Goal: Task Accomplishment & Management: Complete application form

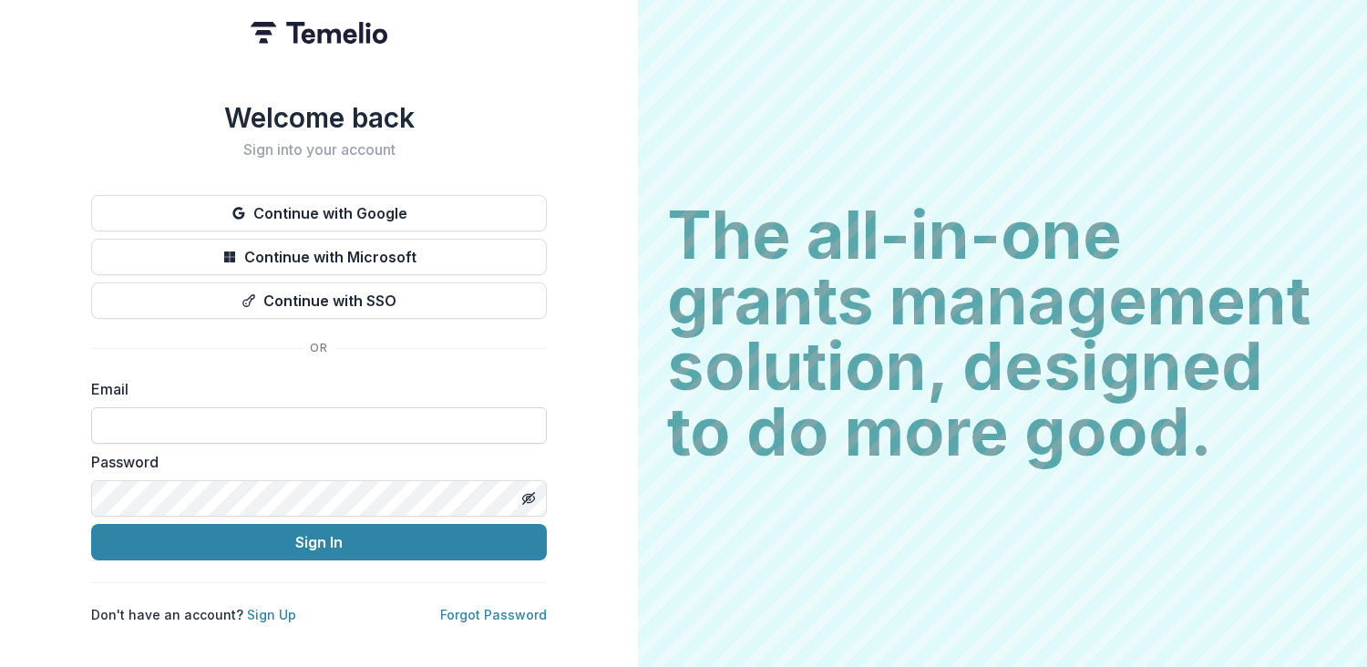
click at [321, 420] on input at bounding box center [319, 425] width 456 height 36
click at [326, 213] on button "Continue with Google" at bounding box center [319, 213] width 456 height 36
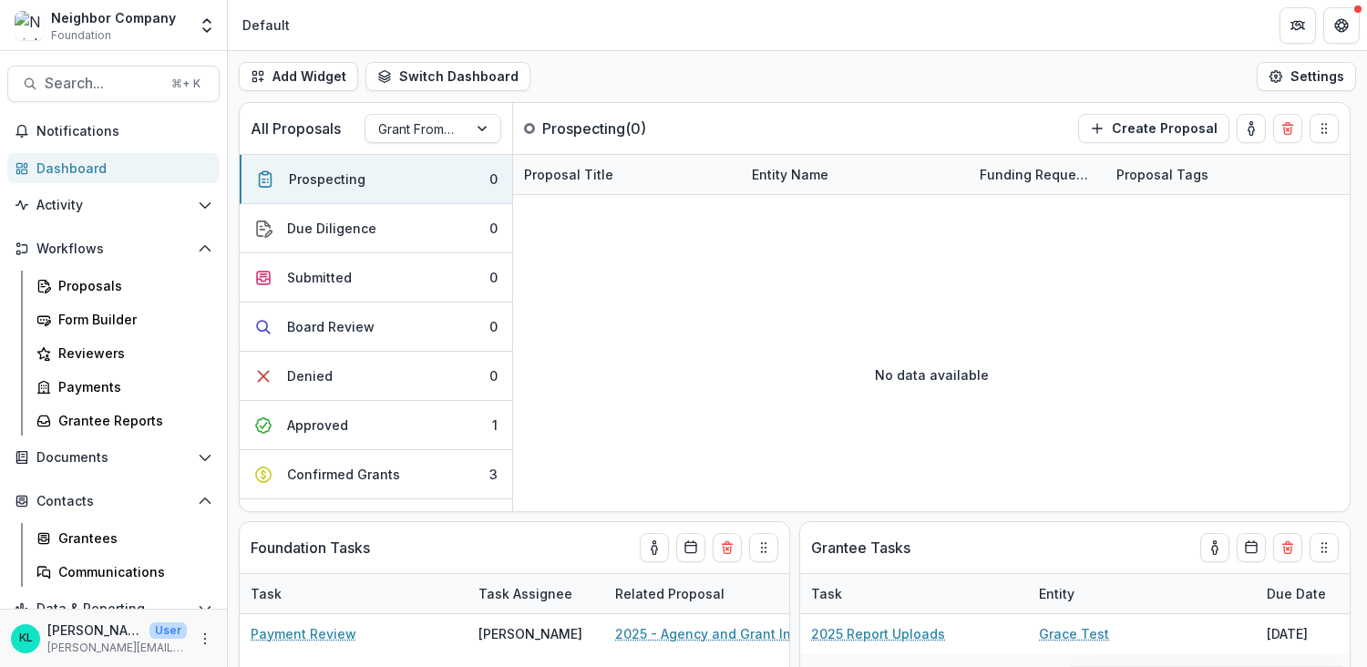
click at [58, 169] on div "Dashboard" at bounding box center [120, 168] width 169 height 19
click at [63, 126] on span "Notifications" at bounding box center [124, 131] width 176 height 15
click at [84, 536] on div "Grantees" at bounding box center [131, 538] width 147 height 19
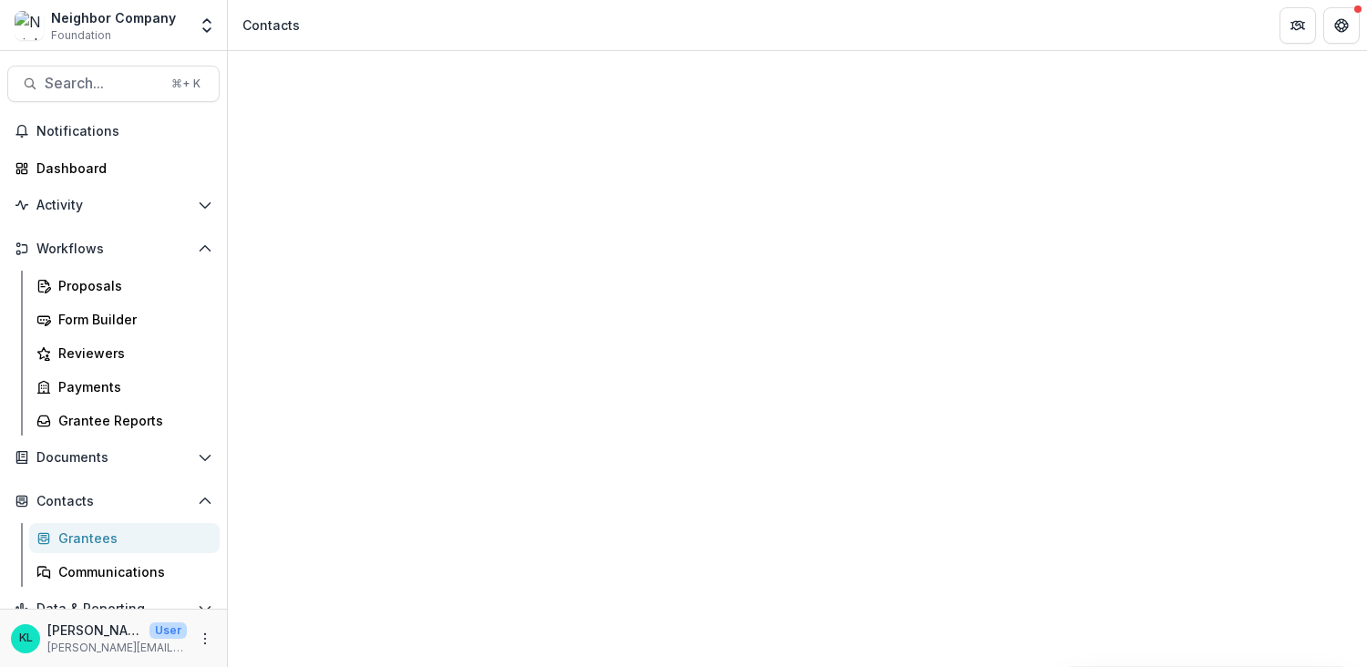
click at [109, 213] on button "Activity" at bounding box center [113, 205] width 212 height 29
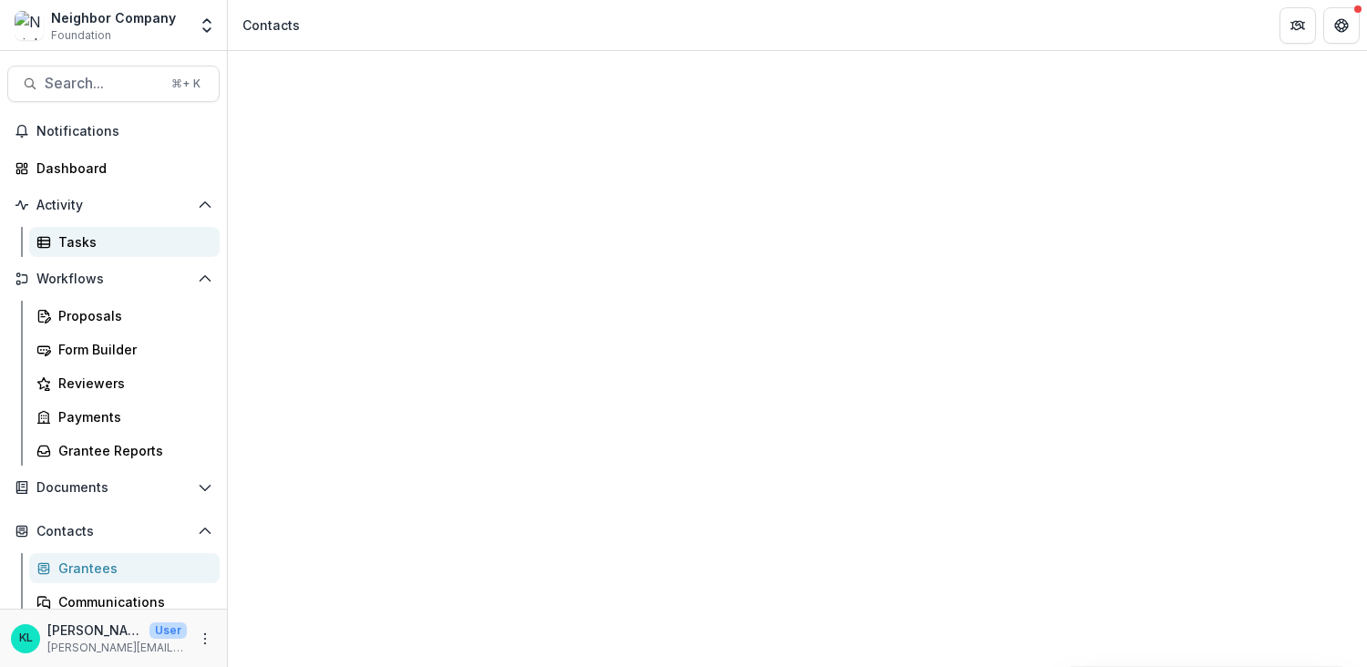
click at [110, 251] on div "Tasks" at bounding box center [131, 241] width 147 height 19
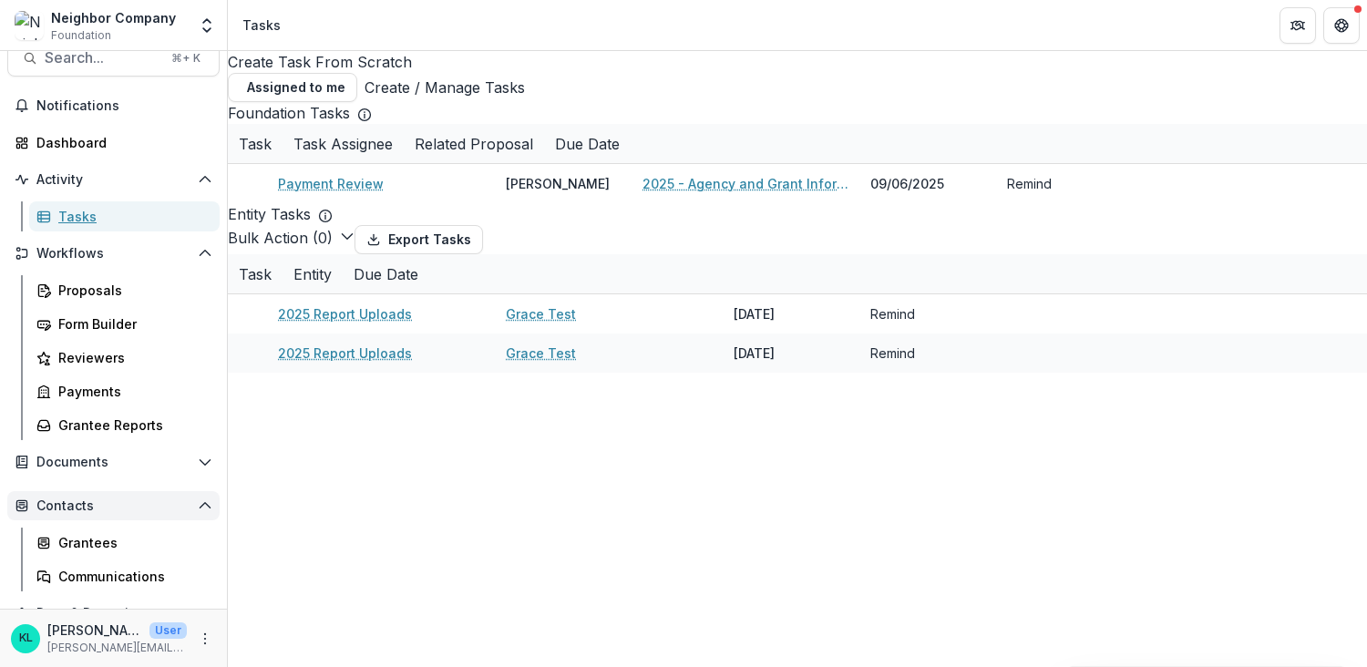
scroll to position [27, 0]
click at [88, 543] on div "Grantees" at bounding box center [131, 540] width 147 height 19
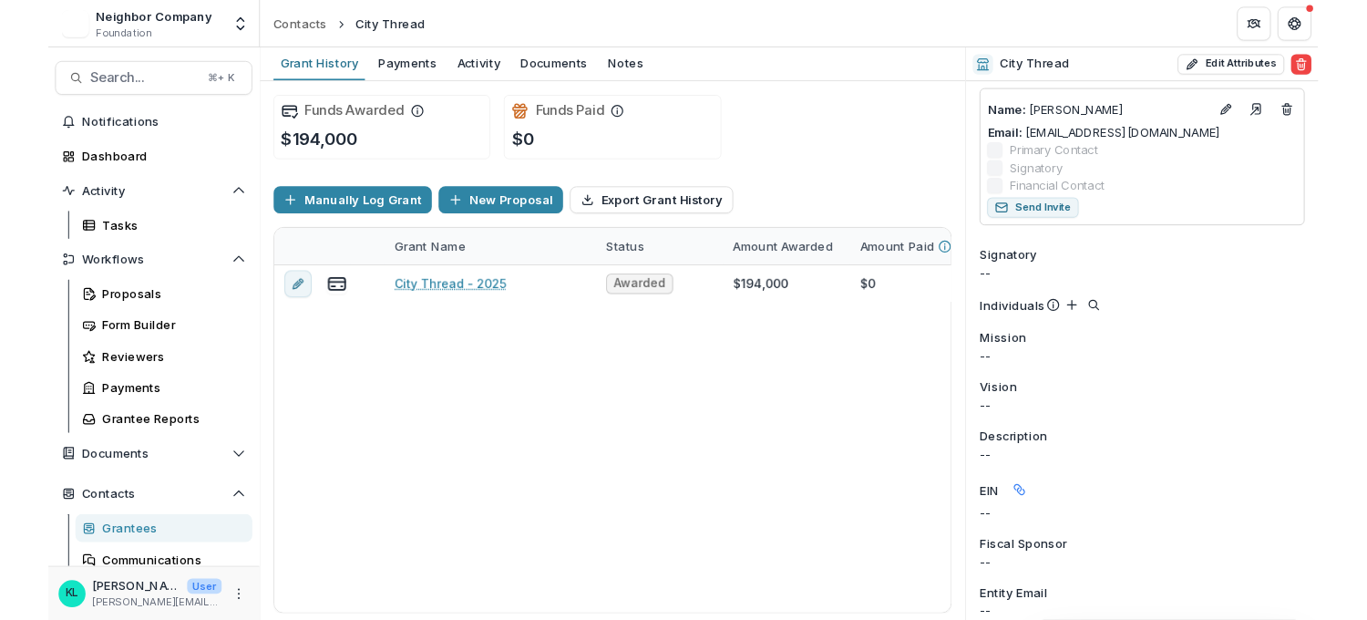
scroll to position [646, 0]
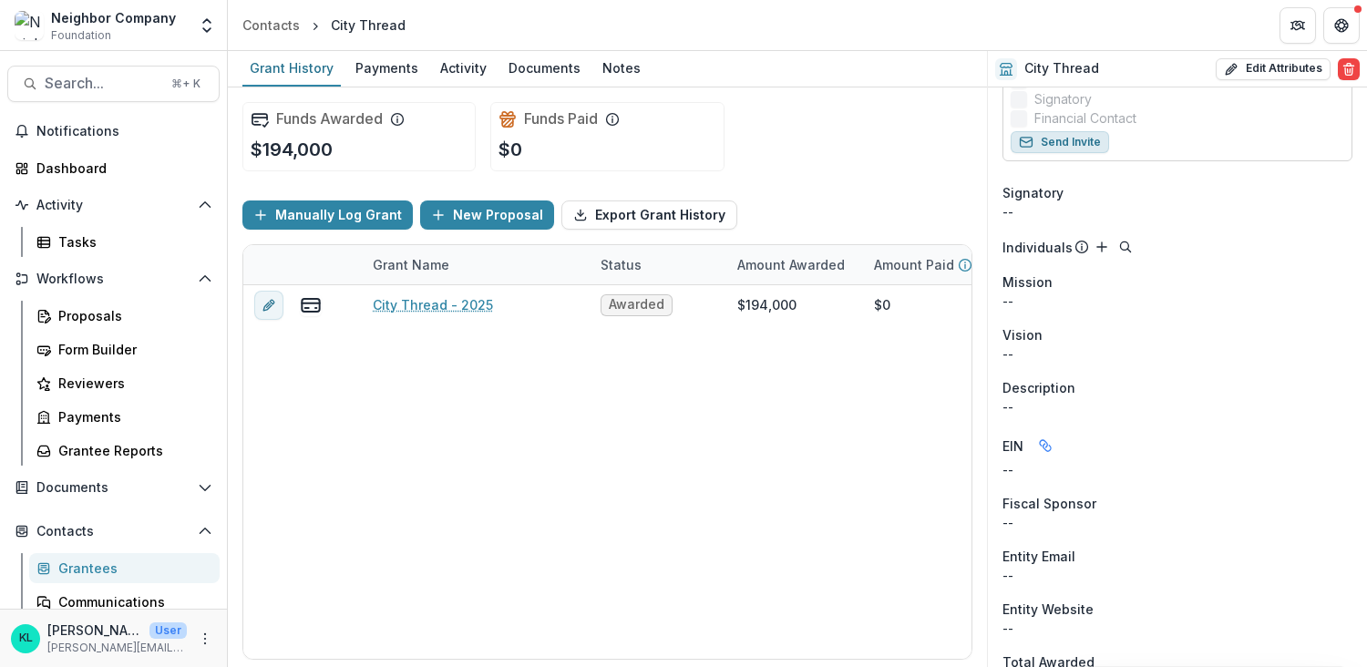
click at [1075, 131] on button "Send Invite" at bounding box center [1060, 142] width 98 height 22
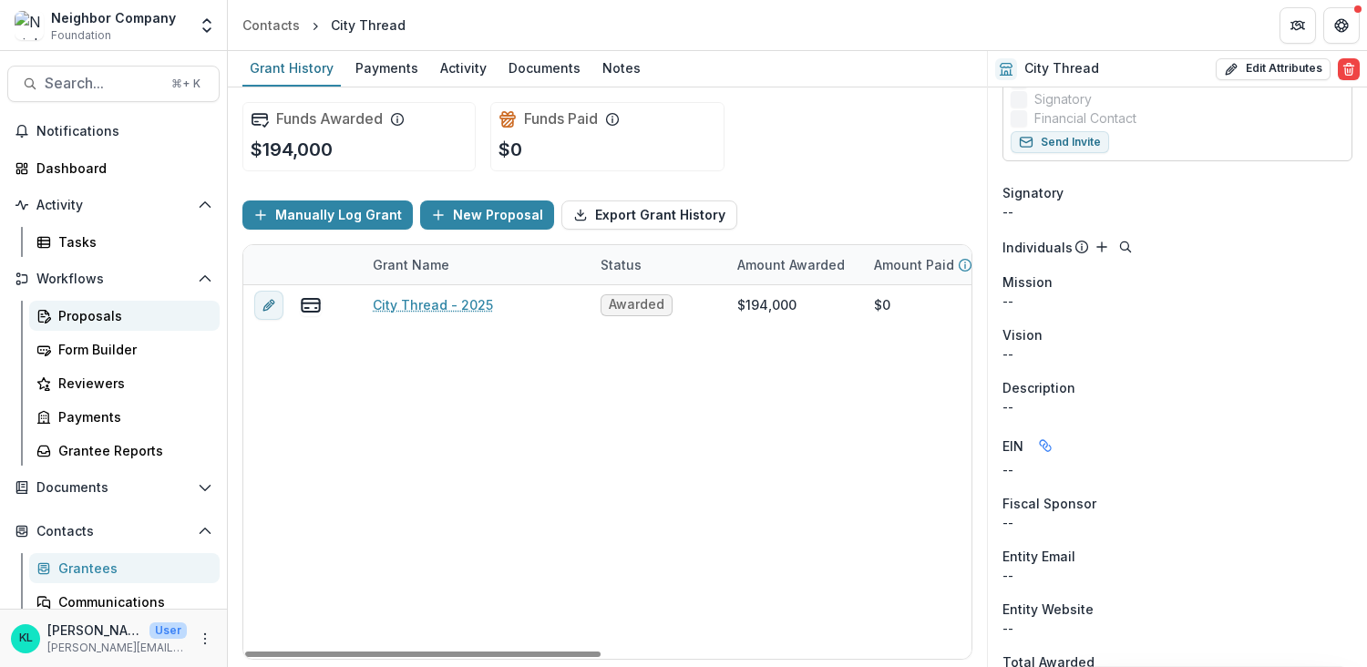
click at [90, 314] on div "Proposals" at bounding box center [131, 315] width 147 height 19
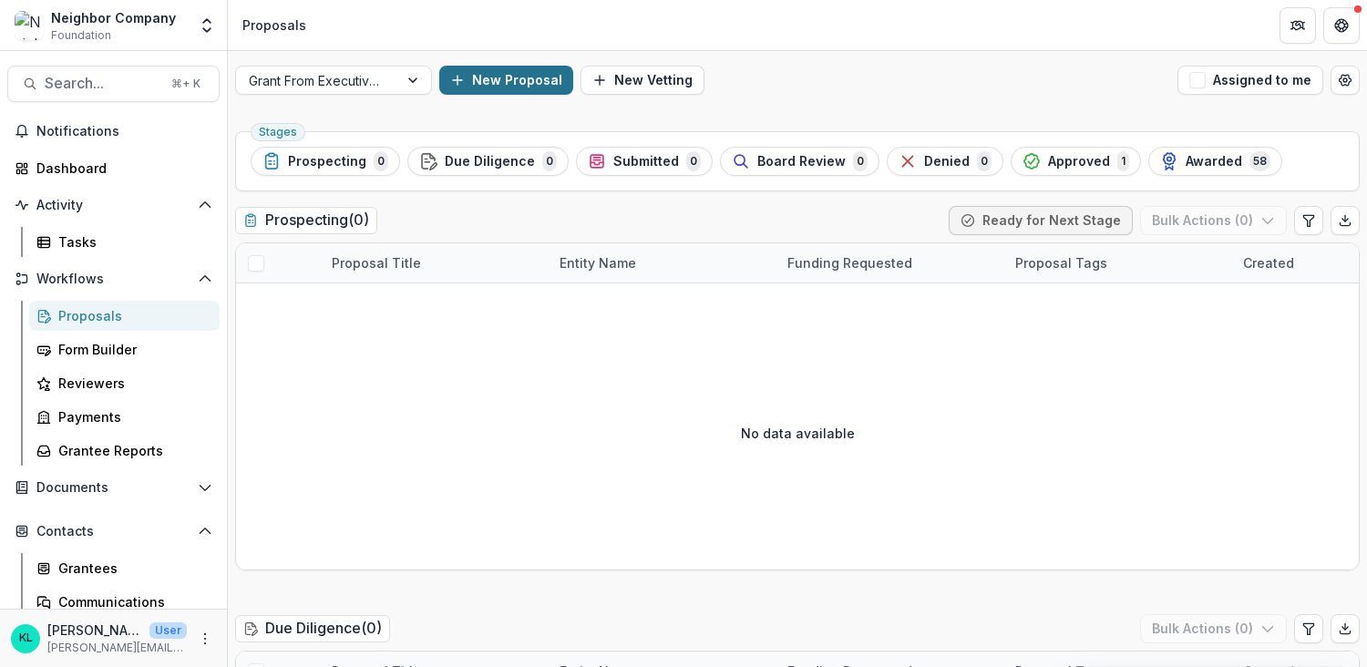
click at [508, 75] on button "New Proposal" at bounding box center [506, 80] width 134 height 29
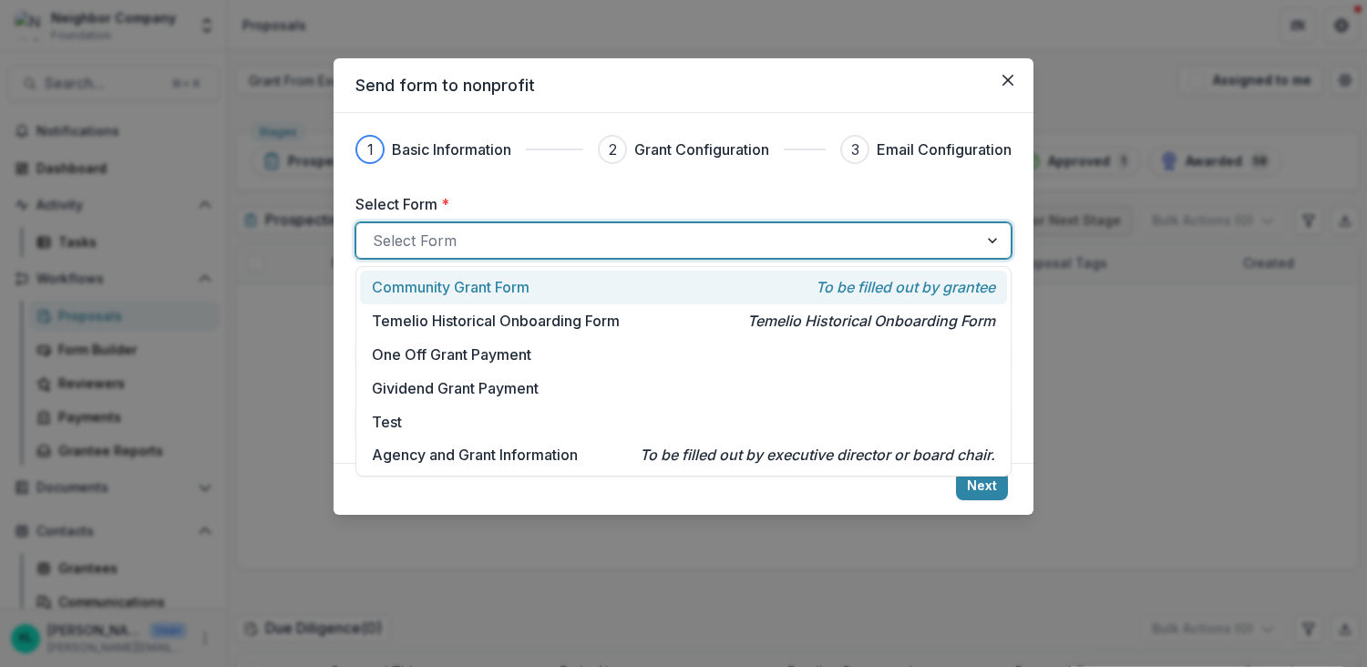
click at [984, 242] on div at bounding box center [994, 240] width 33 height 35
click at [971, 291] on p "To be filled out by grantee" at bounding box center [906, 287] width 180 height 22
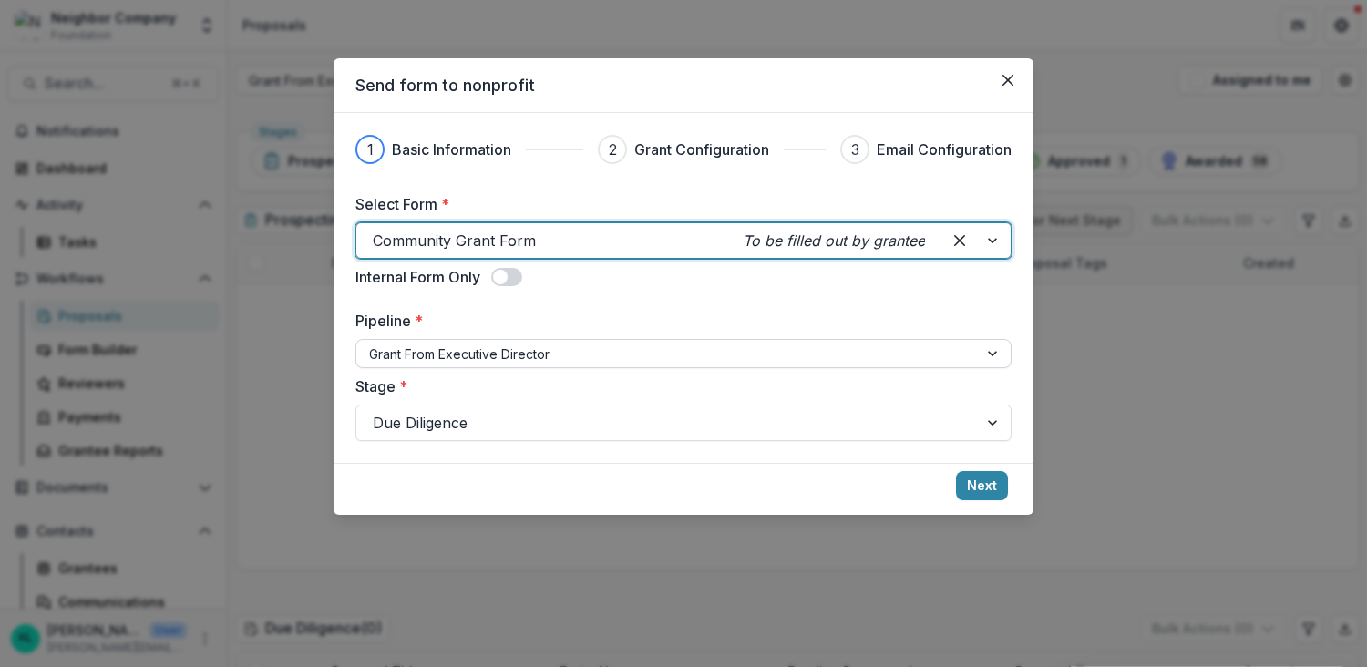
click at [569, 350] on div at bounding box center [667, 354] width 596 height 23
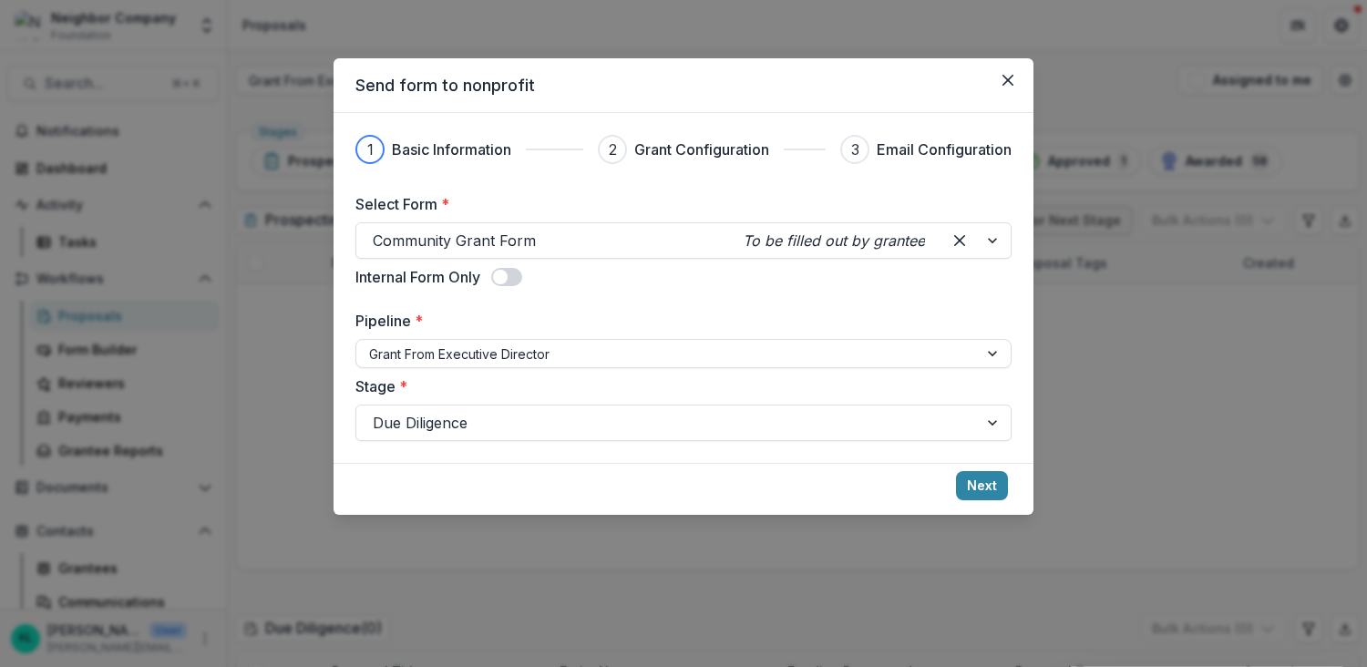
click at [572, 327] on label "Pipeline *" at bounding box center [677, 321] width 645 height 22
click at [373, 345] on input "Pipeline *" at bounding box center [371, 354] width 4 height 19
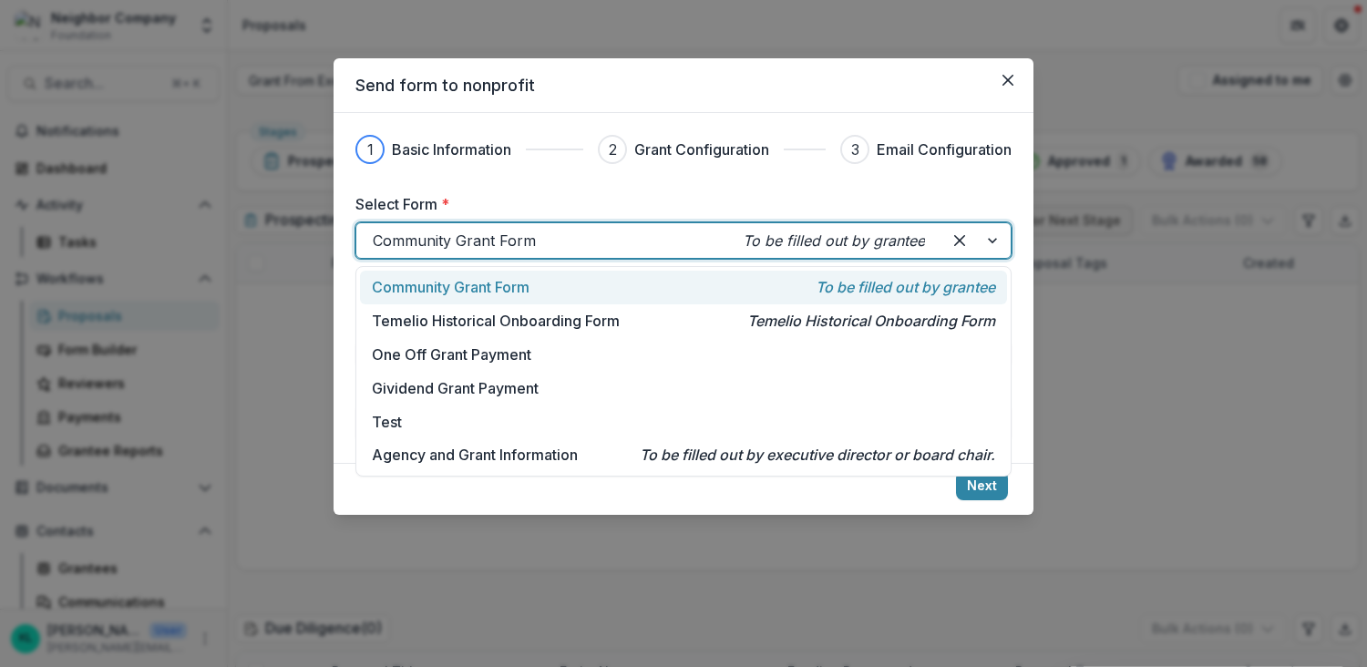
click at [587, 246] on div at bounding box center [649, 241] width 552 height 26
click at [632, 180] on div "1 Basic Information 2 Grant Configuration 3 Email Configuration Select Form * C…" at bounding box center [683, 288] width 656 height 306
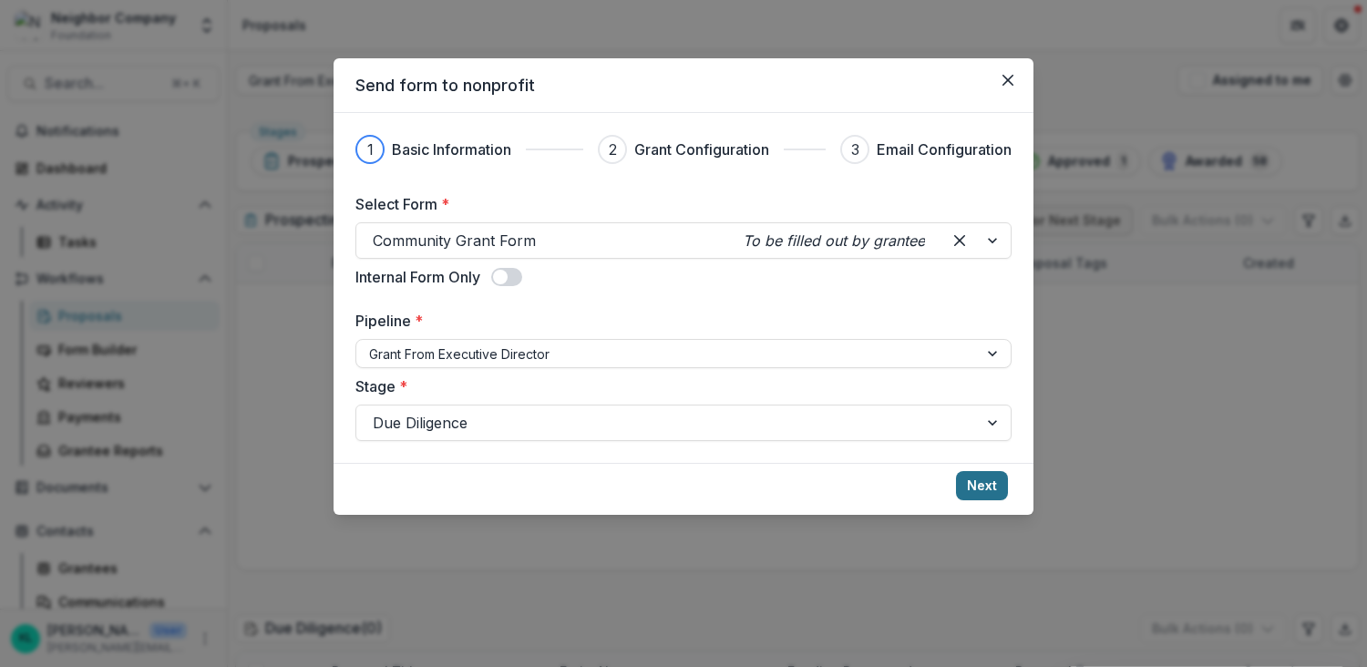
click at [980, 481] on button "Next" at bounding box center [982, 485] width 52 height 29
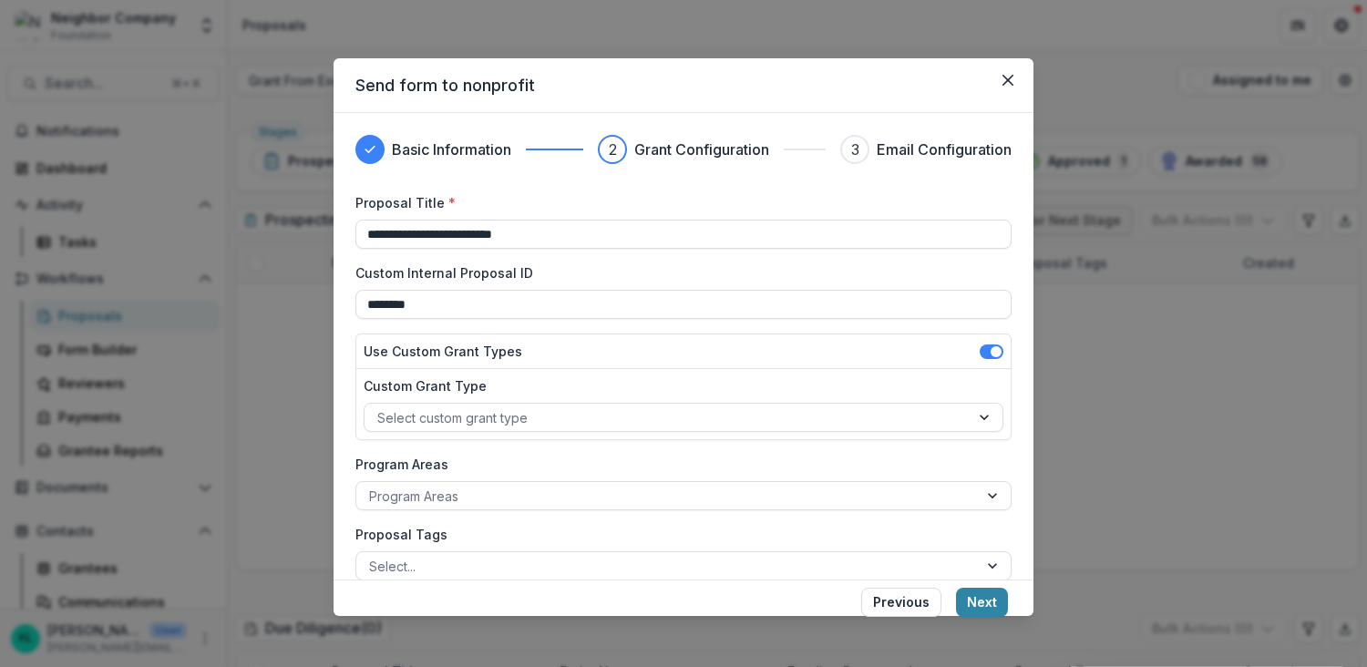
click at [586, 275] on label "Custom Internal Proposal ID" at bounding box center [677, 272] width 645 height 19
click at [586, 290] on input "********" at bounding box center [683, 304] width 656 height 29
click at [556, 278] on label "Custom Internal Proposal ID" at bounding box center [677, 272] width 645 height 19
click at [556, 290] on input "********" at bounding box center [683, 304] width 656 height 29
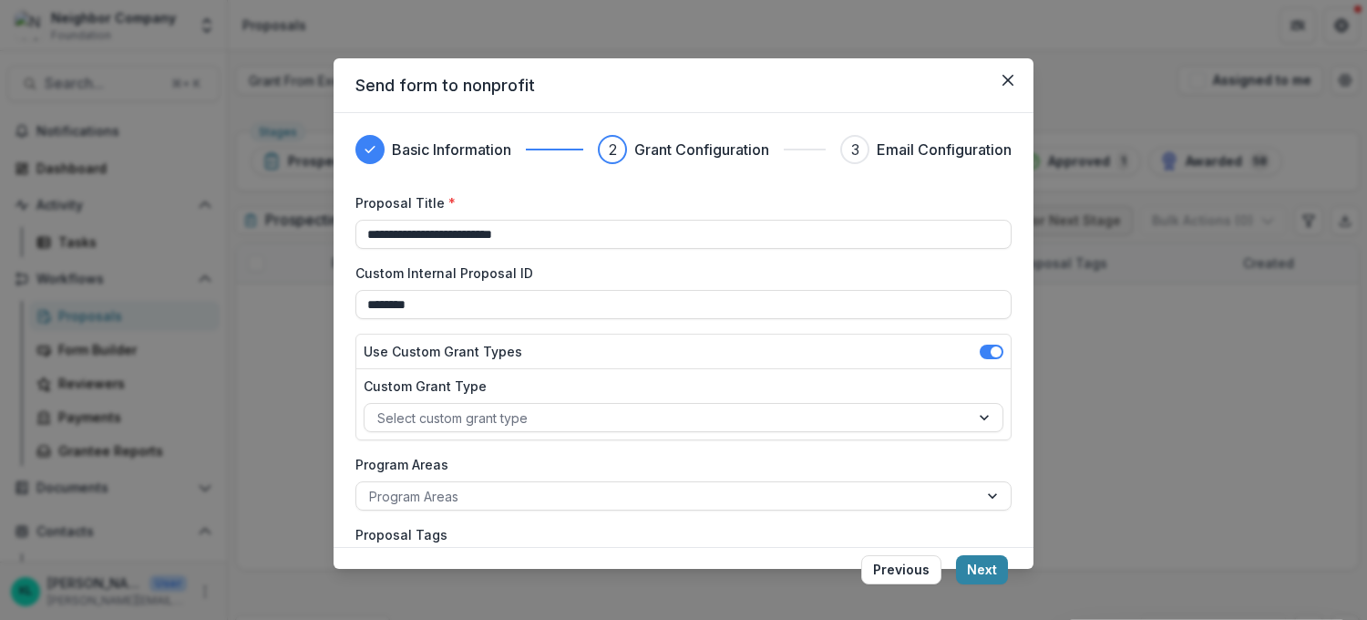
drag, startPoint x: 519, startPoint y: 300, endPoint x: 304, endPoint y: 304, distance: 214.2
click at [304, 304] on div "**********" at bounding box center [683, 310] width 1367 height 620
type input "**********"
click at [493, 245] on input "**********" at bounding box center [683, 234] width 656 height 29
click at [494, 222] on input "**********" at bounding box center [683, 234] width 656 height 29
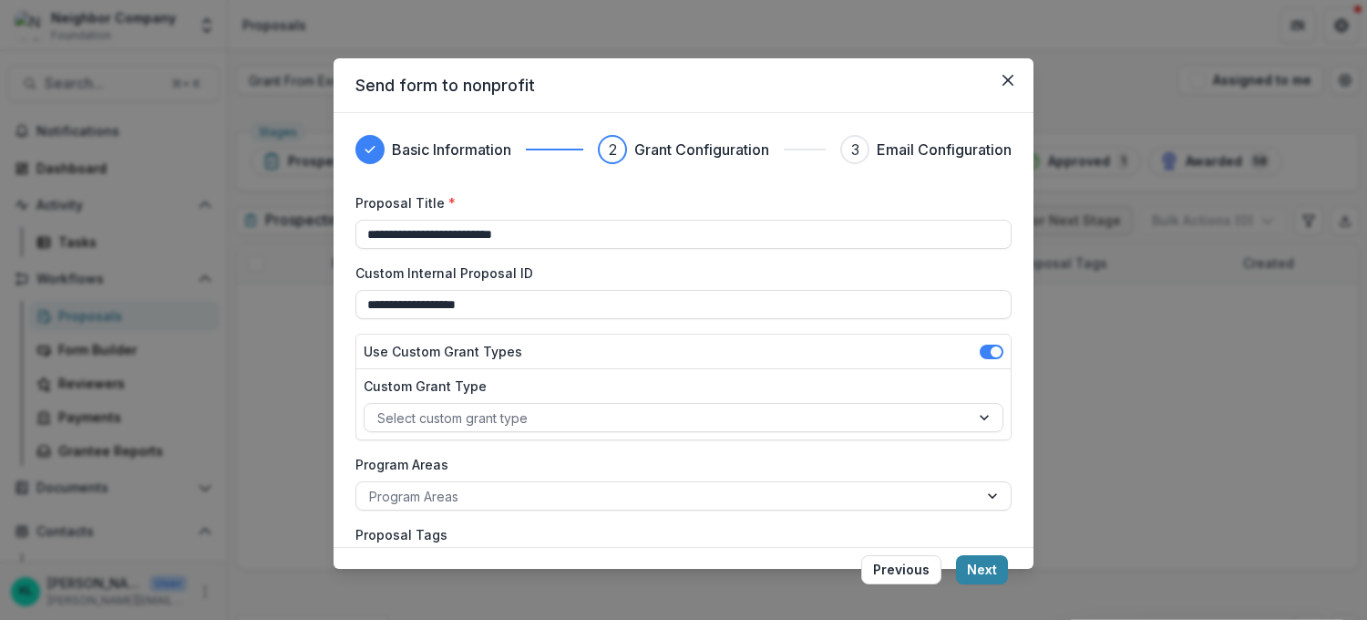
drag, startPoint x: 502, startPoint y: 307, endPoint x: 337, endPoint y: 304, distance: 165.0
click at [337, 304] on div "**********" at bounding box center [684, 330] width 700 height 434
click at [506, 232] on input "**********" at bounding box center [683, 234] width 656 height 29
drag, startPoint x: 430, startPoint y: 246, endPoint x: 424, endPoint y: 234, distance: 13.5
click at [430, 246] on input "**********" at bounding box center [683, 234] width 656 height 29
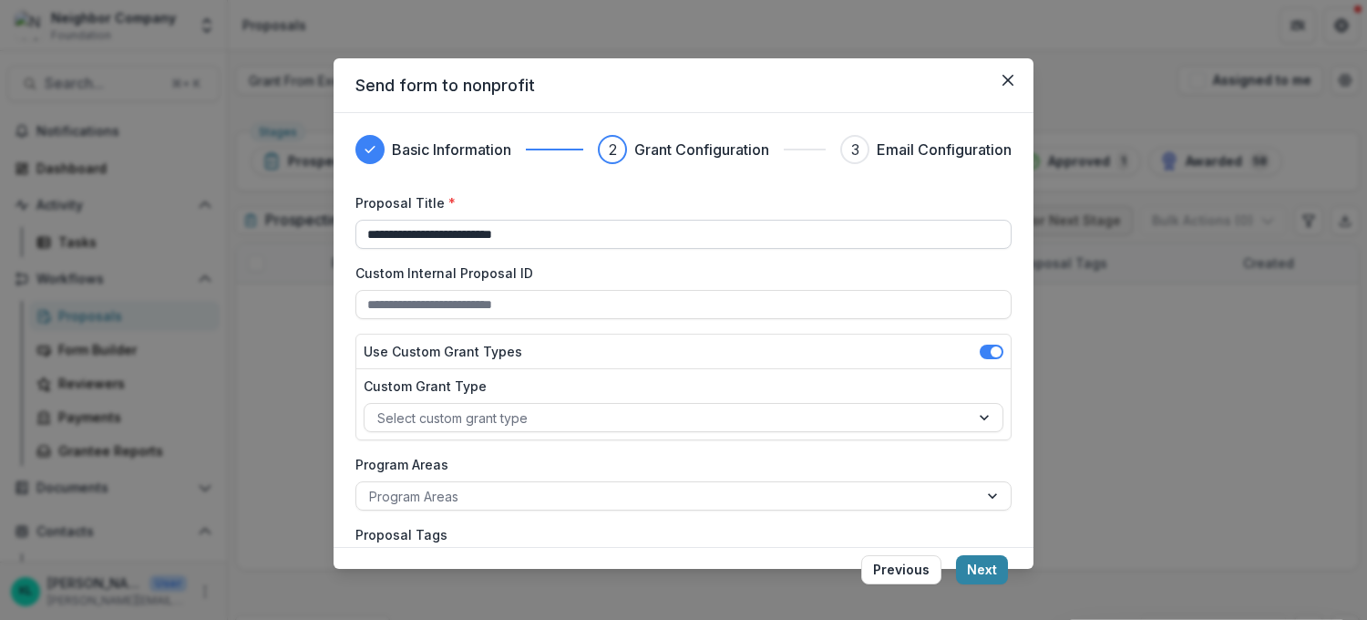
click at [423, 233] on input "**********" at bounding box center [683, 234] width 656 height 29
click at [1007, 77] on icon "Close" at bounding box center [1008, 80] width 11 height 11
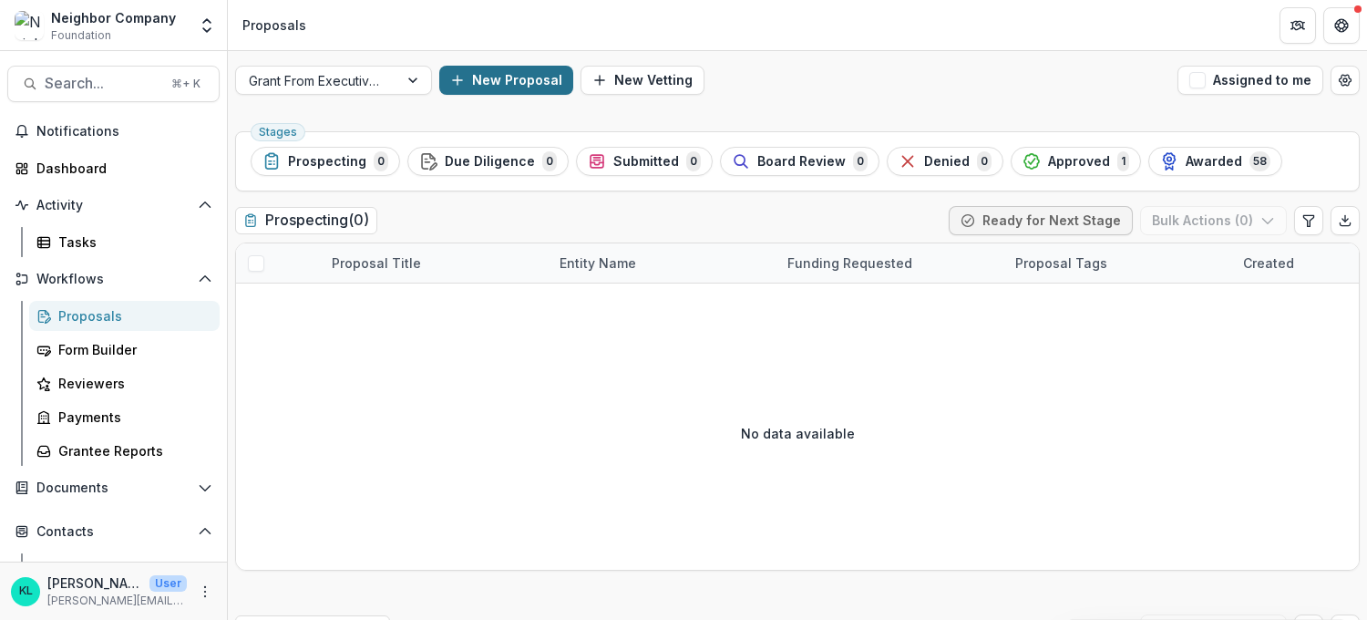
click at [489, 76] on button "New Proposal" at bounding box center [506, 80] width 134 height 29
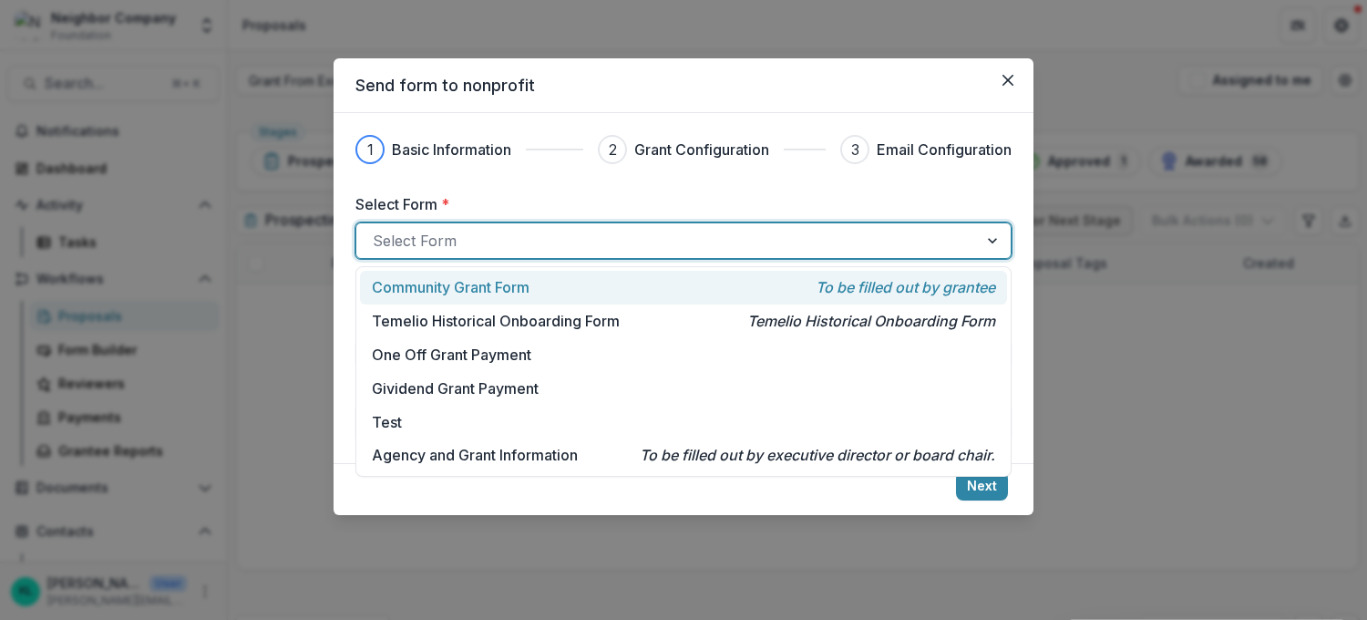
click at [433, 243] on div at bounding box center [667, 241] width 589 height 26
click at [449, 299] on div "Community Grant Form To be filled out by grantee" at bounding box center [683, 288] width 647 height 34
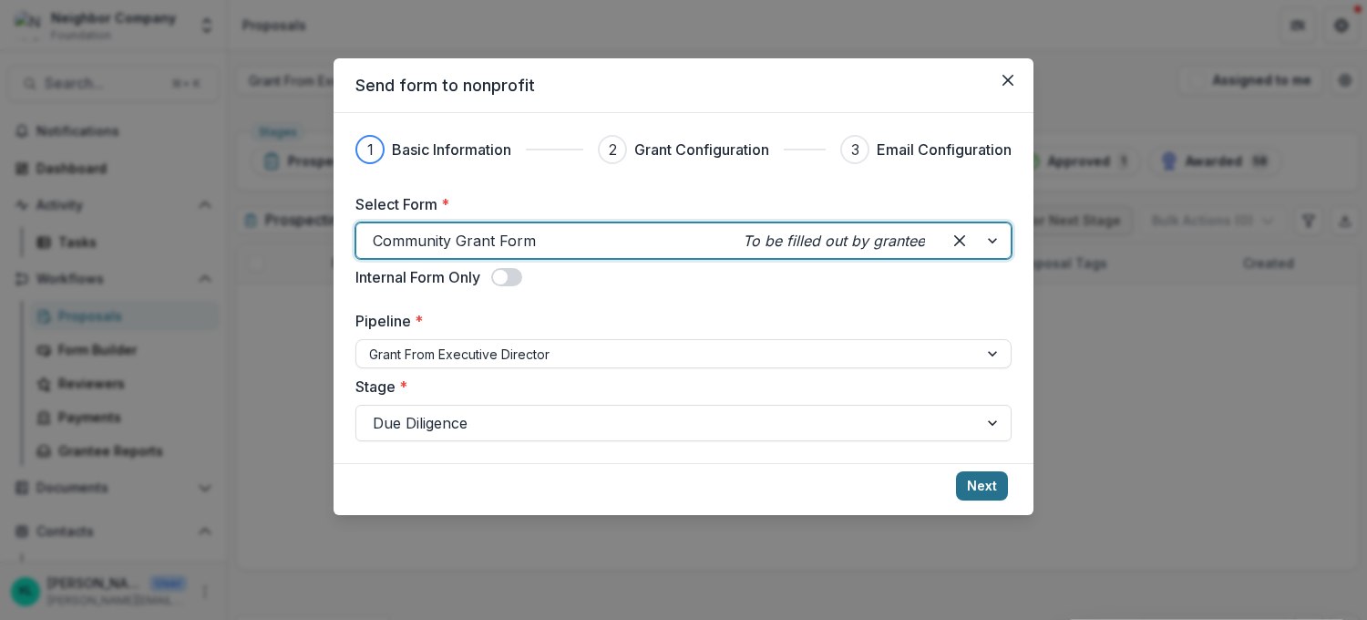
click at [991, 488] on button "Next" at bounding box center [982, 485] width 52 height 29
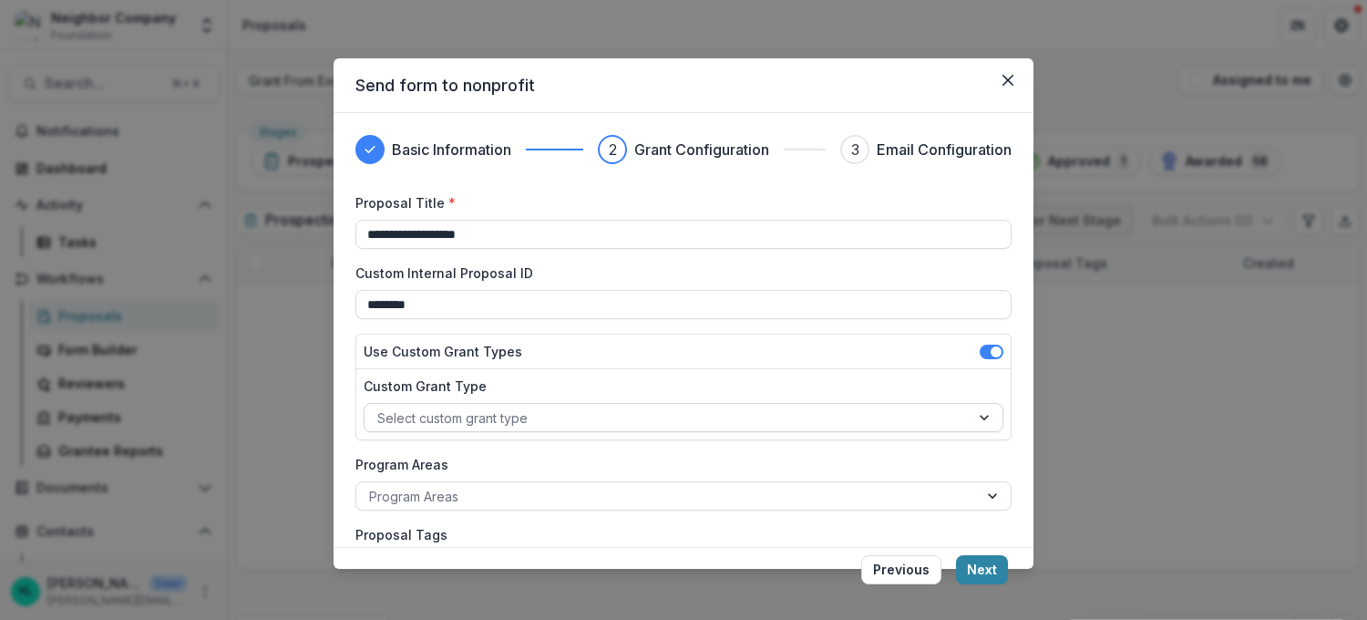
type input "**********"
click at [525, 416] on div at bounding box center [667, 418] width 580 height 23
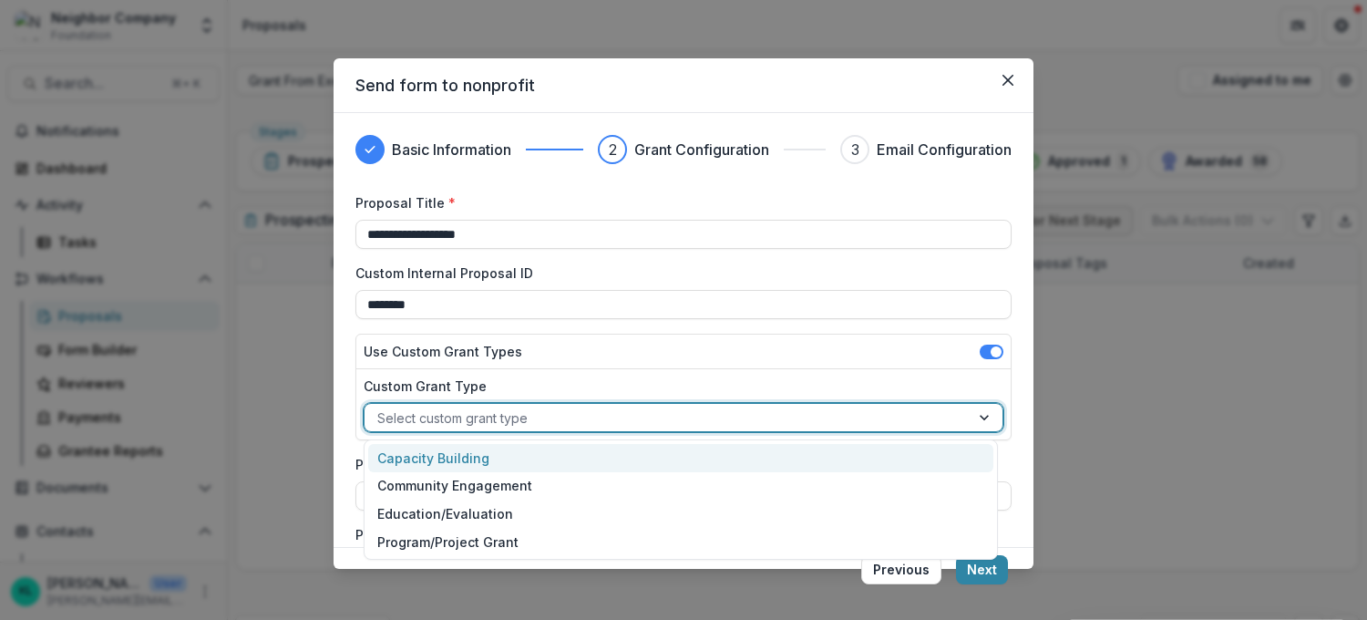
click at [508, 458] on div "Capacity Building" at bounding box center [680, 458] width 625 height 28
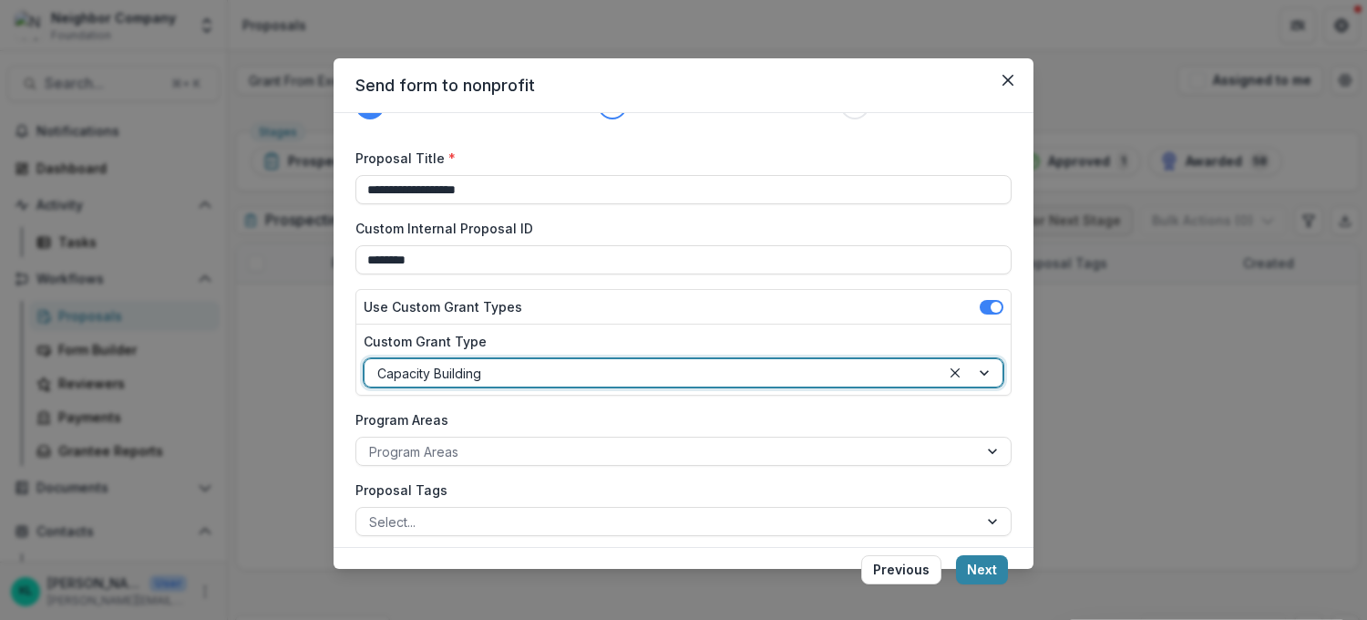
scroll to position [100, 0]
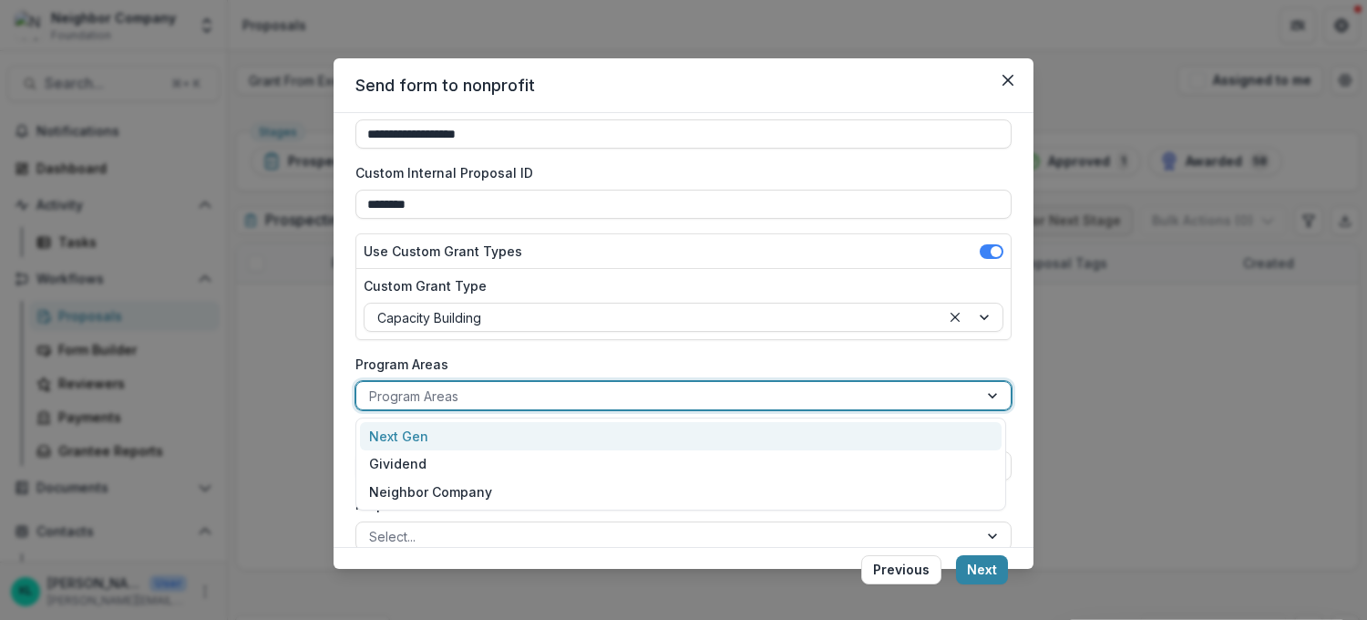
click at [491, 397] on div at bounding box center [667, 396] width 596 height 23
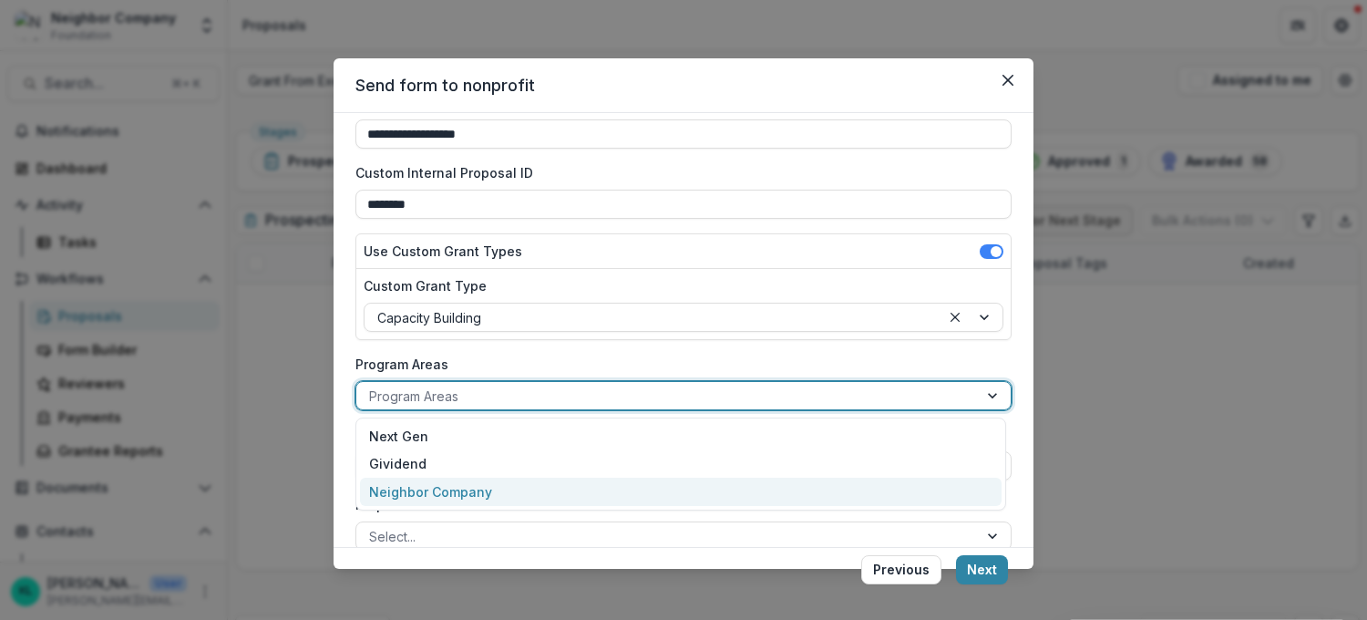
click at [473, 496] on div "Neighbor Company" at bounding box center [681, 492] width 642 height 28
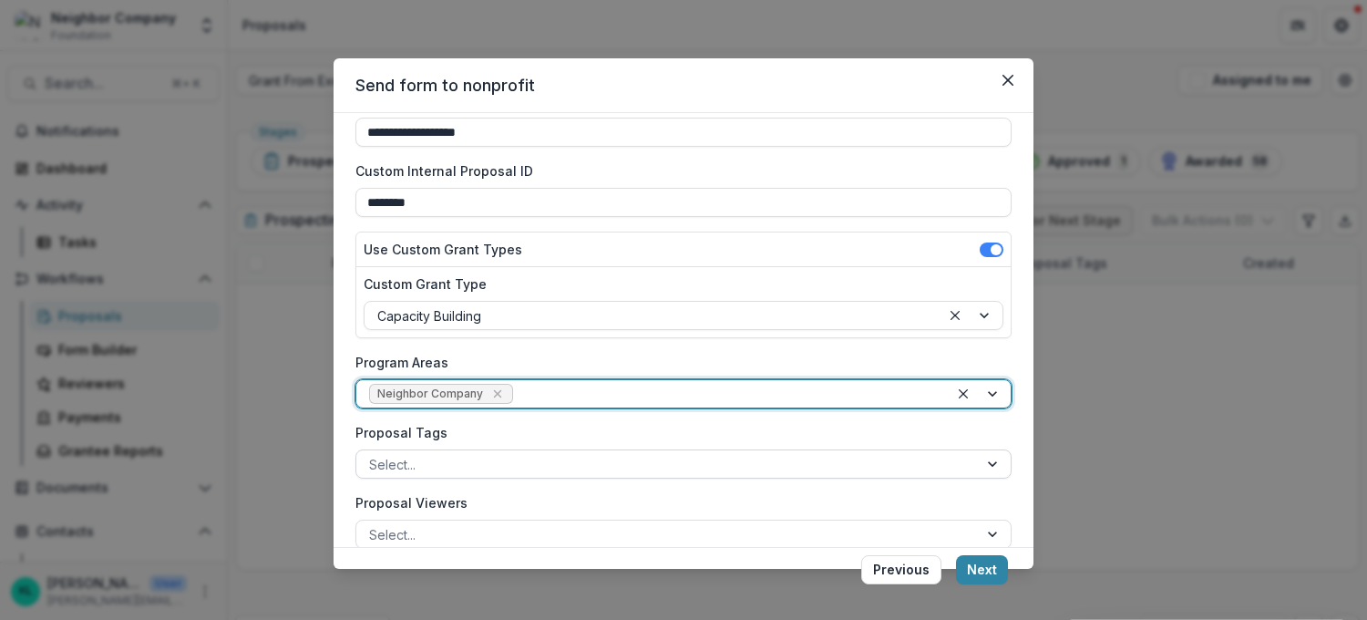
scroll to position [104, 0]
click at [480, 469] on div at bounding box center [667, 462] width 596 height 23
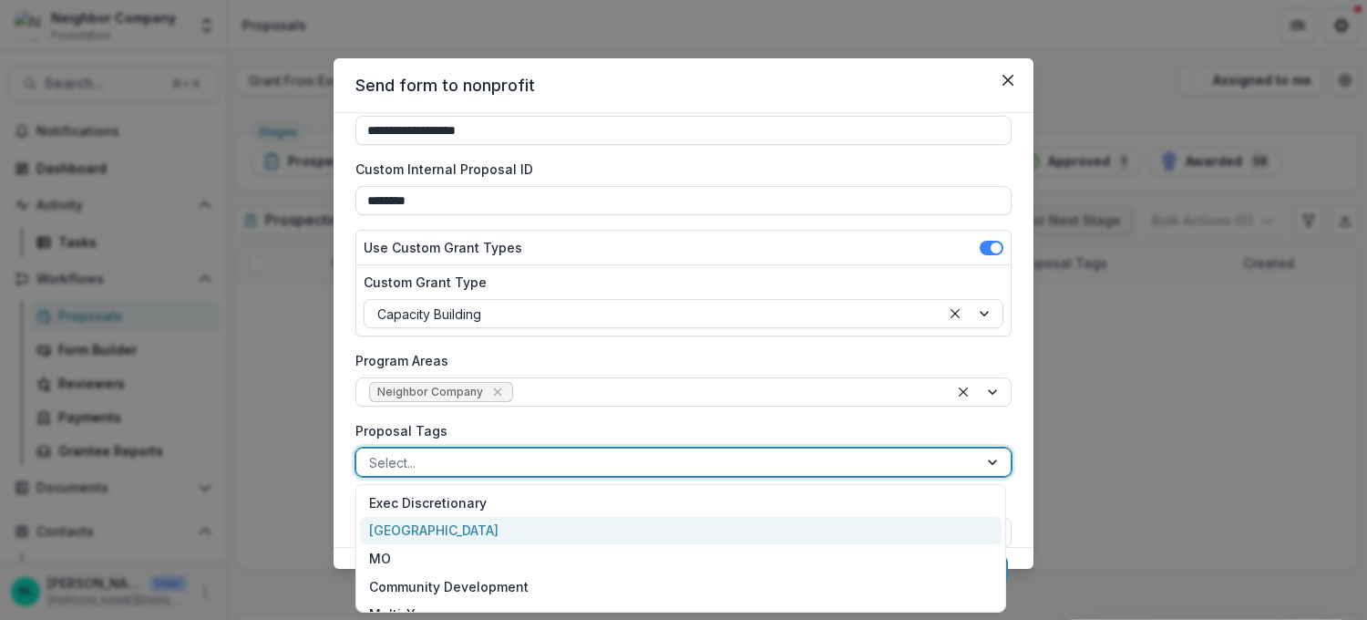
click at [472, 534] on div "Stone County" at bounding box center [681, 531] width 642 height 28
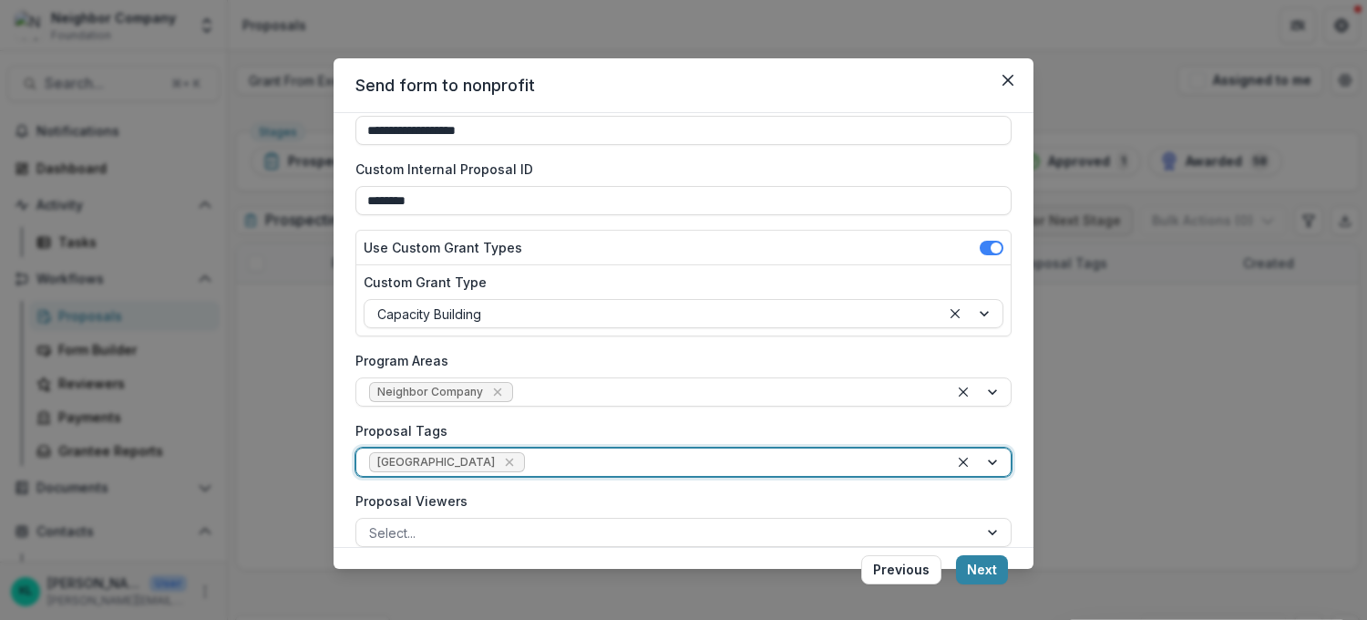
click at [529, 462] on div at bounding box center [732, 462] width 407 height 23
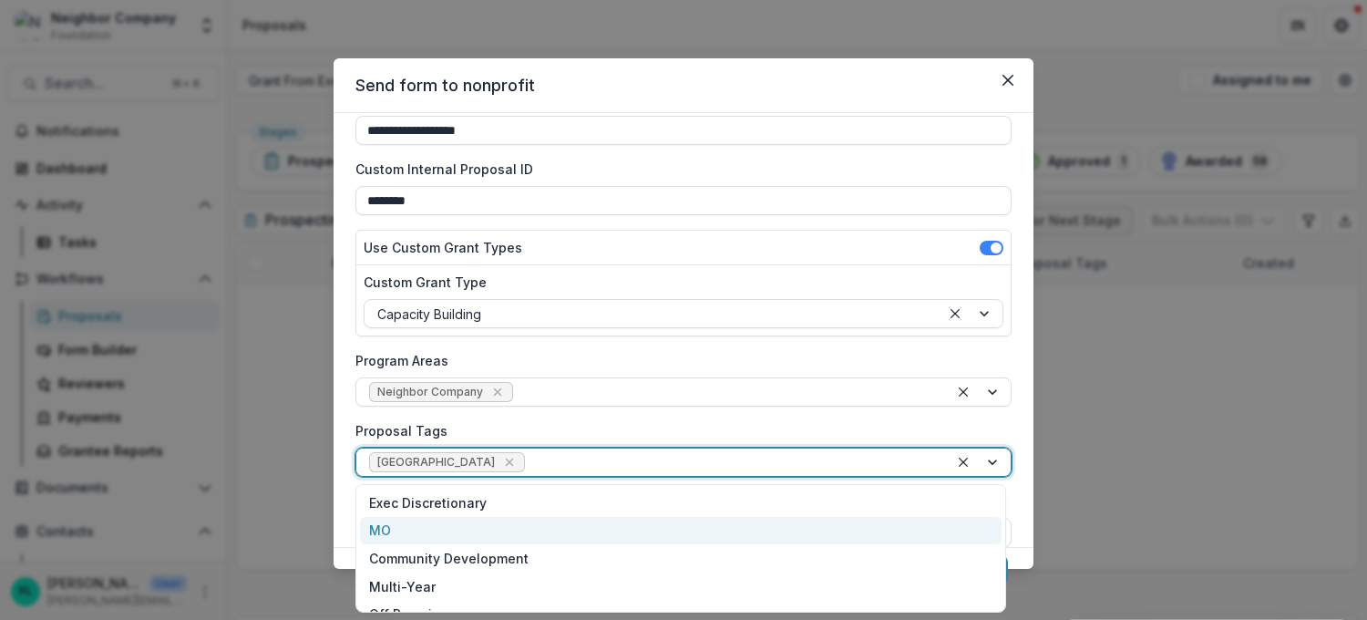
click at [426, 536] on div "MO" at bounding box center [681, 531] width 642 height 28
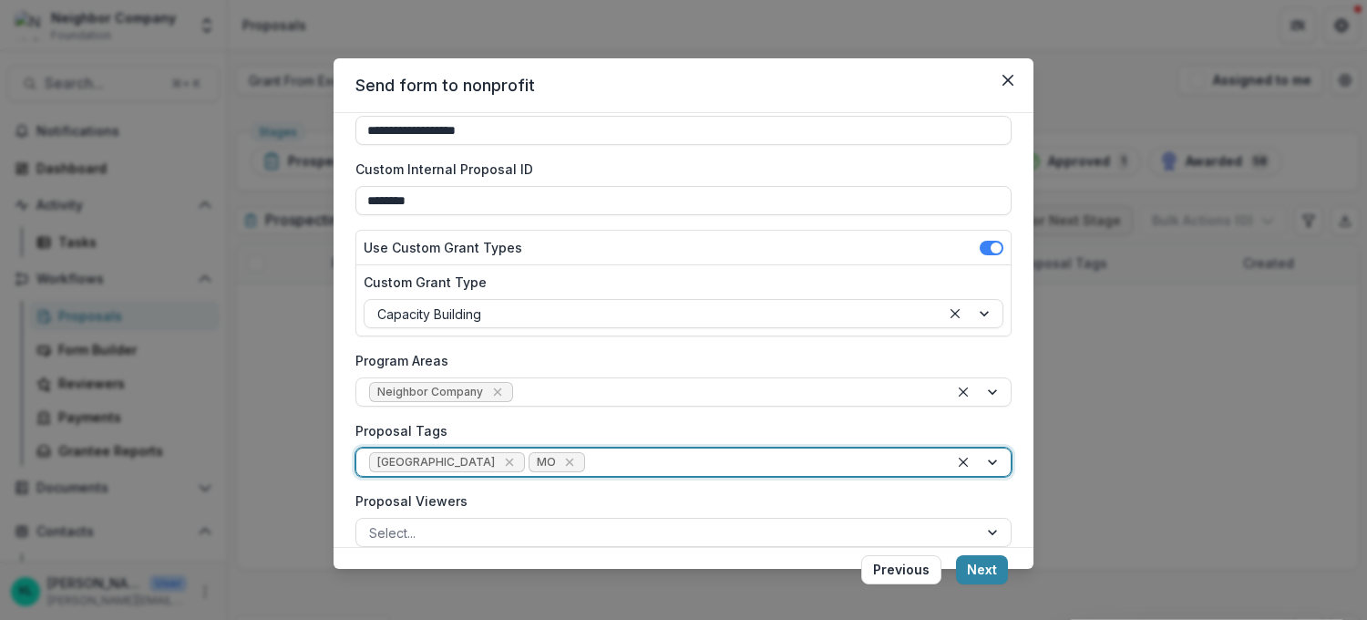
click at [598, 458] on div at bounding box center [762, 462] width 347 height 23
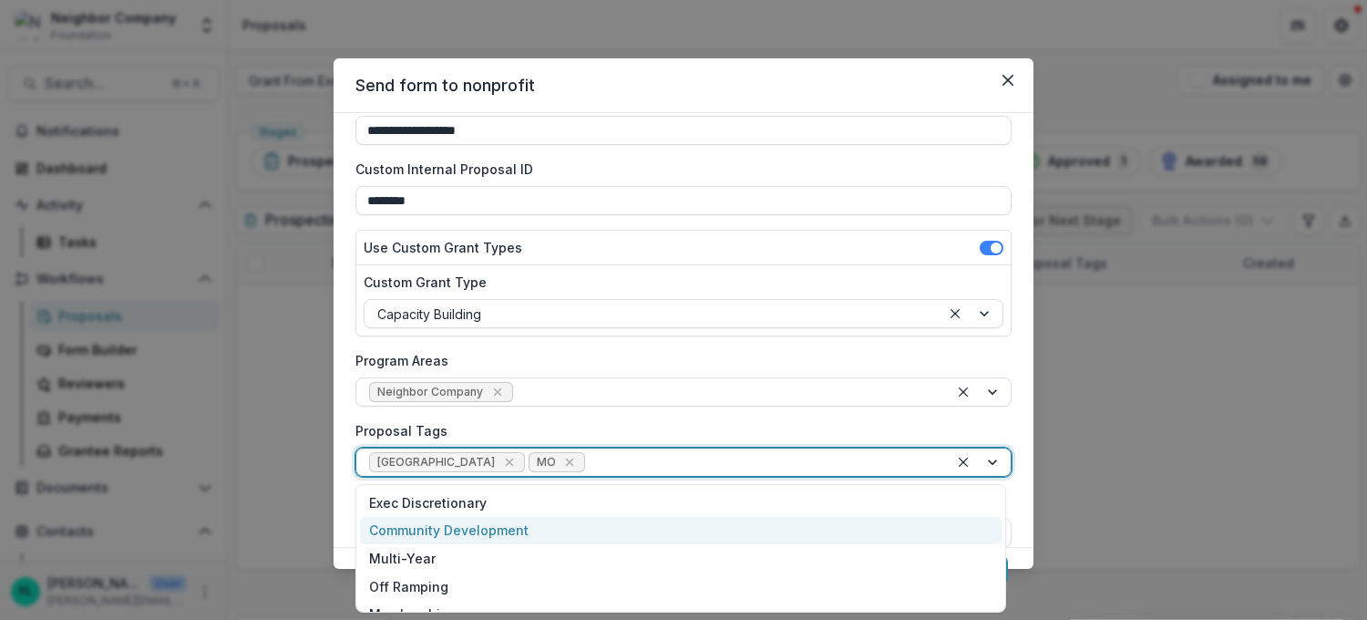
click at [489, 539] on div "Community Development" at bounding box center [681, 531] width 642 height 28
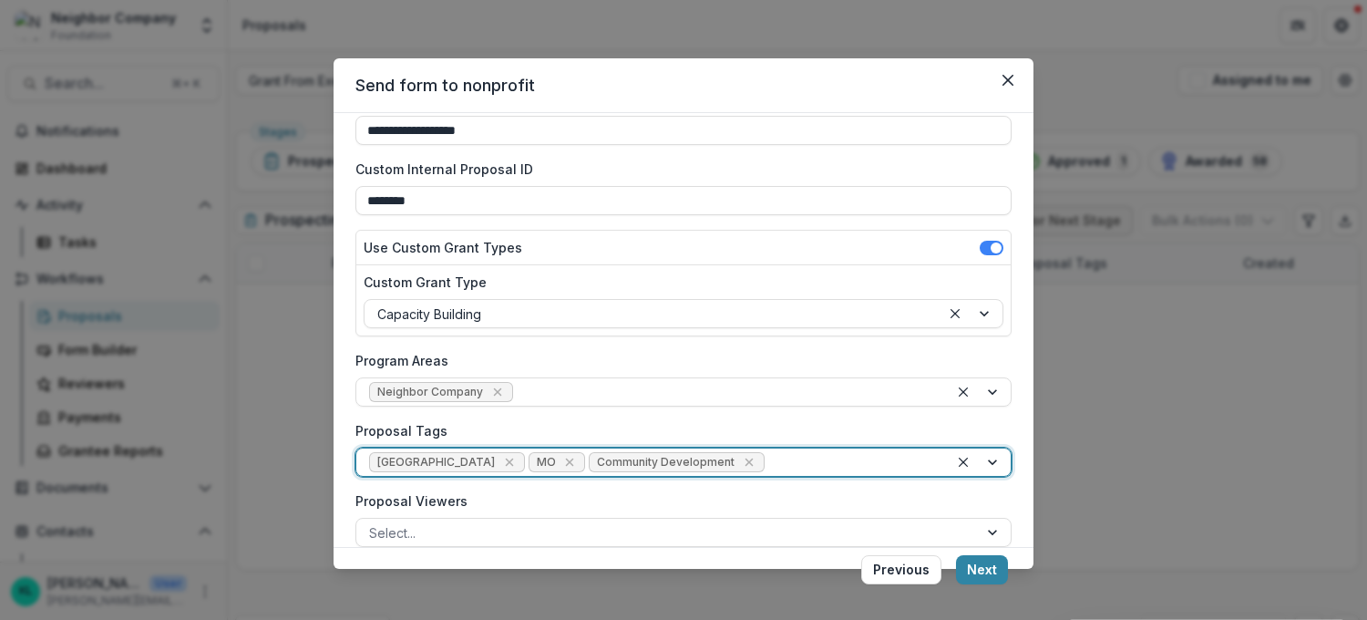
click at [768, 467] on div at bounding box center [852, 462] width 168 height 23
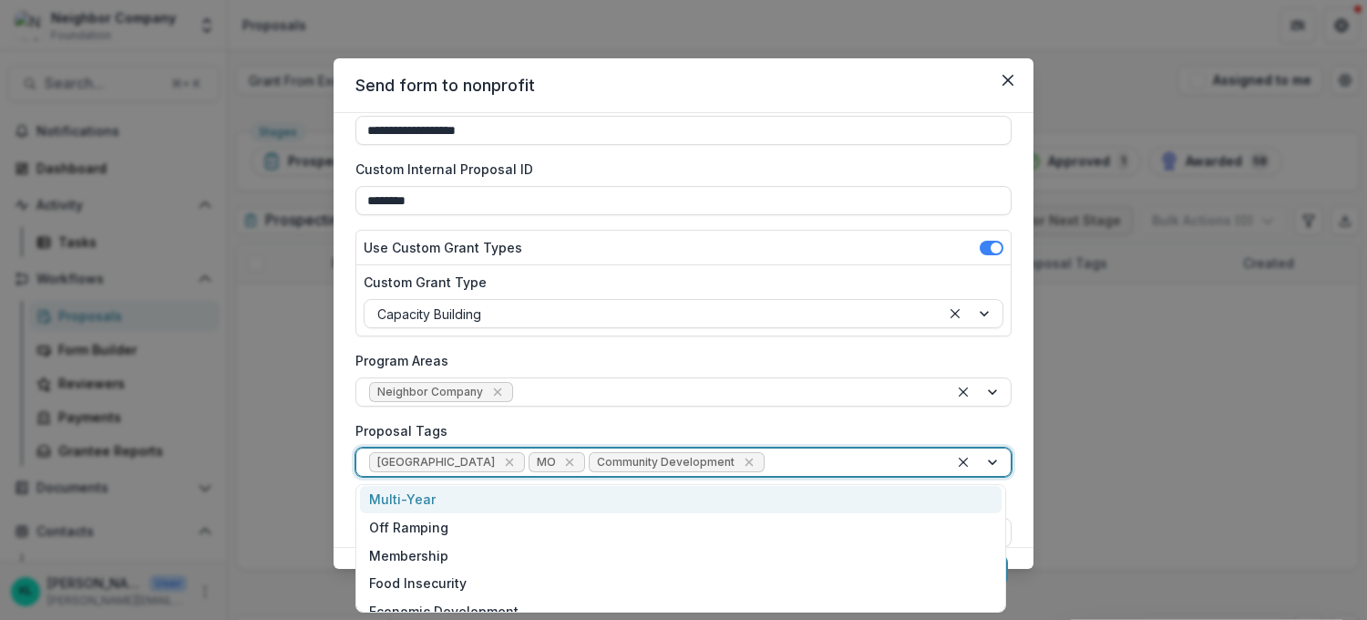
scroll to position [33, 0]
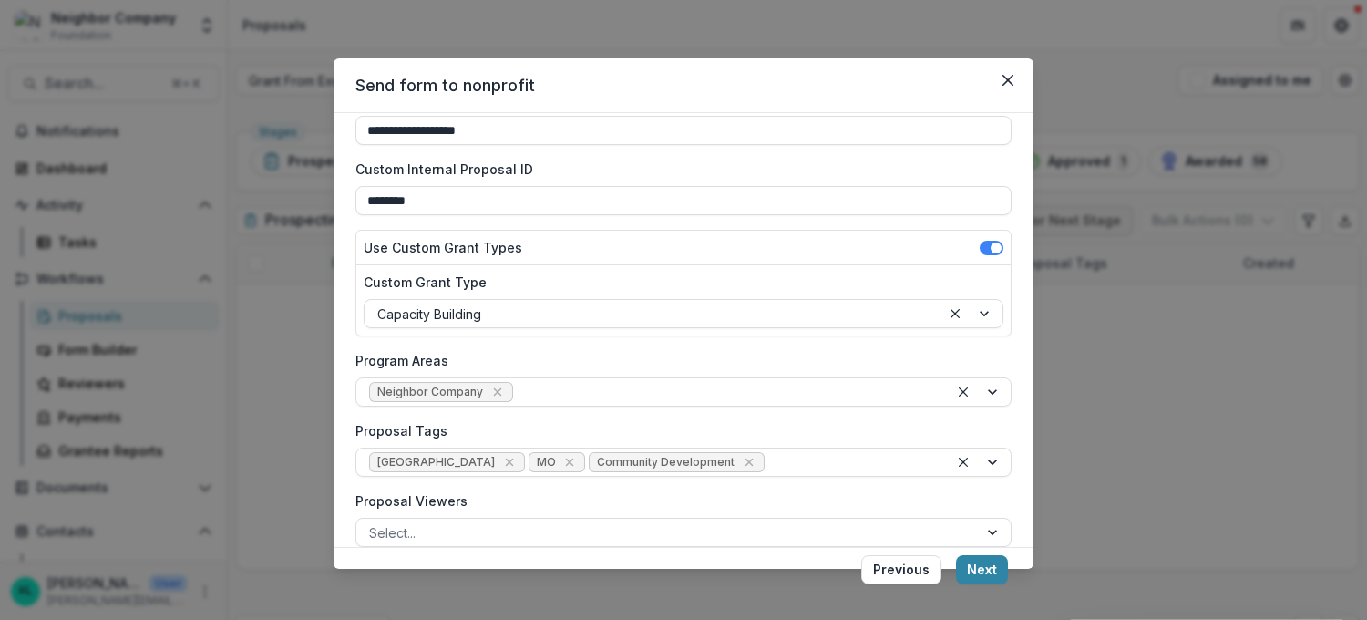
click at [656, 434] on label "Proposal Tags" at bounding box center [677, 430] width 645 height 19
click at [768, 453] on input "Proposal Tags" at bounding box center [770, 462] width 4 height 19
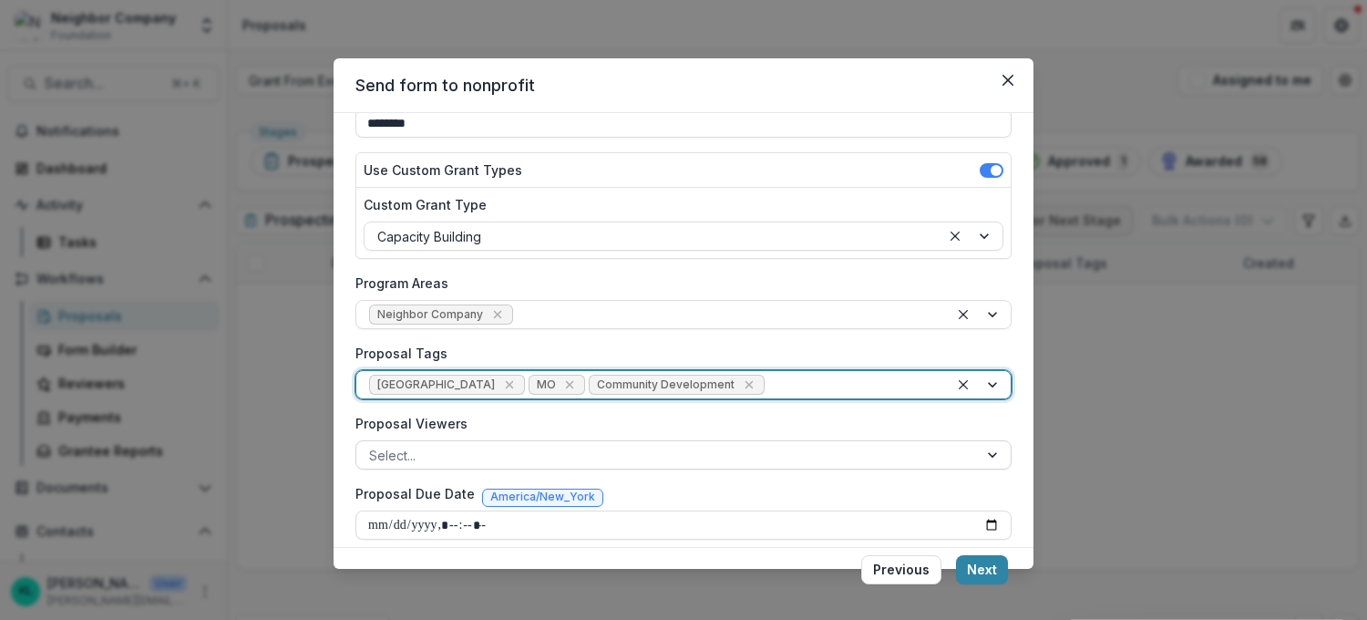
scroll to position [196, 0]
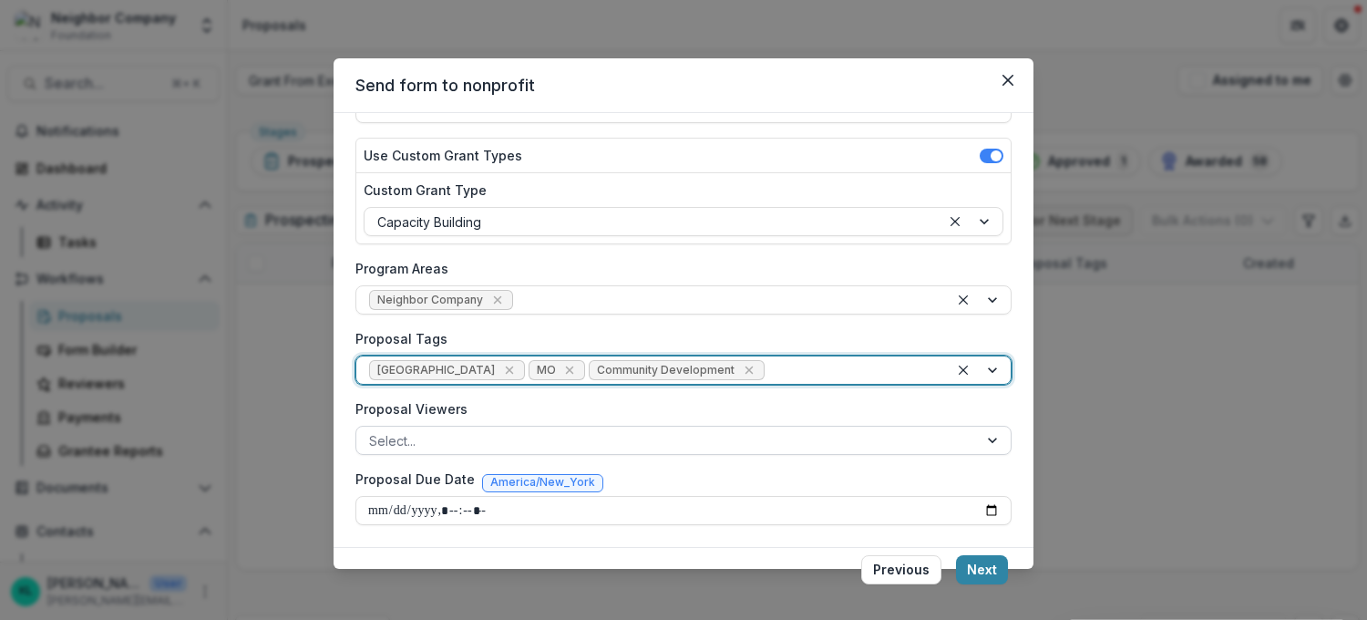
click at [512, 440] on div at bounding box center [667, 440] width 596 height 23
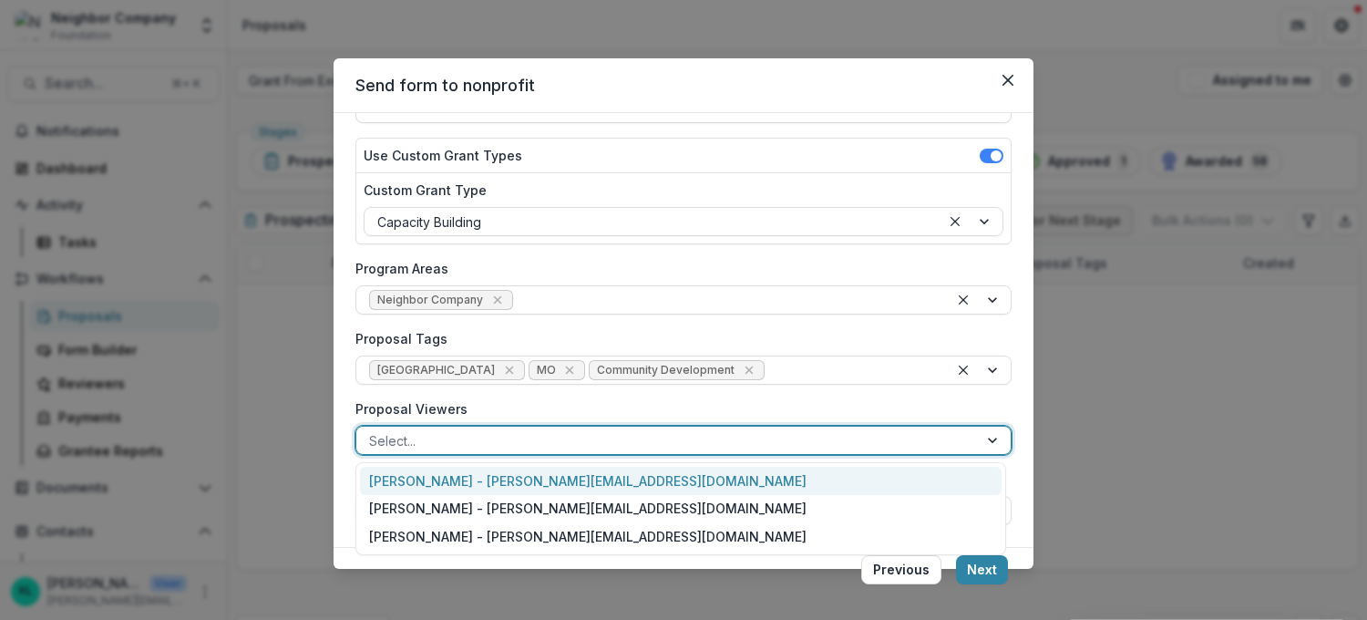
click at [523, 415] on label "Proposal Viewers" at bounding box center [677, 408] width 645 height 19
click at [373, 431] on input "Proposal Viewers" at bounding box center [371, 440] width 4 height 19
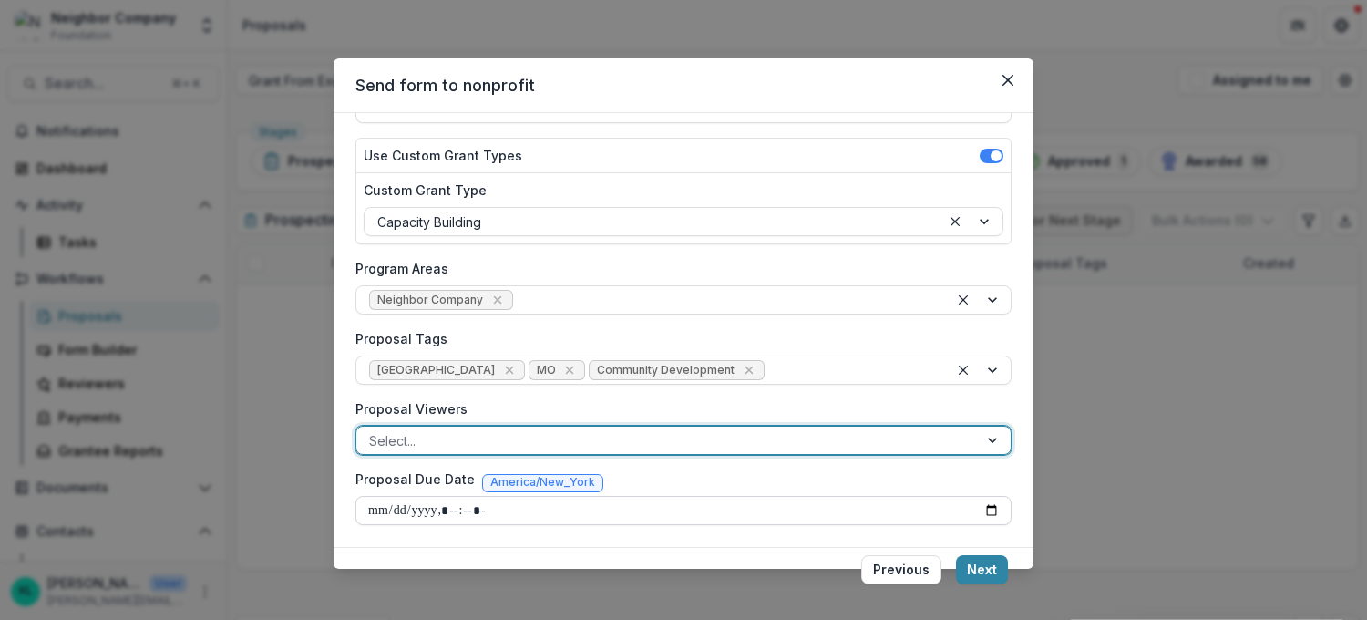
click at [447, 512] on input "Proposal Due Date" at bounding box center [683, 510] width 656 height 29
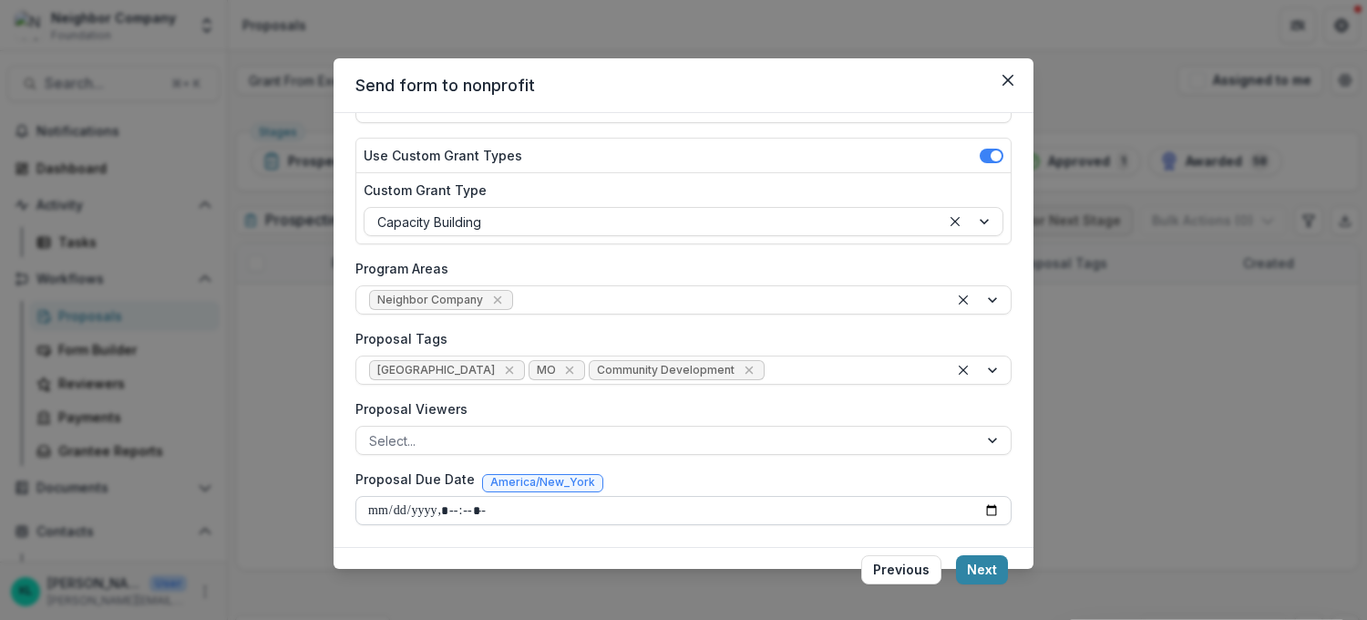
click at [439, 507] on input "Proposal Due Date" at bounding box center [683, 510] width 656 height 29
click at [982, 507] on input "Proposal Due Date" at bounding box center [683, 510] width 656 height 29
type input "**********"
click at [945, 485] on div "Proposal Due Date America/New_York" at bounding box center [683, 482] width 656 height 26
click at [986, 560] on button "Next" at bounding box center [982, 569] width 52 height 29
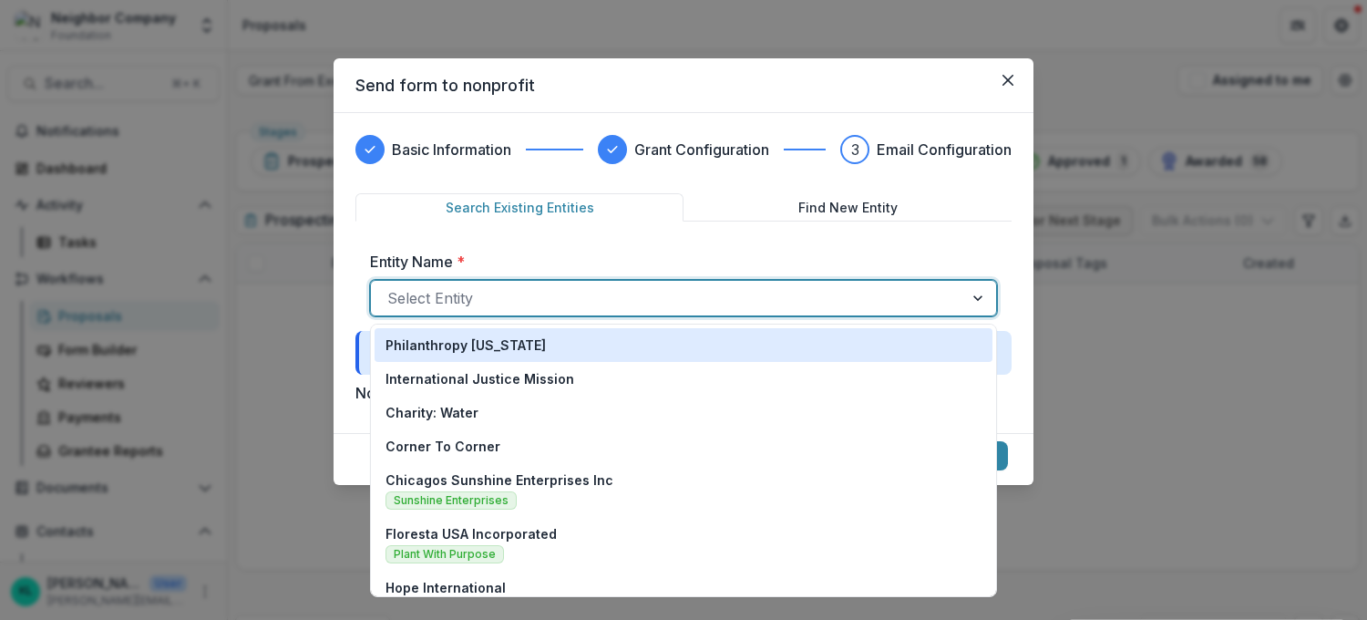
click at [575, 304] on div at bounding box center [667, 298] width 560 height 26
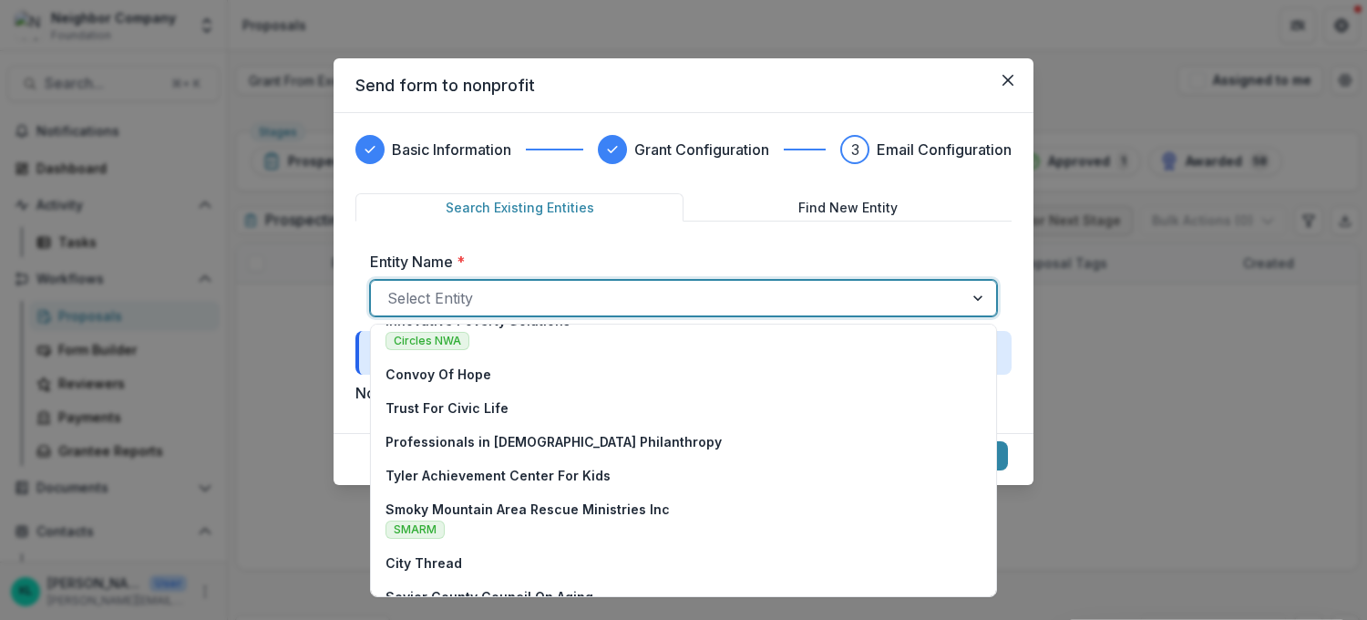
scroll to position [345, 0]
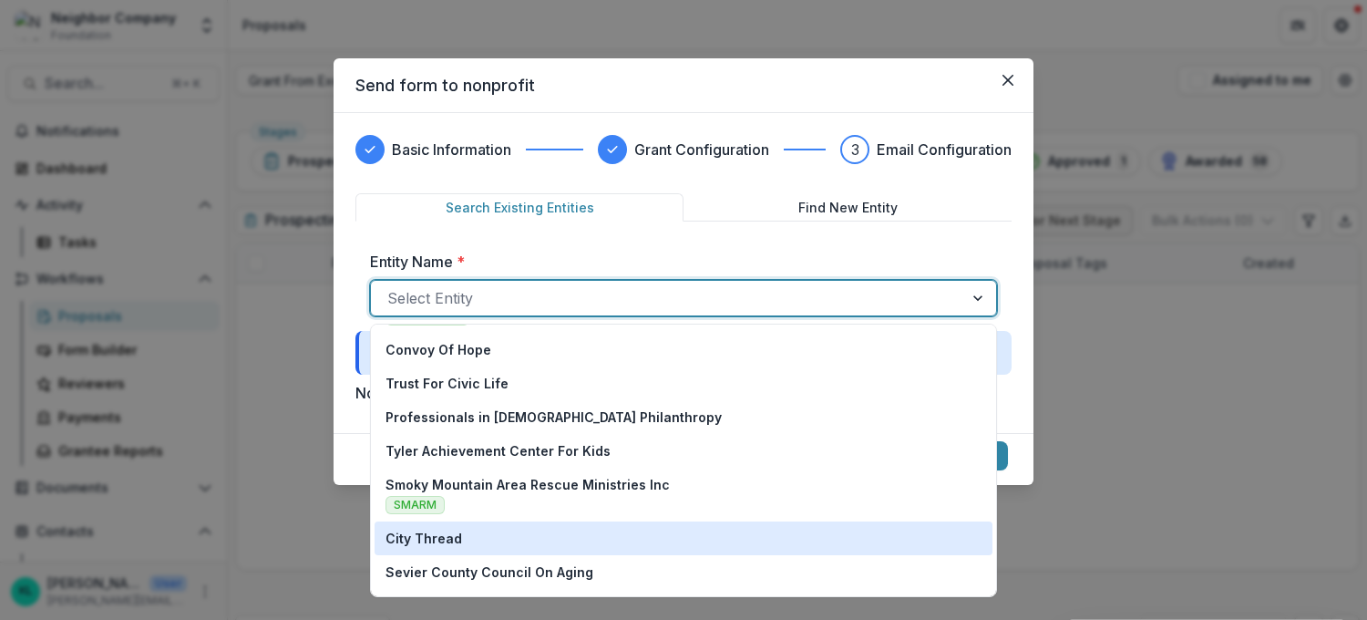
click at [551, 533] on div "City Thread" at bounding box center [684, 538] width 596 height 19
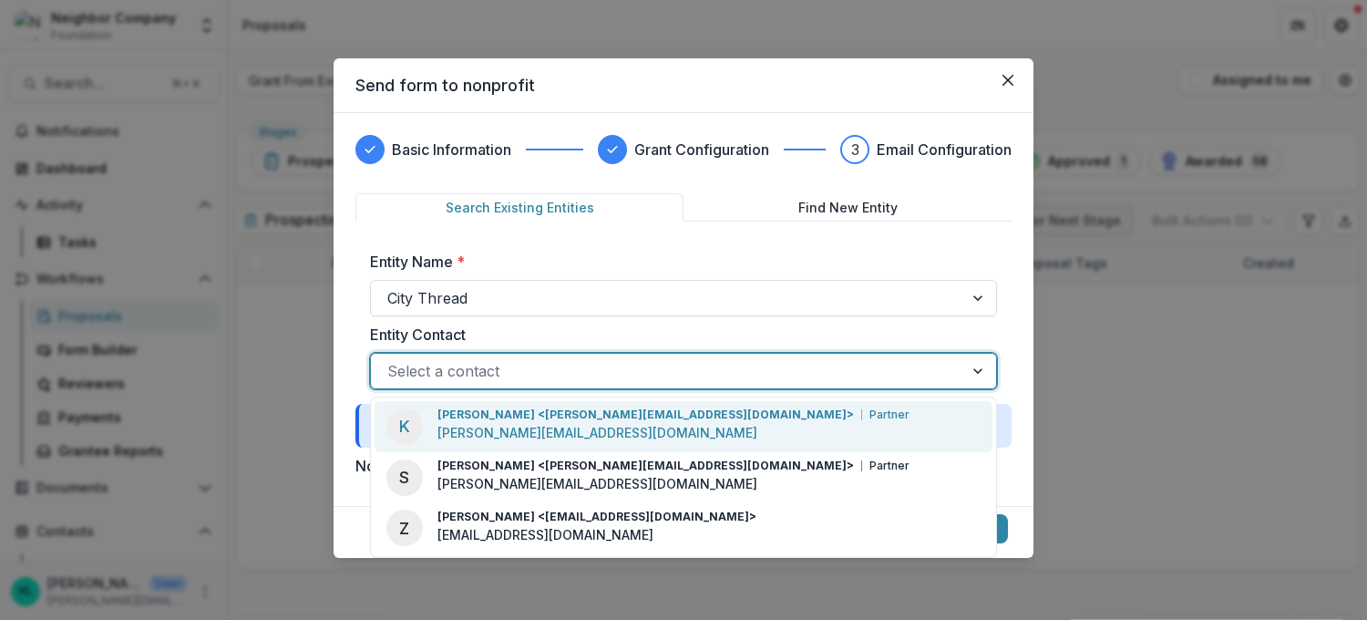
click at [546, 364] on div at bounding box center [667, 371] width 560 height 26
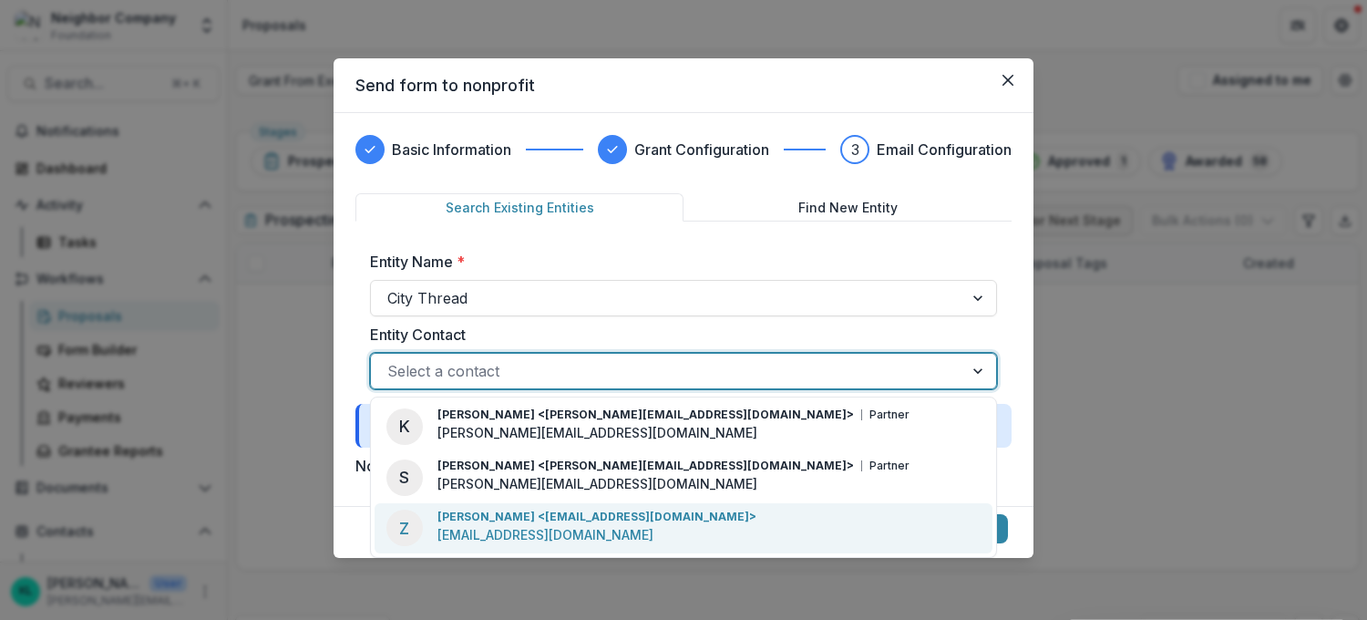
click at [536, 520] on p "Zoe Kircos <zoe@citythread.org>" at bounding box center [597, 517] width 319 height 16
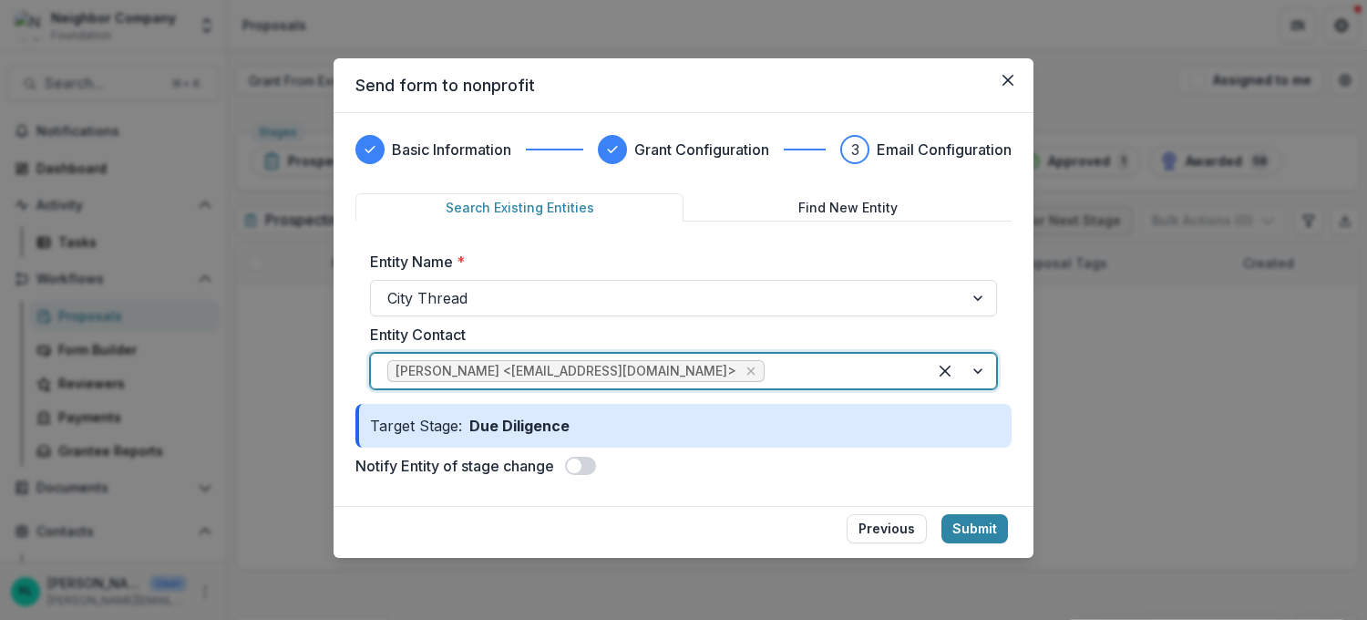
click at [701, 455] on div "Notify Entity of stage change" at bounding box center [683, 466] width 656 height 22
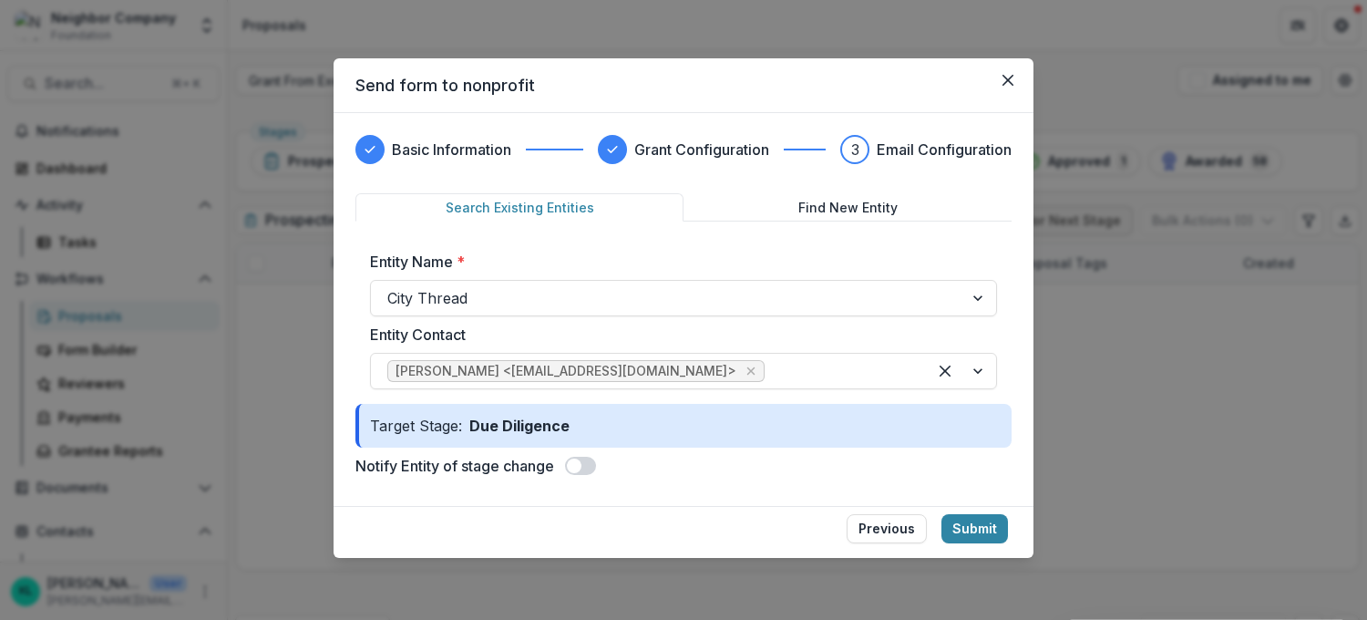
click at [589, 465] on span at bounding box center [580, 466] width 31 height 18
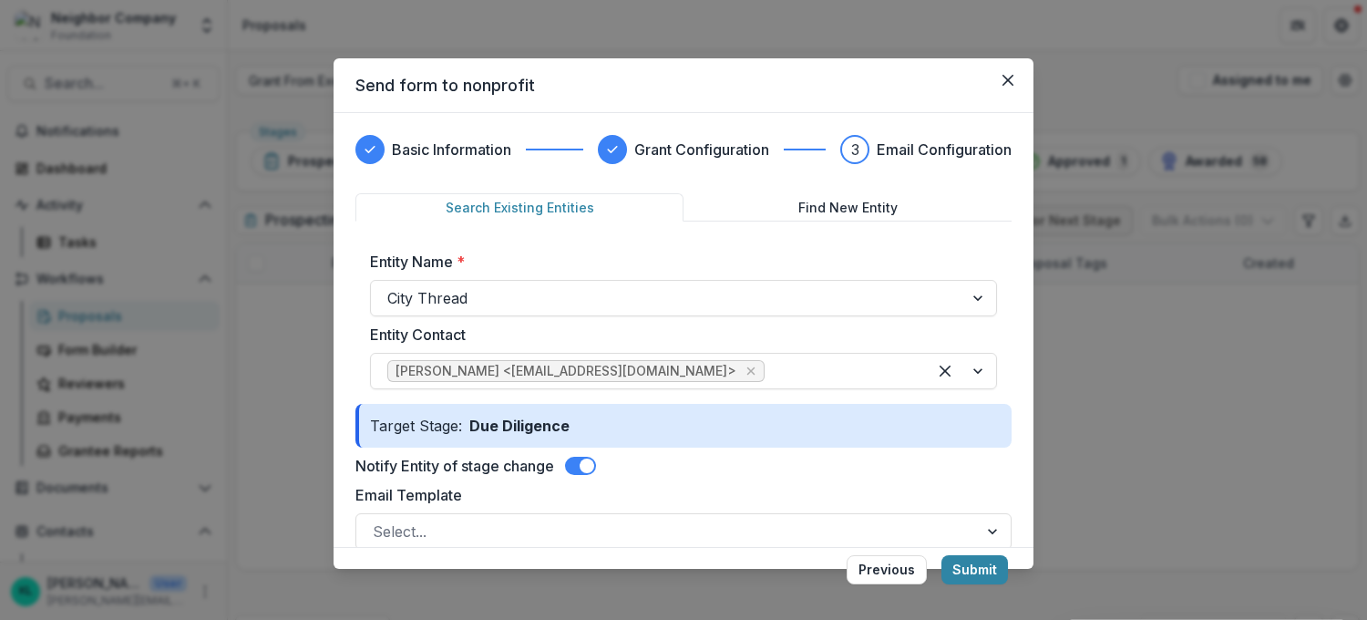
scroll to position [161, 0]
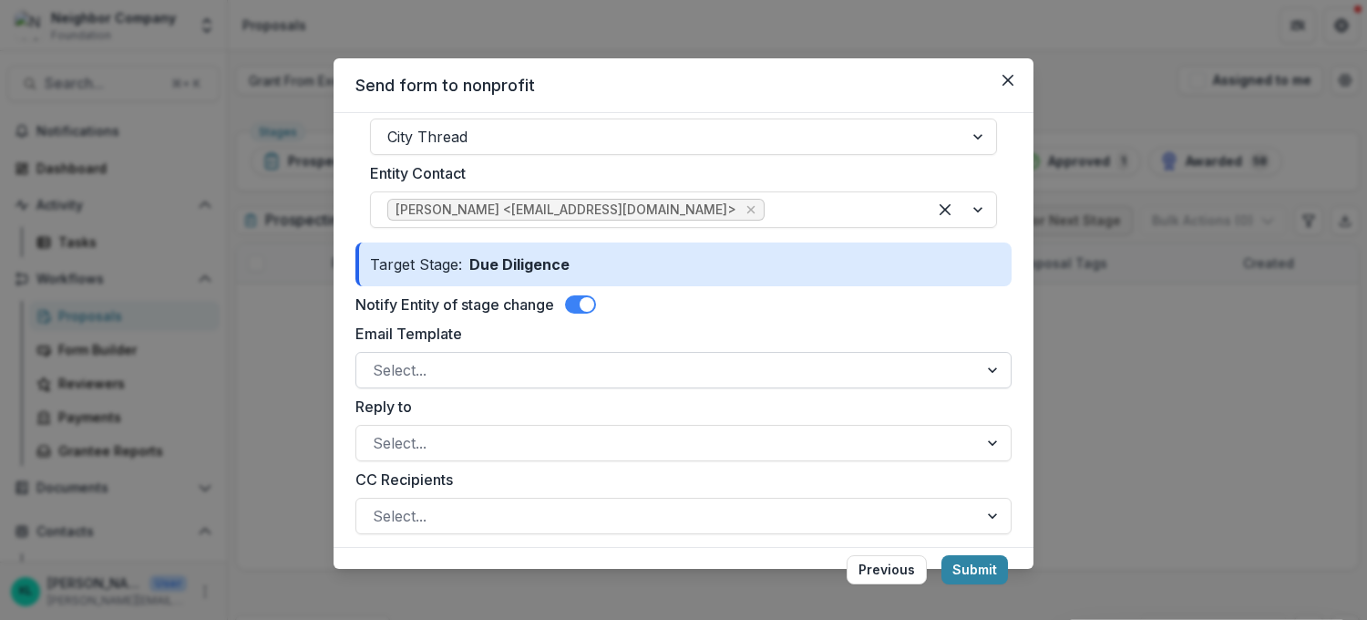
click at [717, 376] on div at bounding box center [667, 370] width 589 height 26
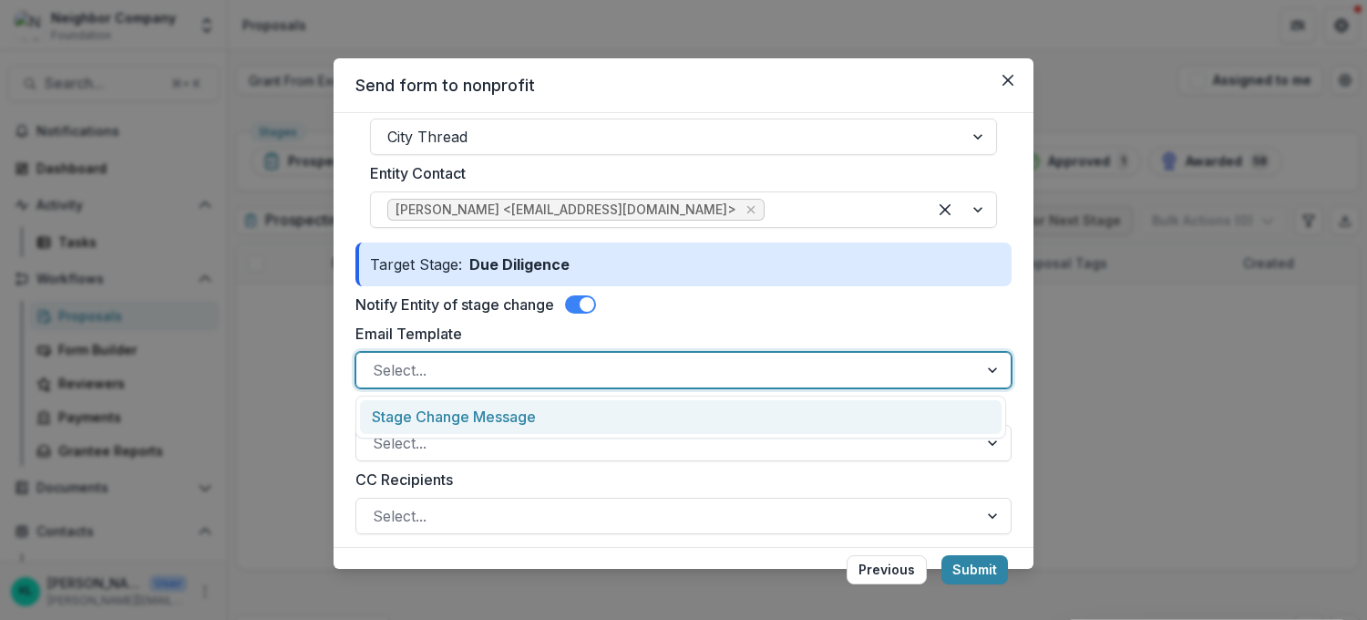
click at [725, 413] on div "Stage Change Message" at bounding box center [681, 417] width 642 height 34
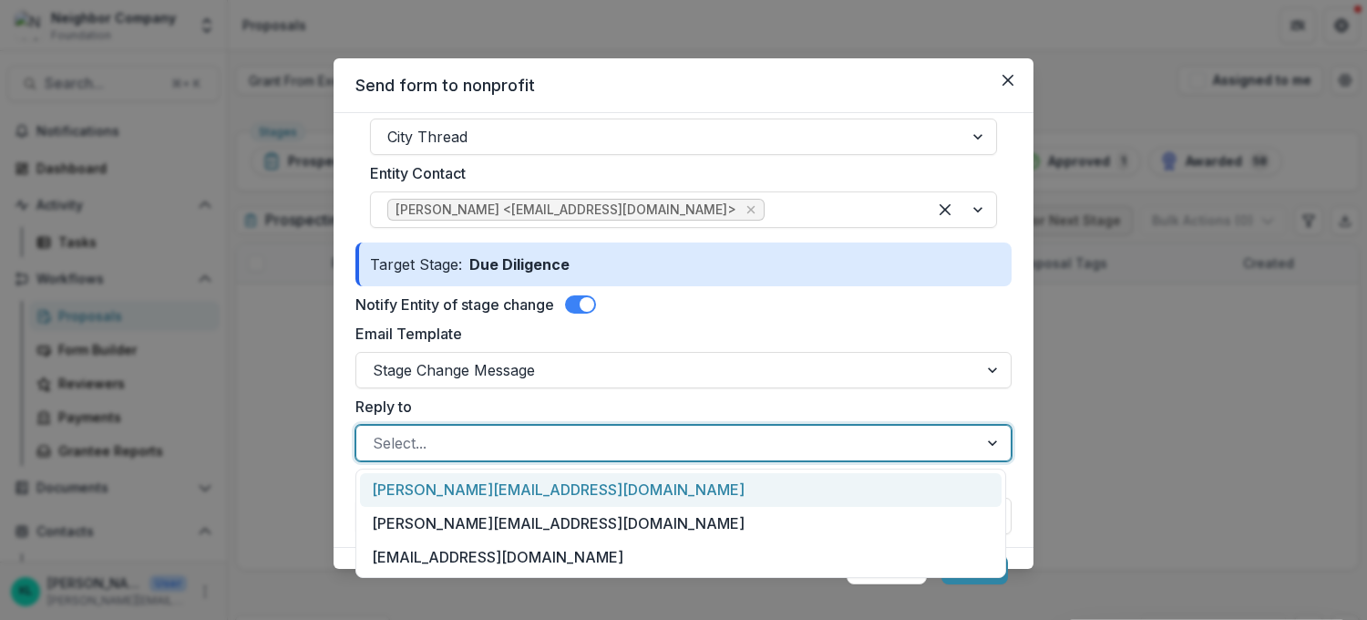
click at [702, 440] on div at bounding box center [667, 443] width 589 height 26
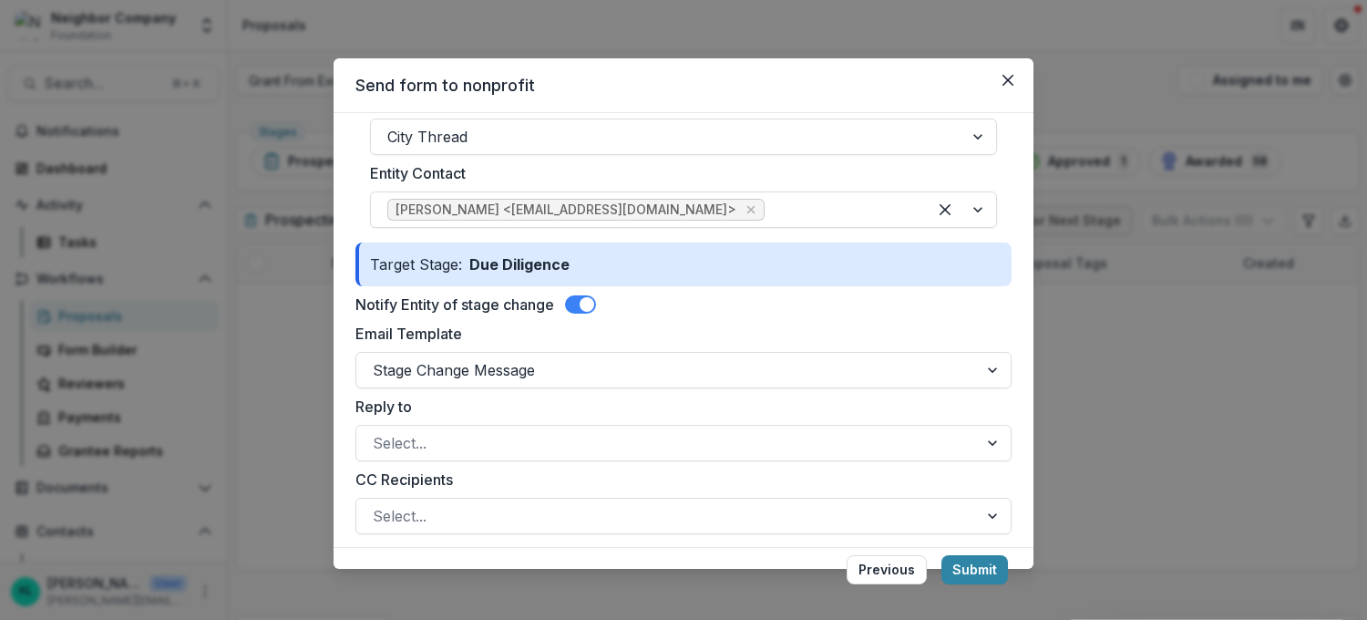
click at [697, 407] on label "Reply to" at bounding box center [677, 407] width 645 height 22
click at [377, 432] on input "Reply to" at bounding box center [375, 443] width 5 height 22
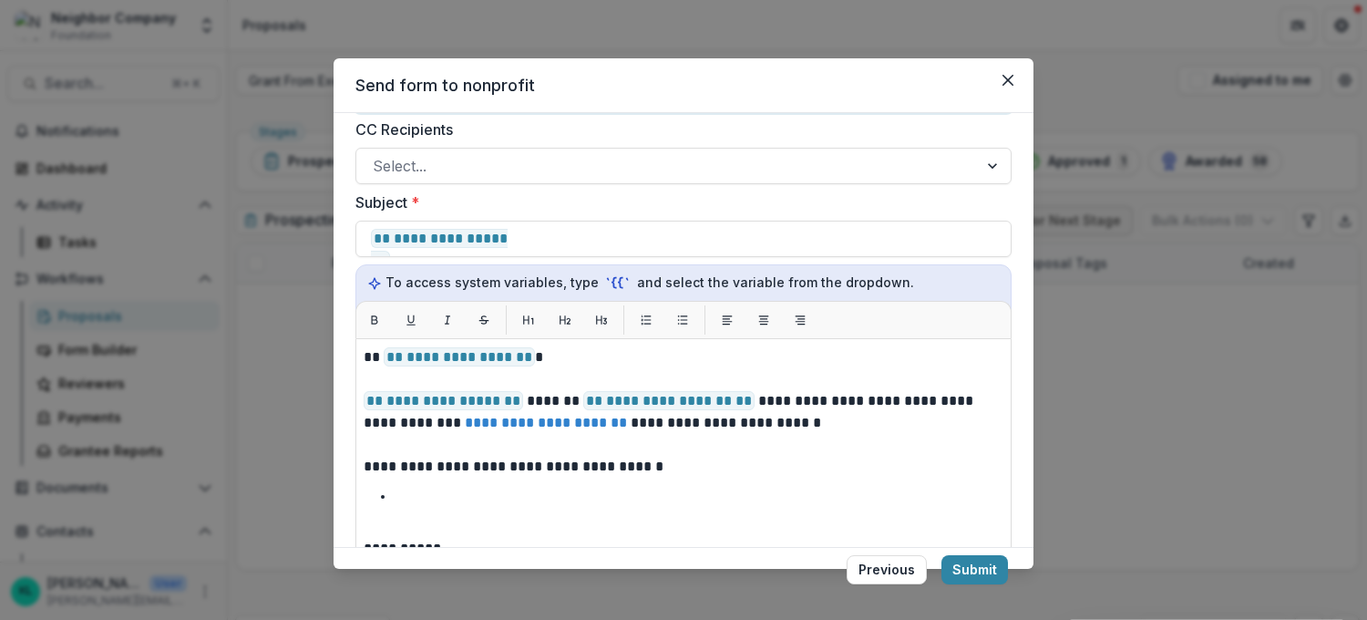
scroll to position [516, 0]
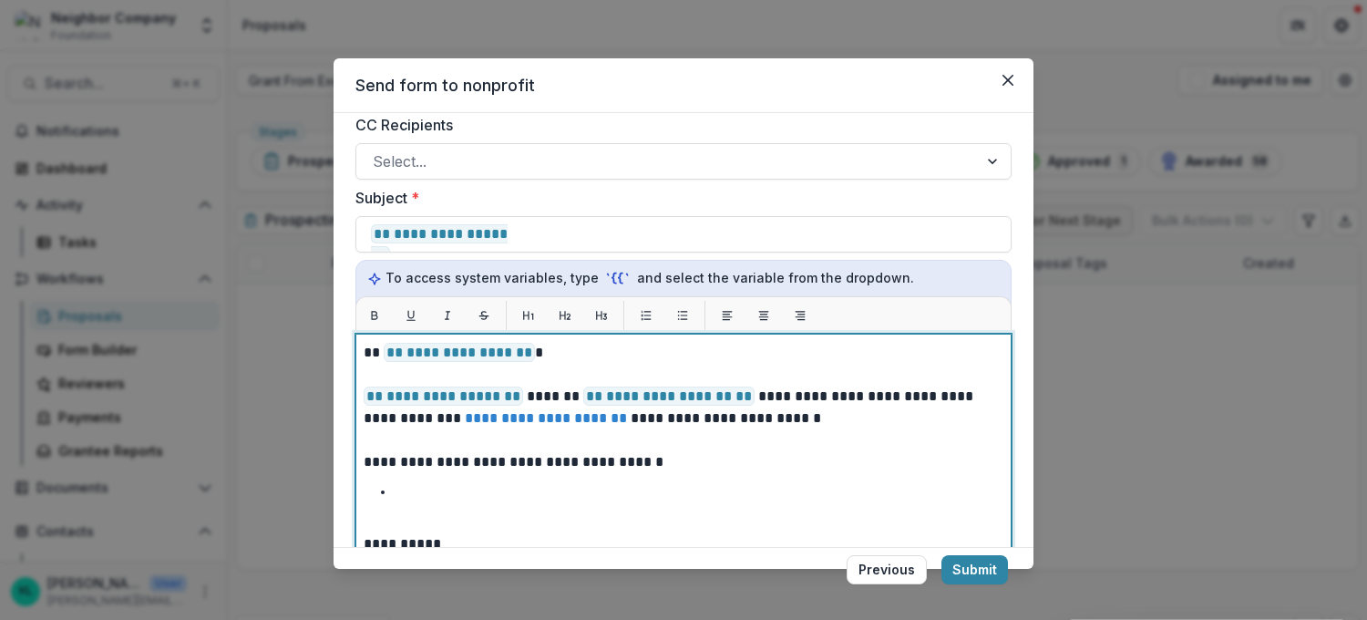
click at [448, 491] on li at bounding box center [695, 492] width 618 height 24
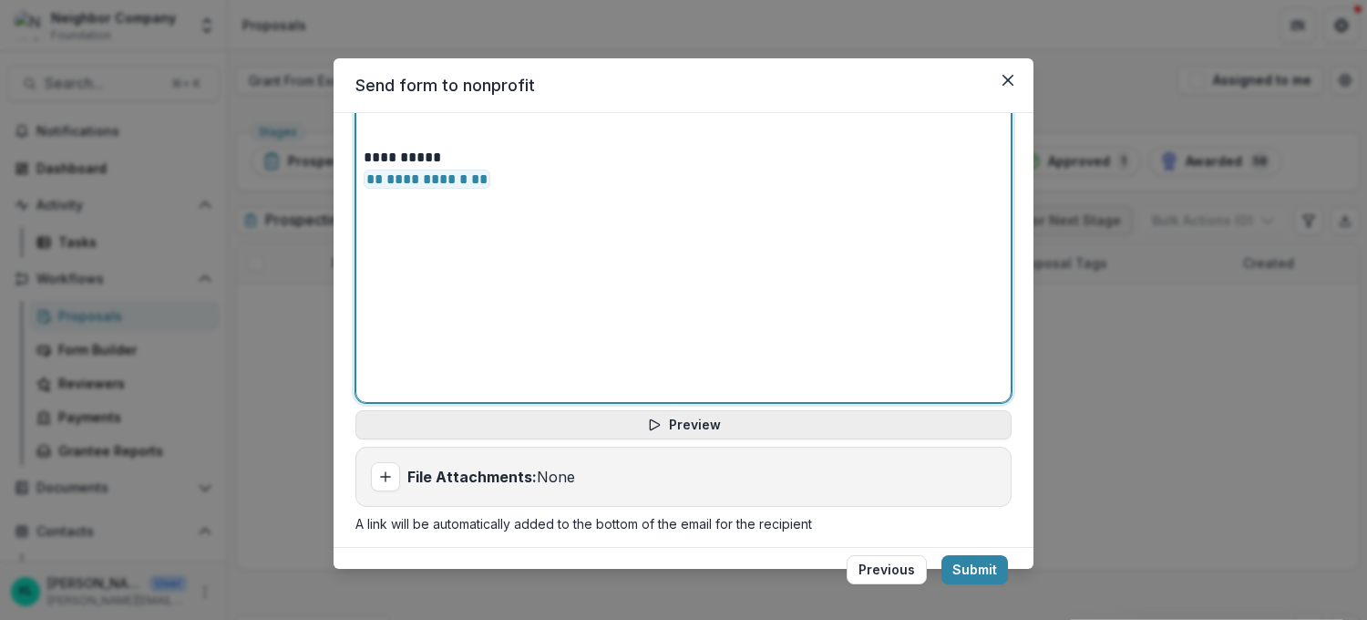
scroll to position [917, 0]
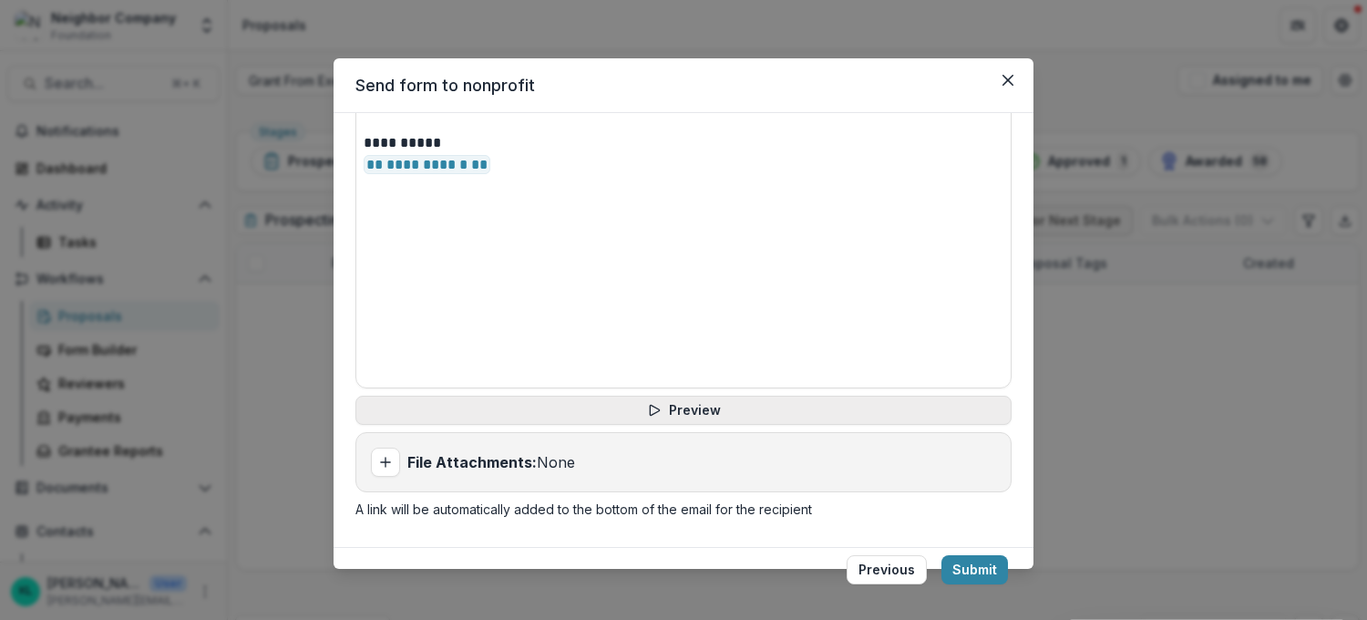
click at [684, 409] on button "Preview" at bounding box center [683, 410] width 656 height 29
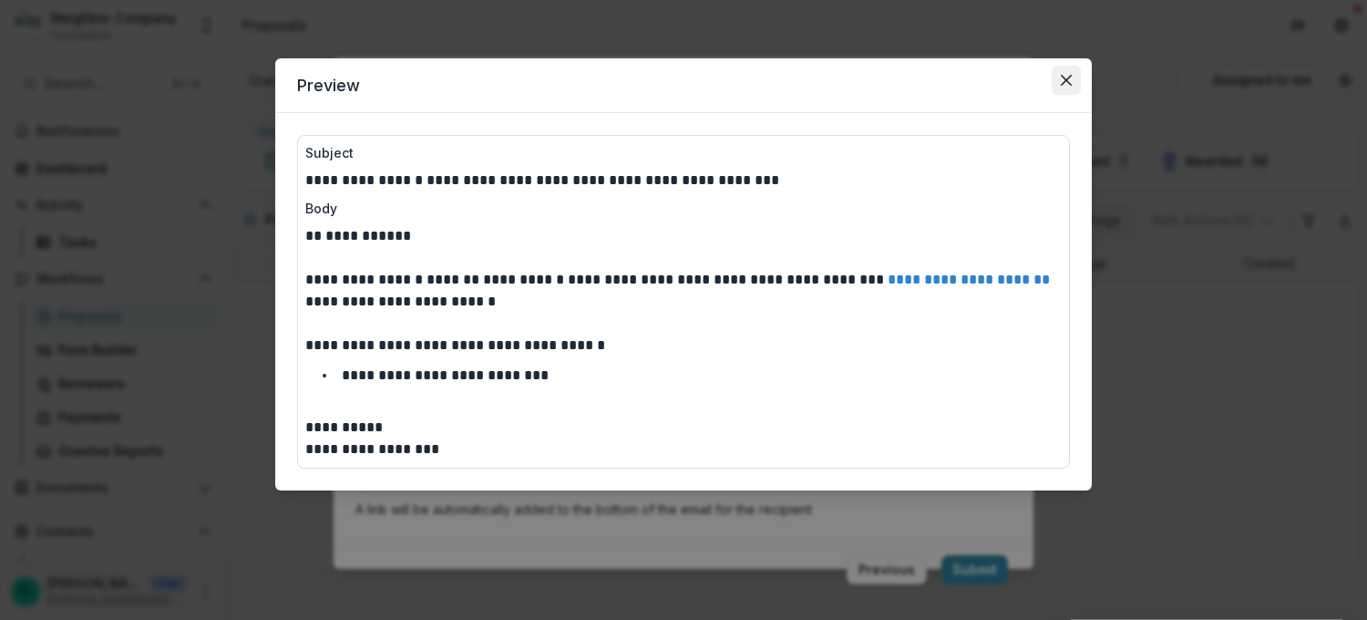
click at [1062, 81] on icon "Close" at bounding box center [1066, 80] width 11 height 11
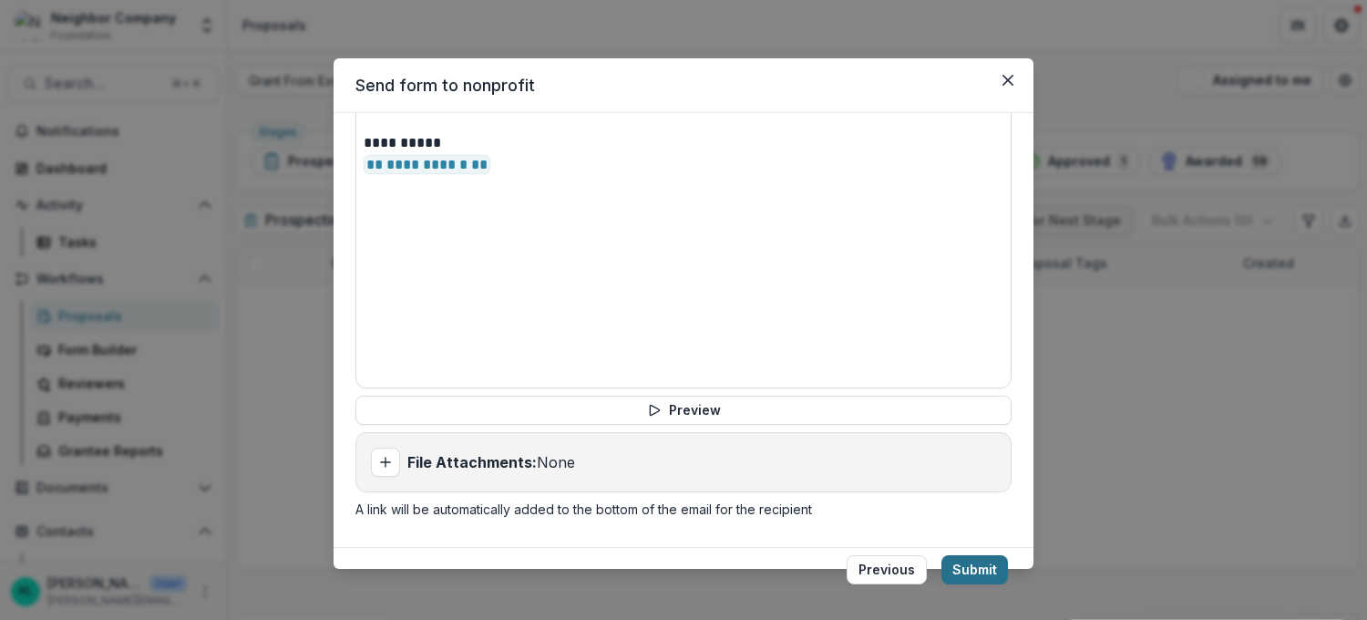
click at [967, 568] on button "Submit" at bounding box center [975, 569] width 67 height 29
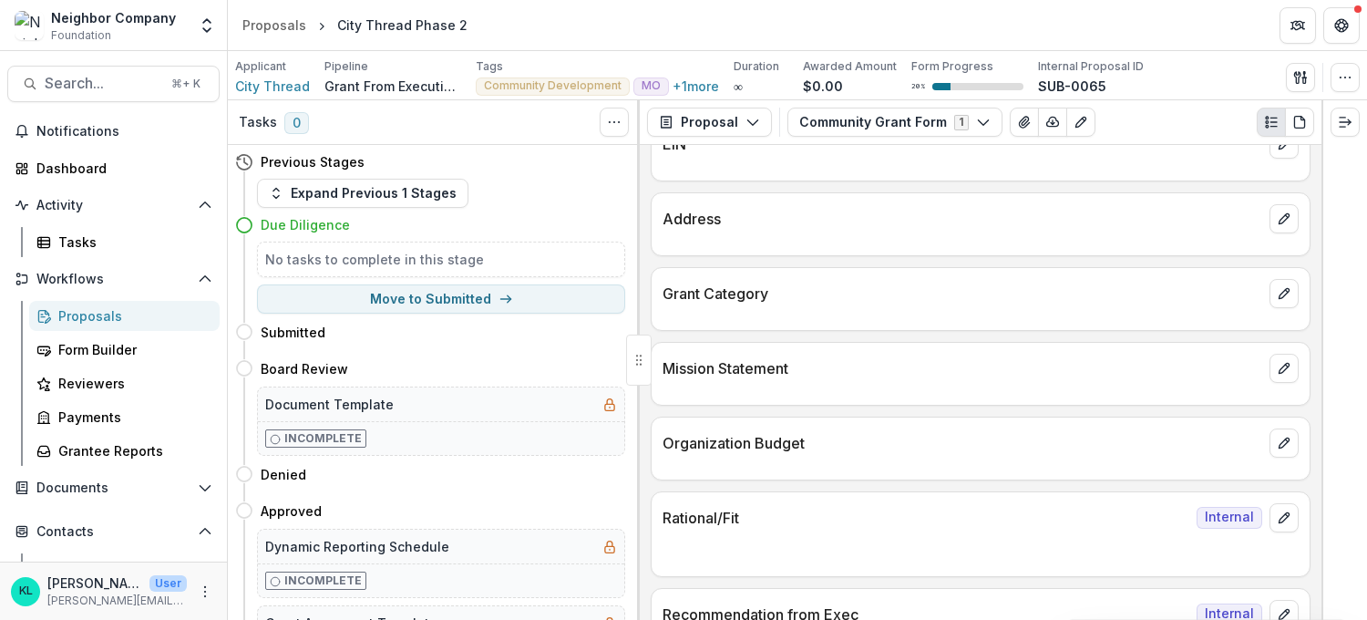
scroll to position [640, 0]
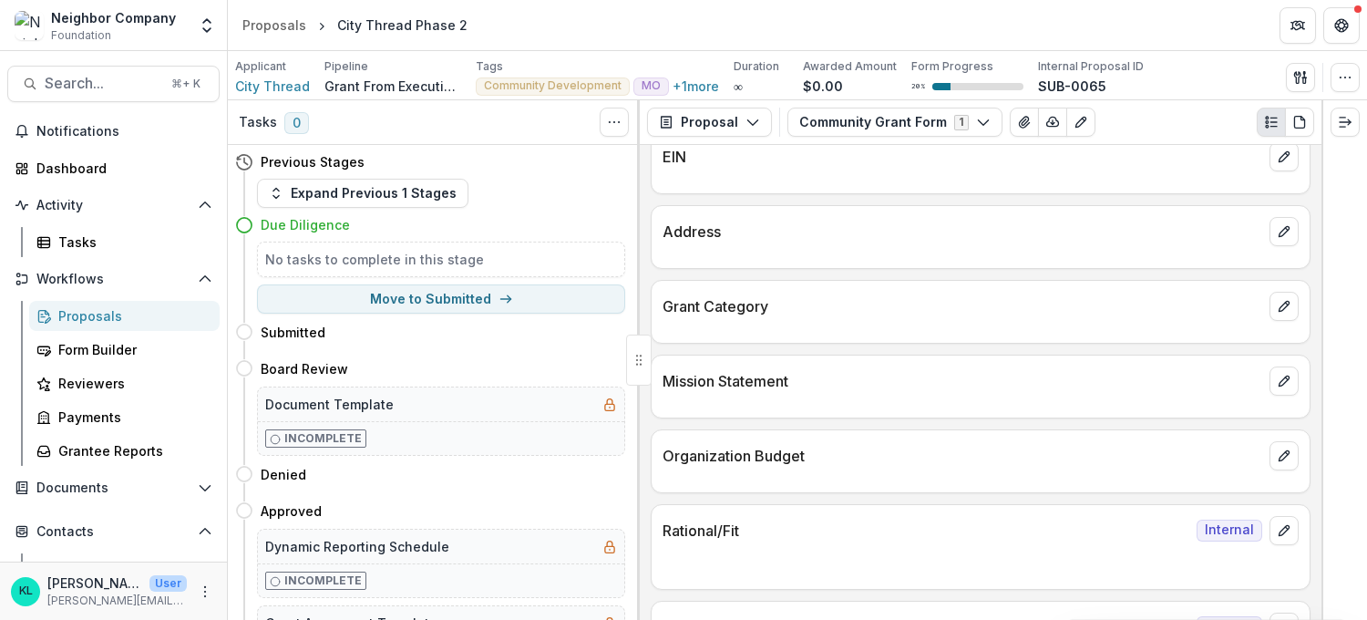
click at [925, 331] on div at bounding box center [981, 326] width 658 height 11
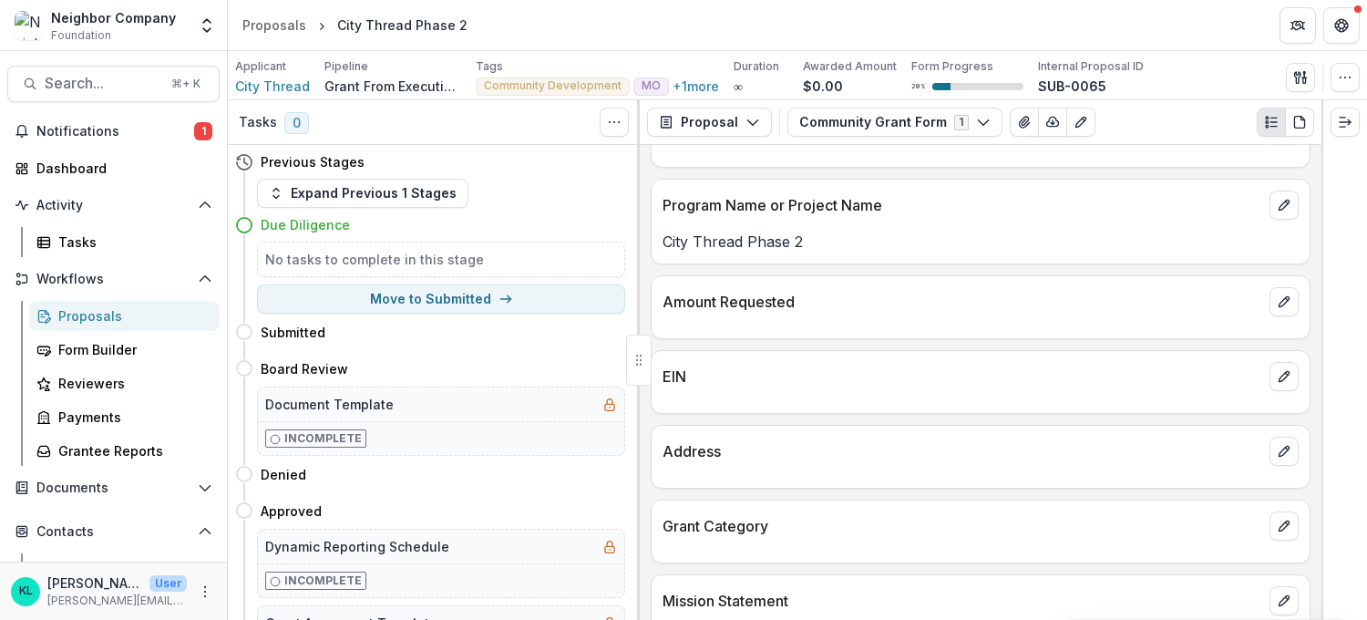
scroll to position [420, 0]
click at [59, 355] on div "Form Builder" at bounding box center [131, 349] width 147 height 19
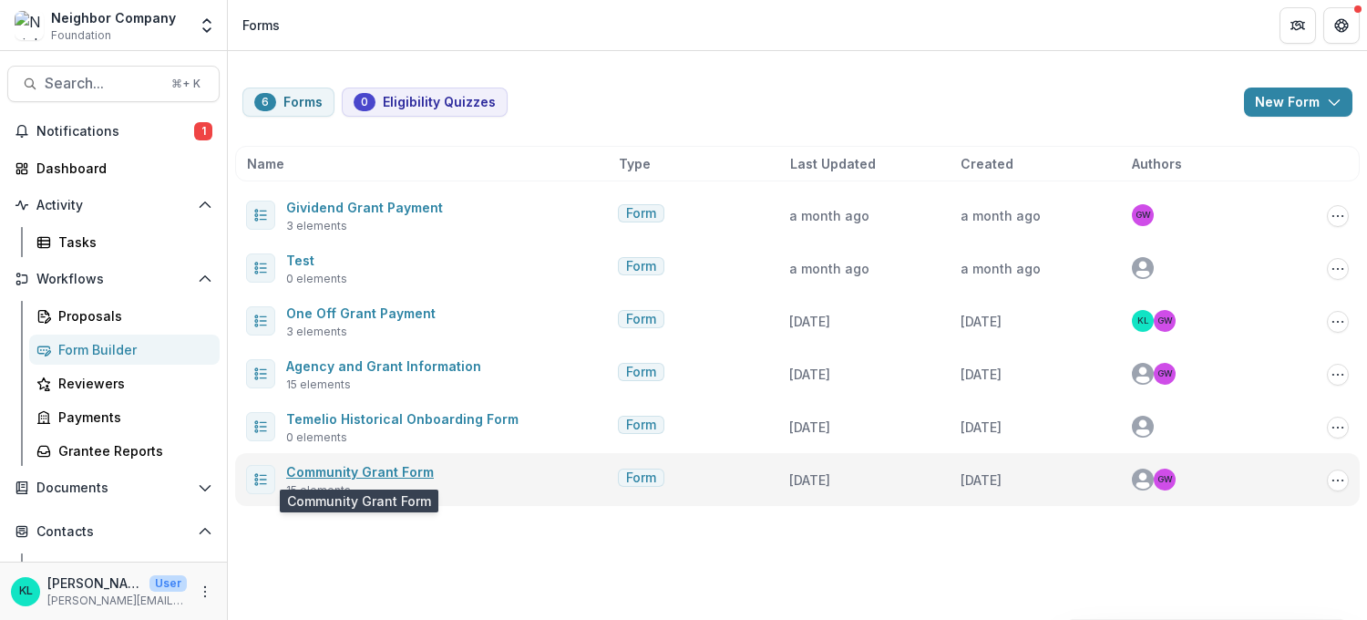
click at [340, 475] on link "Community Grant Form" at bounding box center [360, 471] width 148 height 15
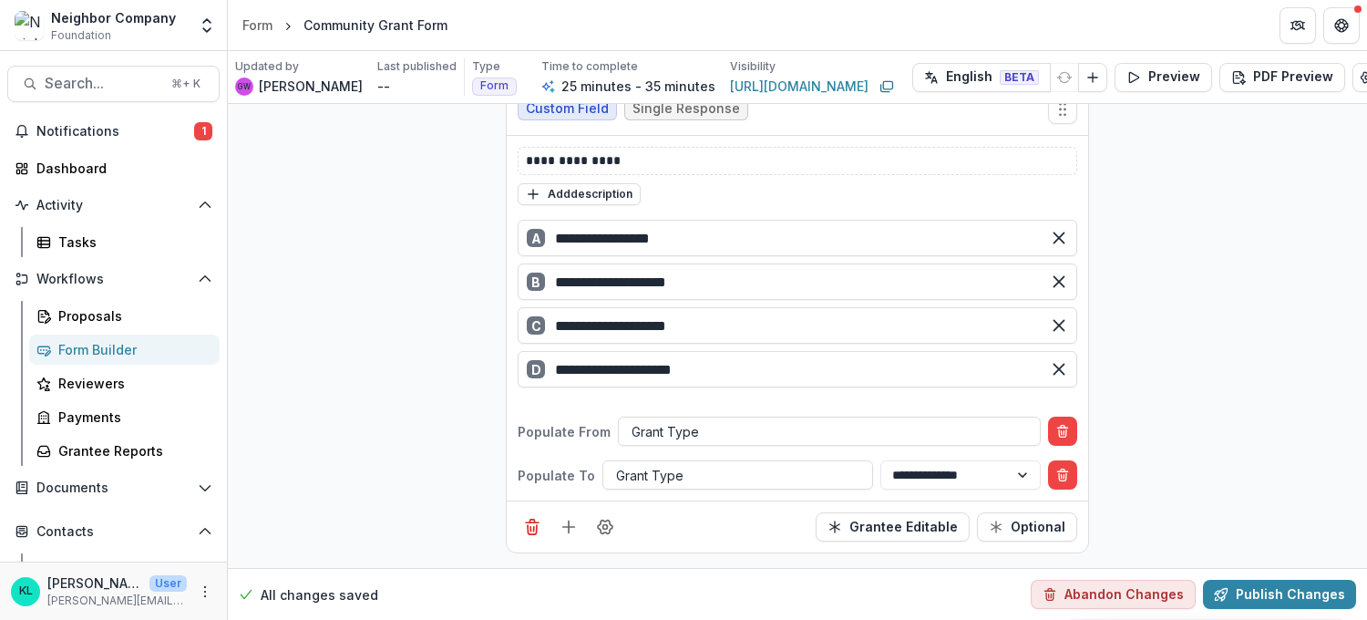
scroll to position [2508, 0]
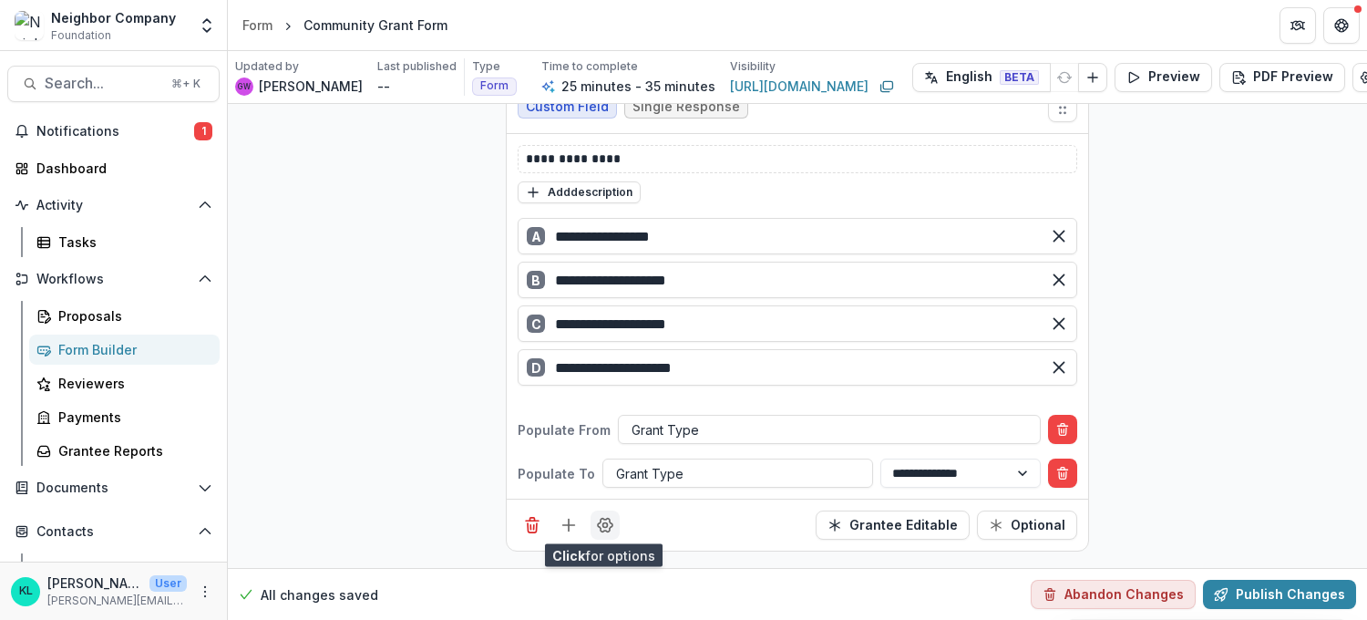
click at [603, 523] on circle "Field Settings" at bounding box center [605, 525] width 5 height 5
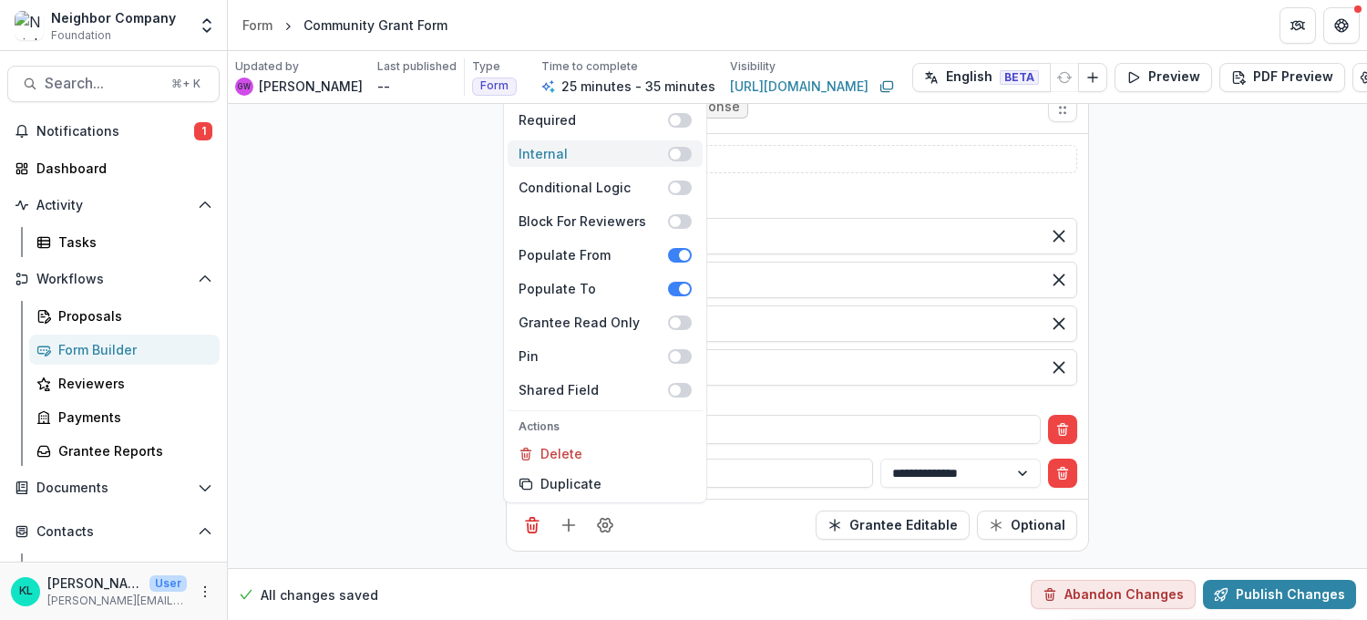
click at [683, 153] on span at bounding box center [680, 154] width 24 height 15
click at [668, 256] on span at bounding box center [680, 255] width 24 height 15
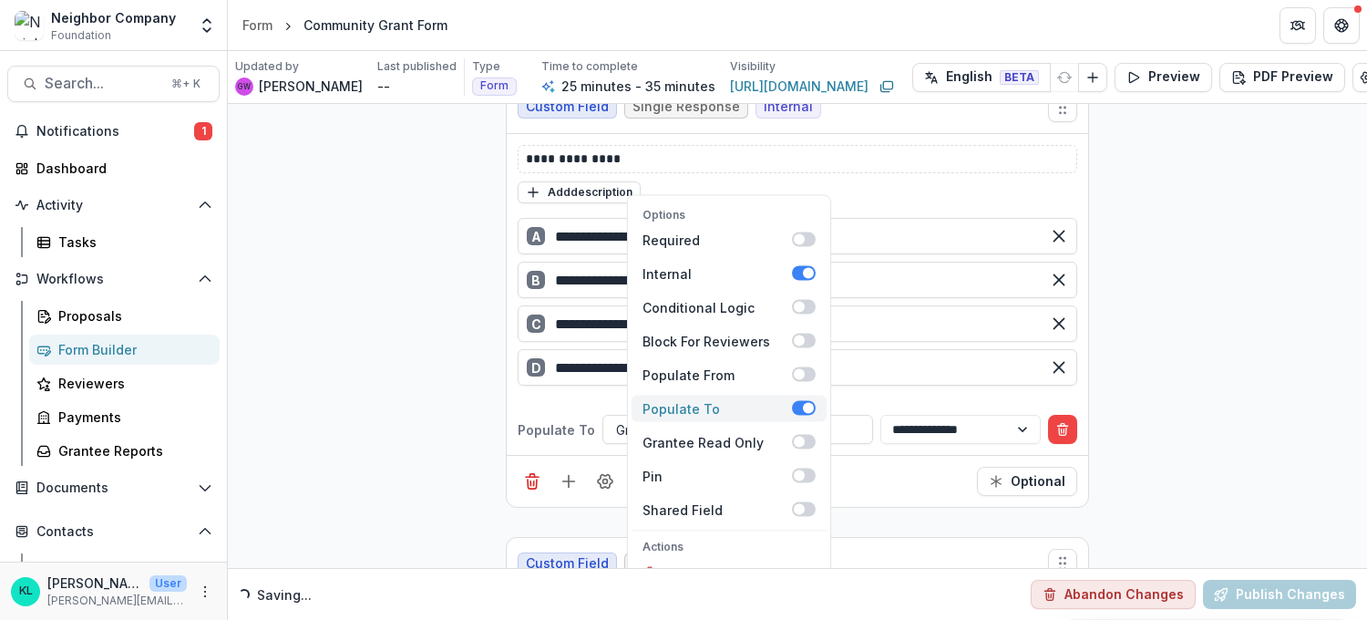
click at [796, 404] on span at bounding box center [804, 408] width 24 height 15
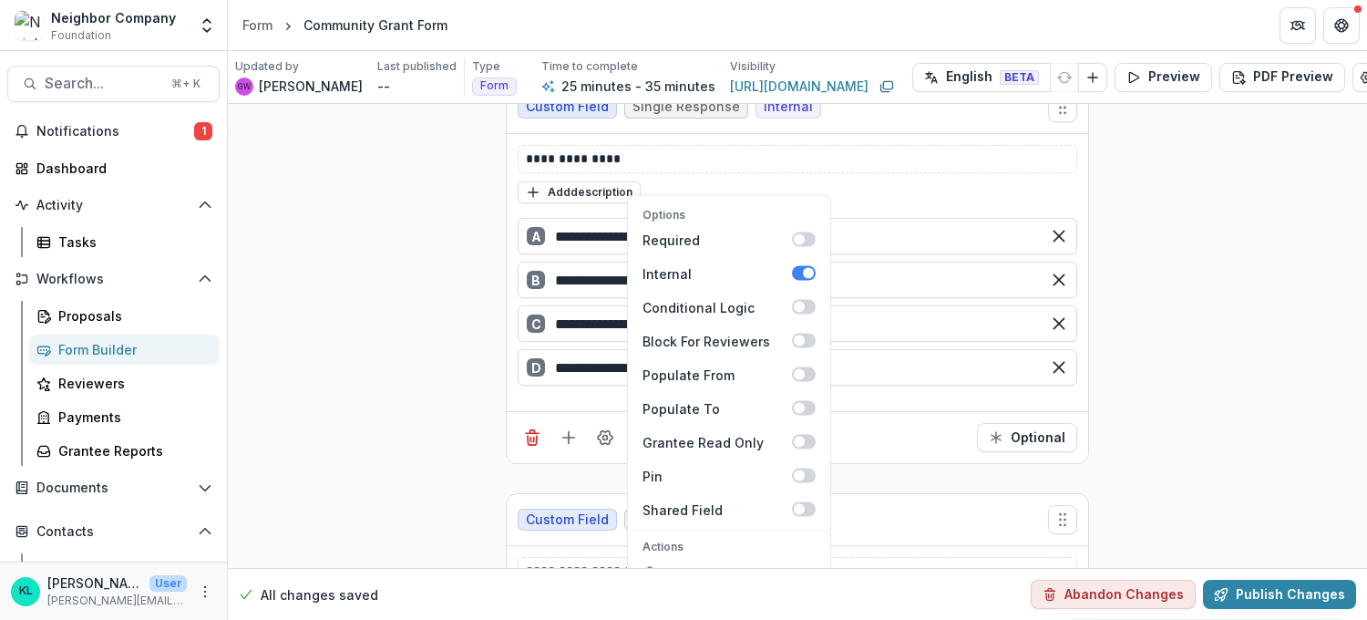
click at [943, 192] on div "Add description" at bounding box center [798, 192] width 560 height 24
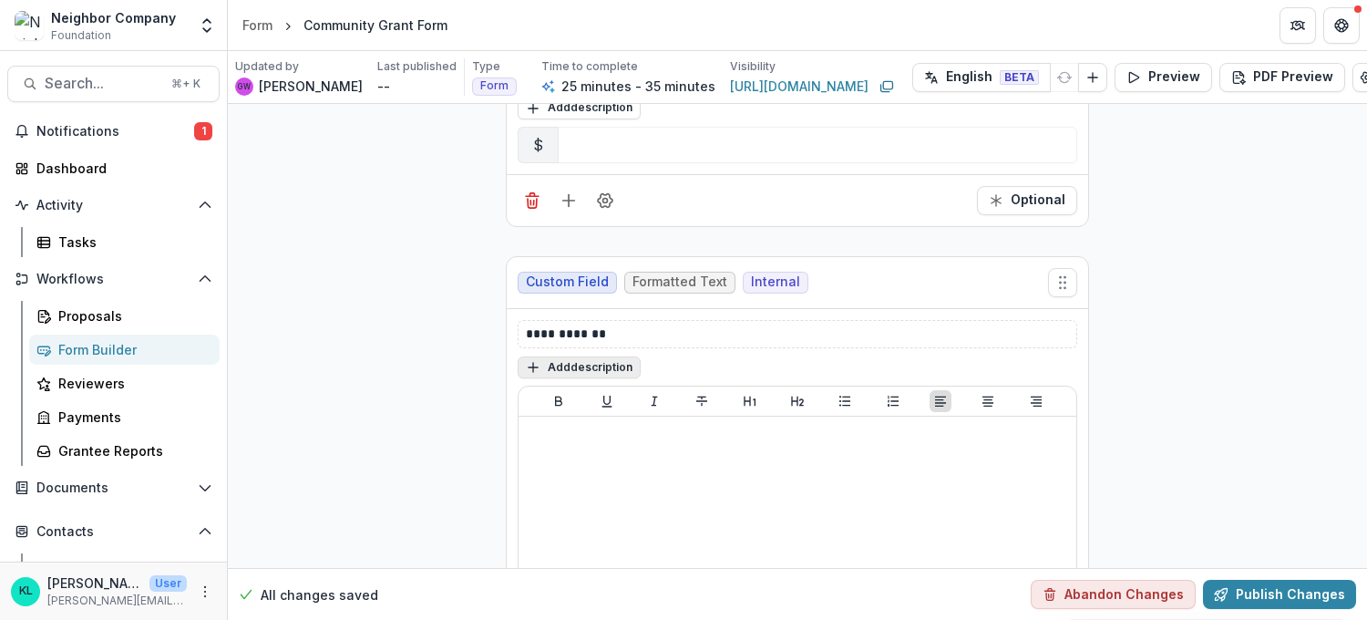
scroll to position [3330, 0]
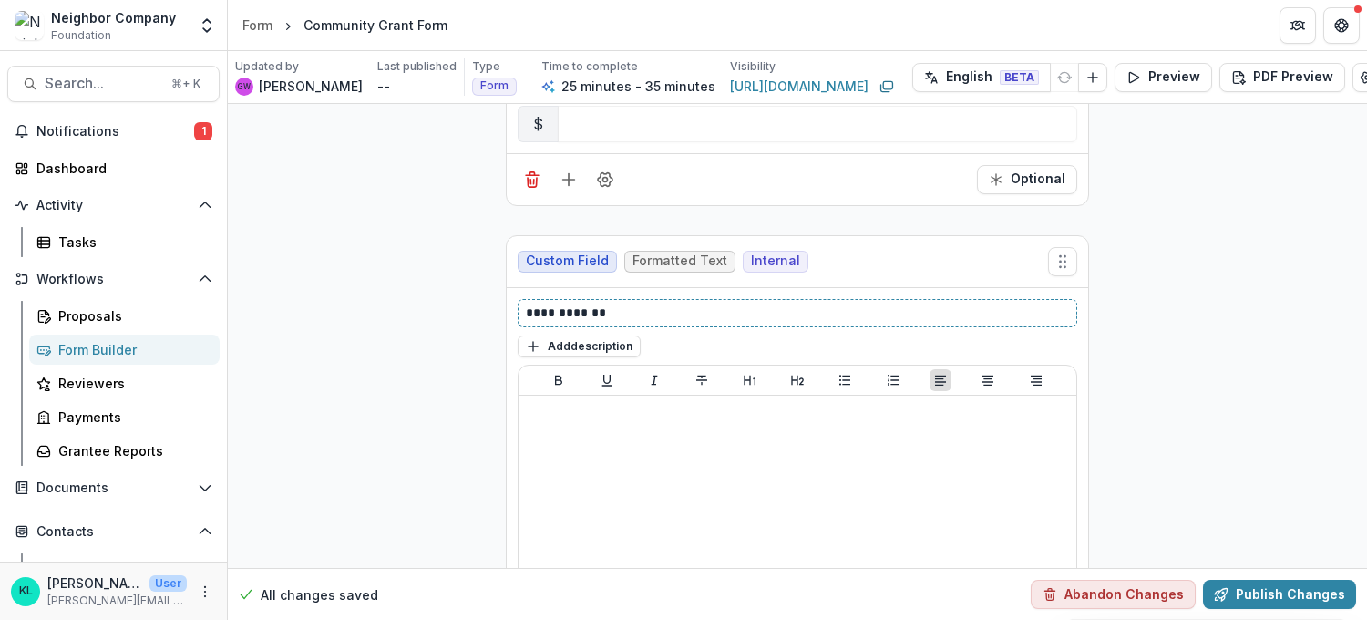
click at [572, 307] on p "**********" at bounding box center [797, 313] width 543 height 19
click at [695, 306] on p "**********" at bounding box center [797, 313] width 543 height 19
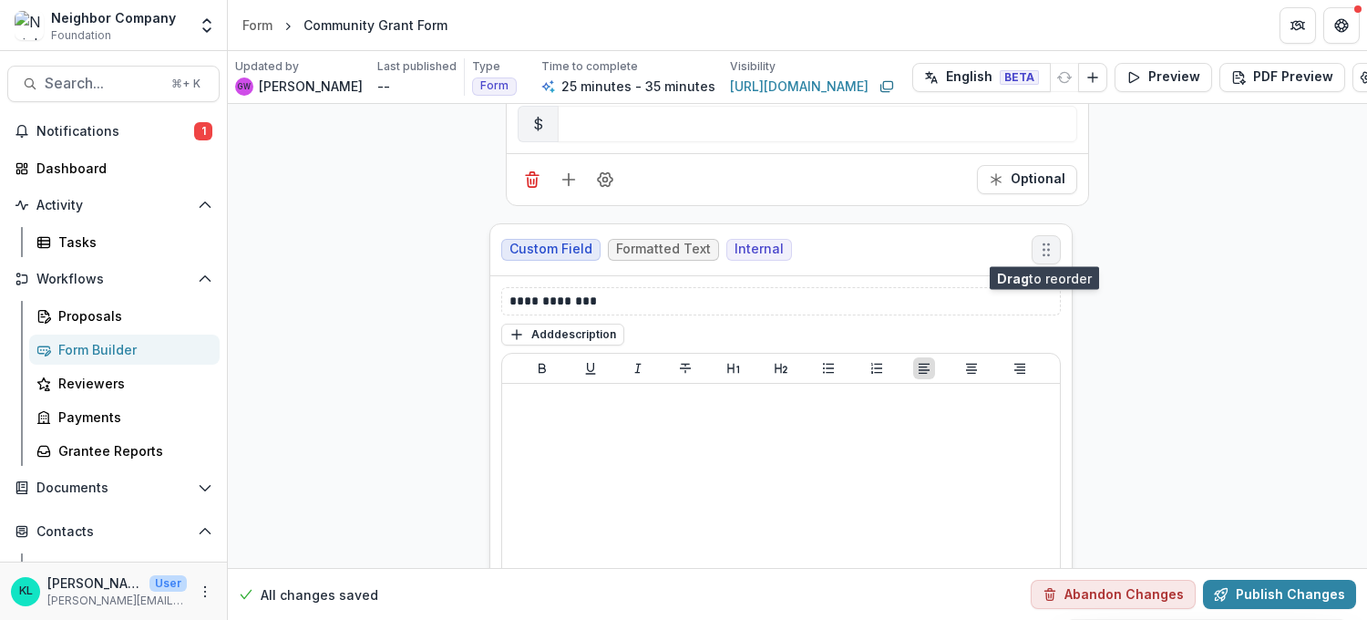
drag, startPoint x: 1057, startPoint y: 254, endPoint x: 1041, endPoint y: 242, distance: 20.8
click at [1041, 242] on icon "Move field" at bounding box center [1046, 250] width 18 height 18
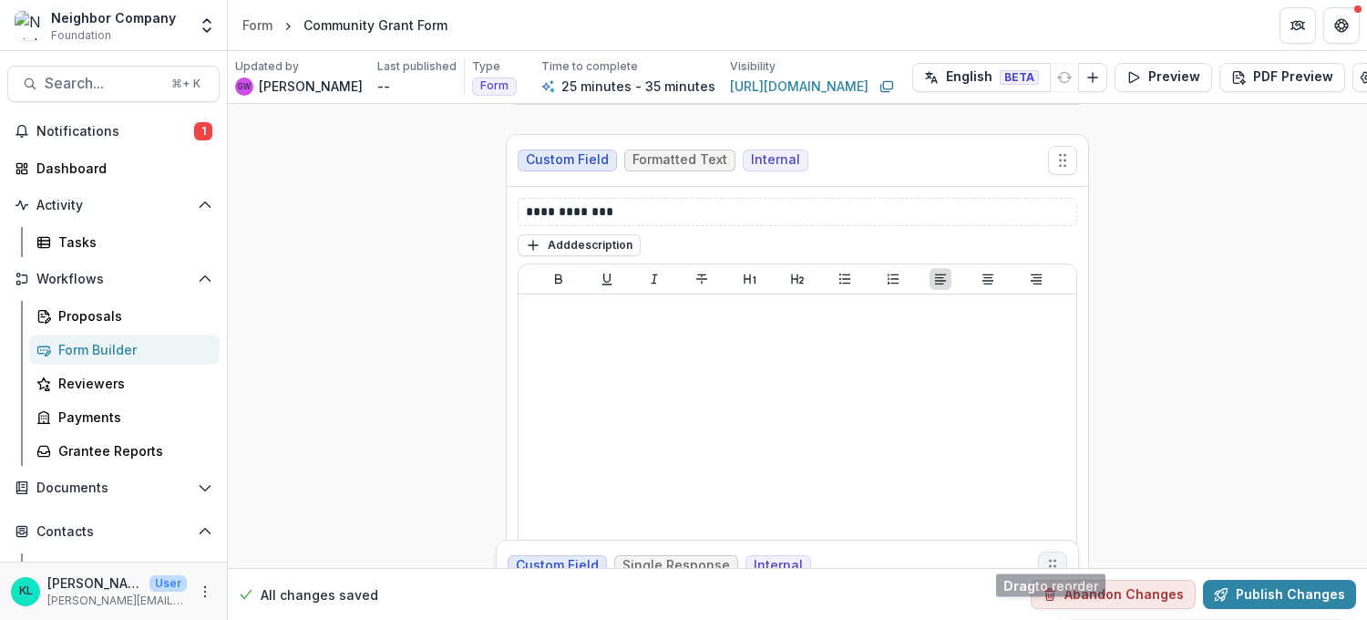
scroll to position [3051, 0]
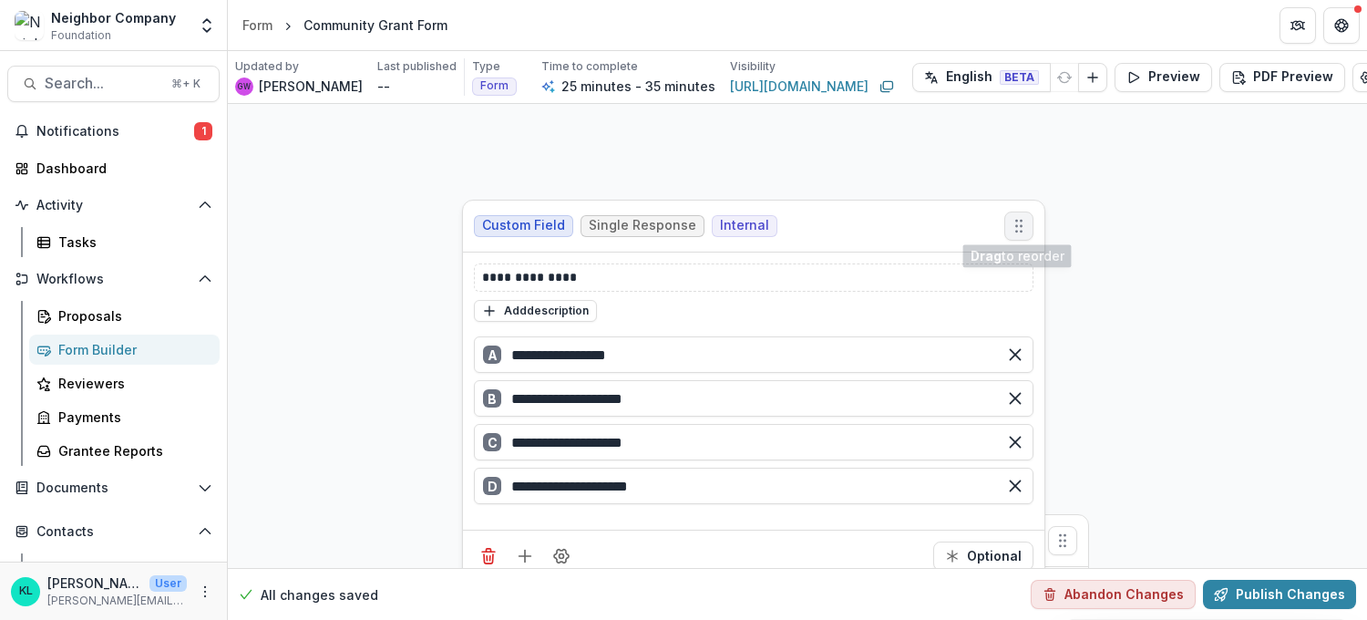
drag, startPoint x: 1058, startPoint y: 184, endPoint x: 1014, endPoint y: 221, distance: 57.5
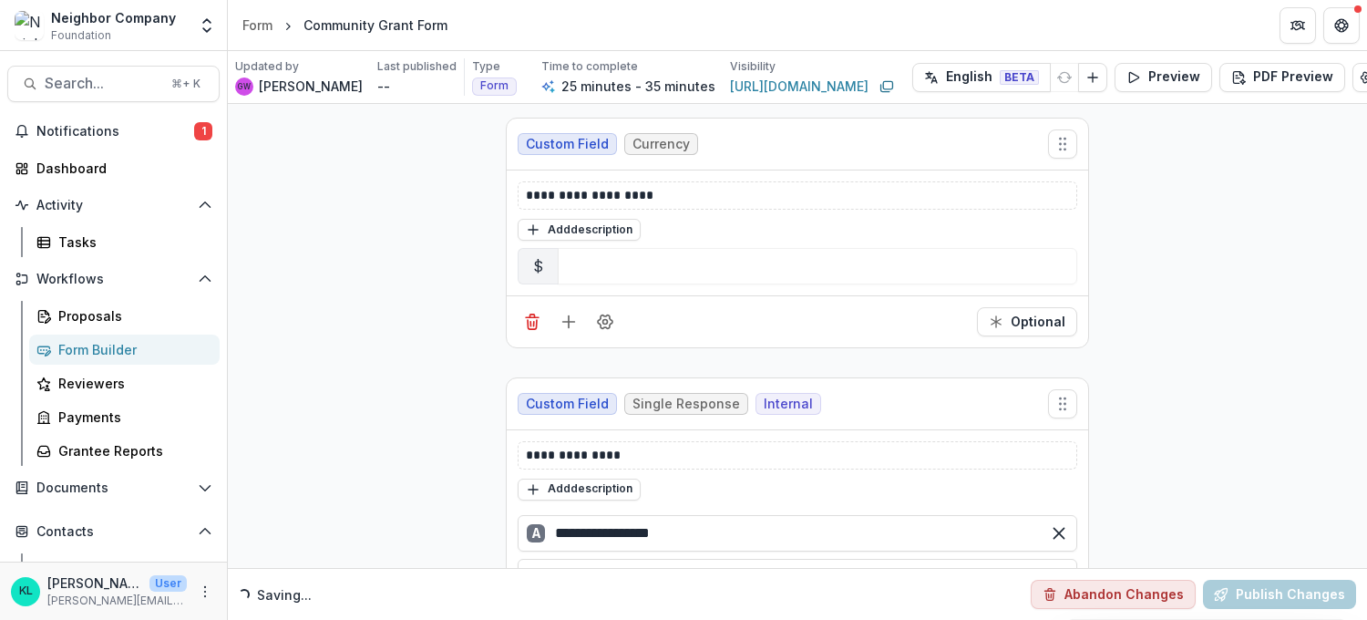
scroll to position [2775, 0]
click at [1262, 585] on button "Publish Changes" at bounding box center [1279, 594] width 153 height 29
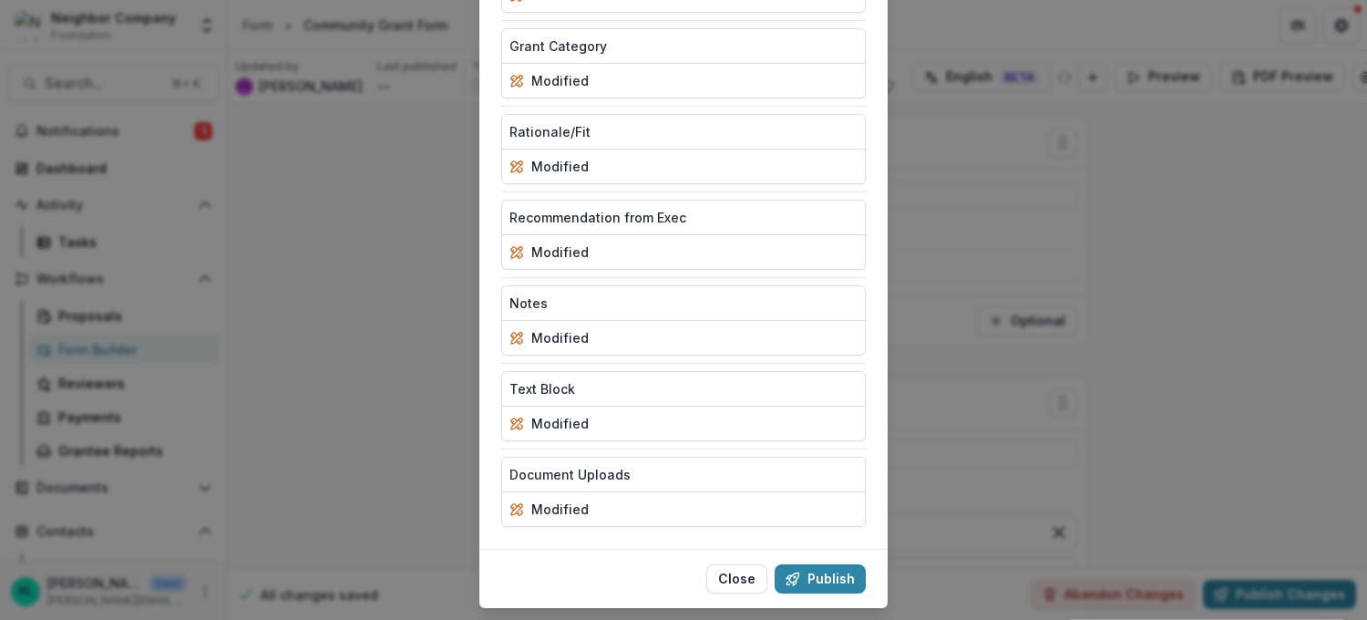
scroll to position [924, 0]
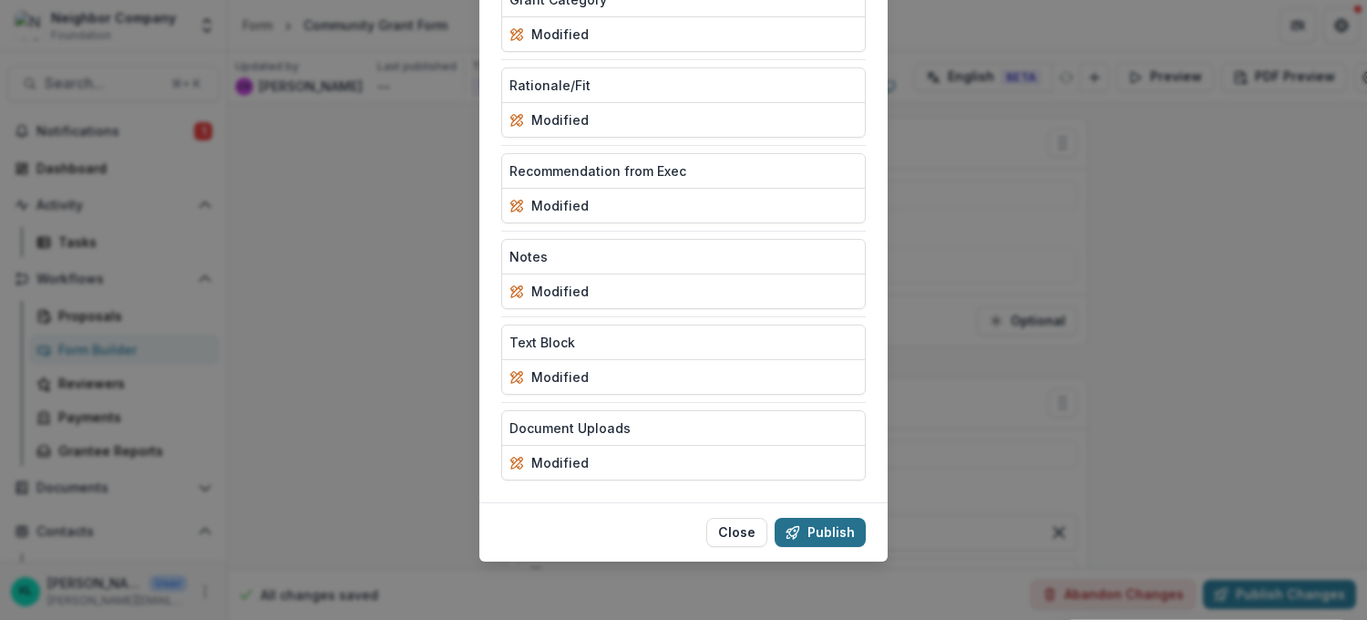
click at [817, 537] on button "Publish" at bounding box center [820, 532] width 91 height 29
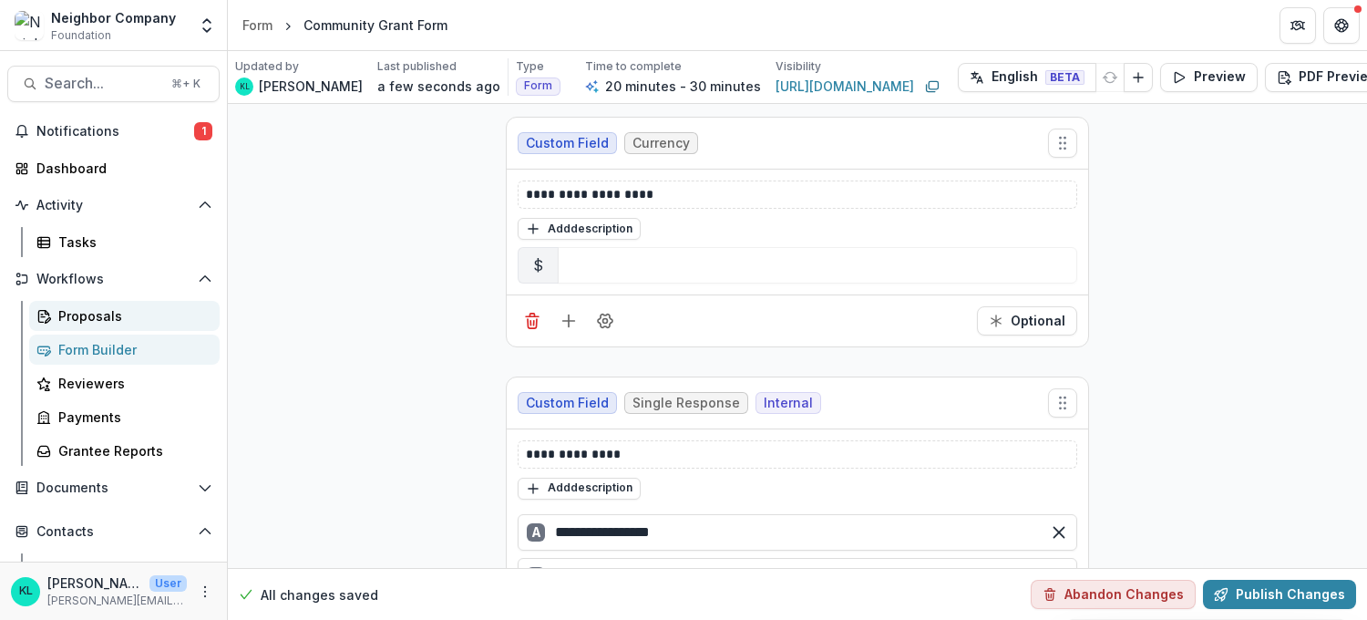
click at [108, 318] on div "Proposals" at bounding box center [131, 315] width 147 height 19
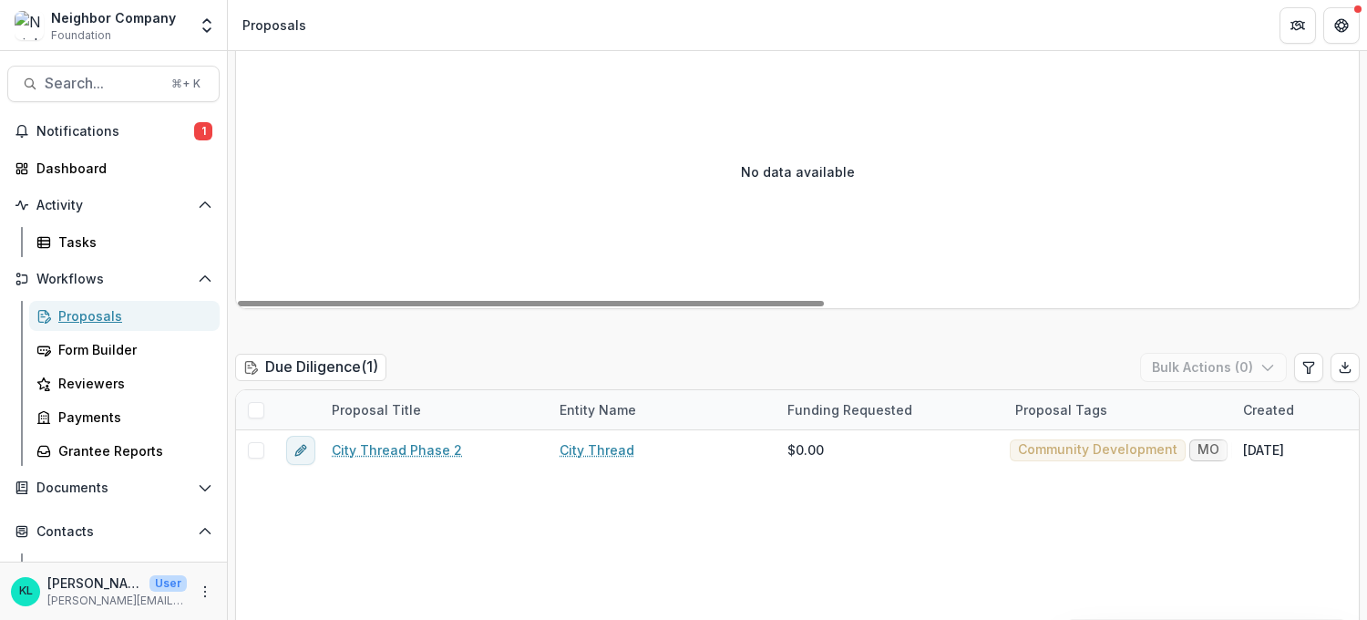
scroll to position [384, 0]
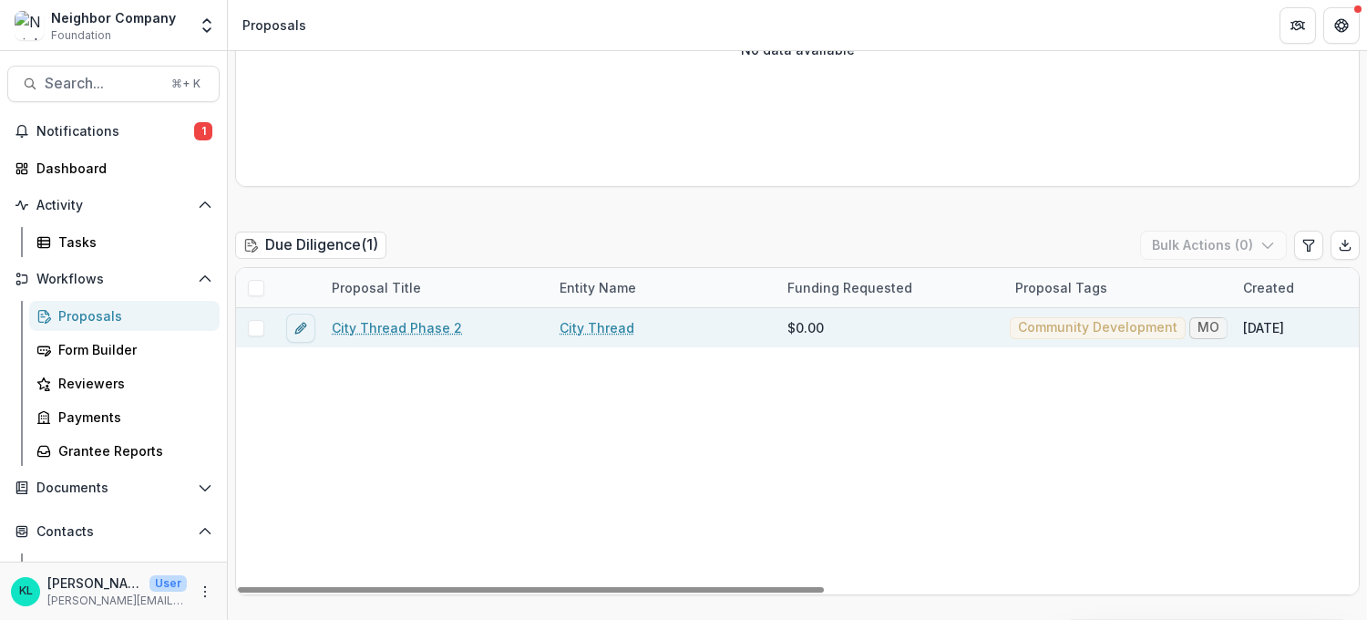
click at [407, 328] on link "City Thread Phase 2" at bounding box center [397, 327] width 130 height 19
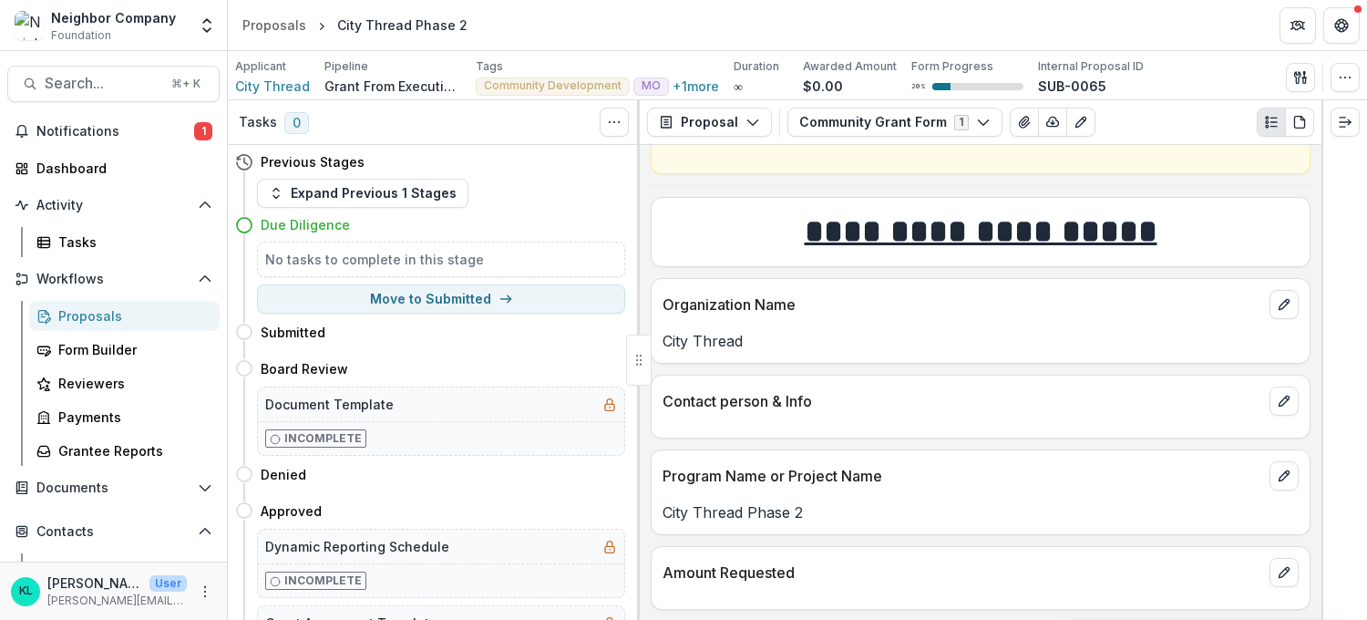
scroll to position [153, 0]
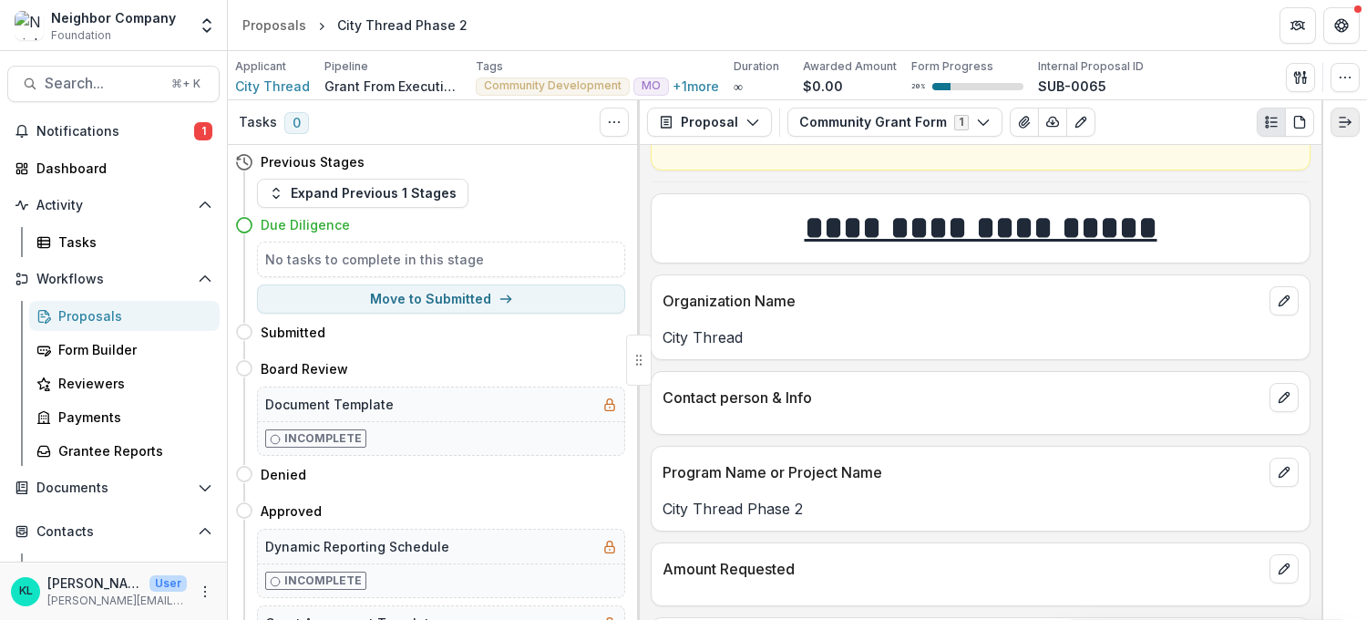
click at [1349, 124] on polyline "Expand right" at bounding box center [1349, 122] width 3 height 5
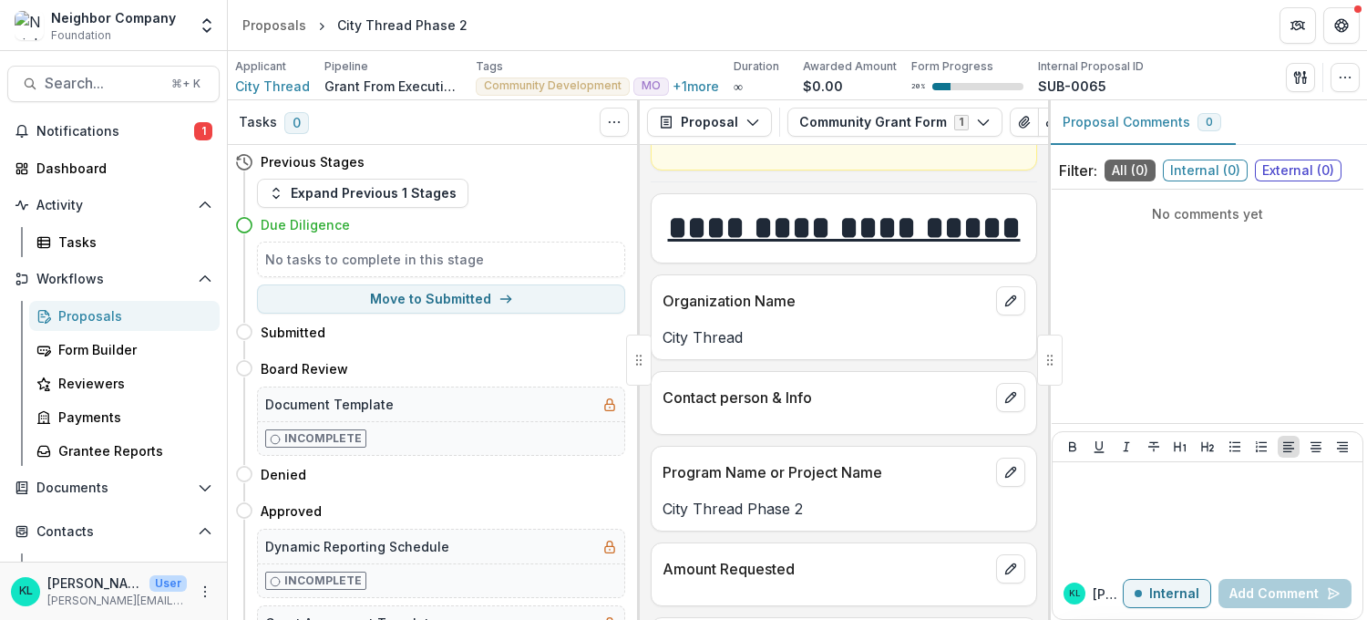
click at [1273, 177] on span "External ( 0 )" at bounding box center [1298, 171] width 87 height 22
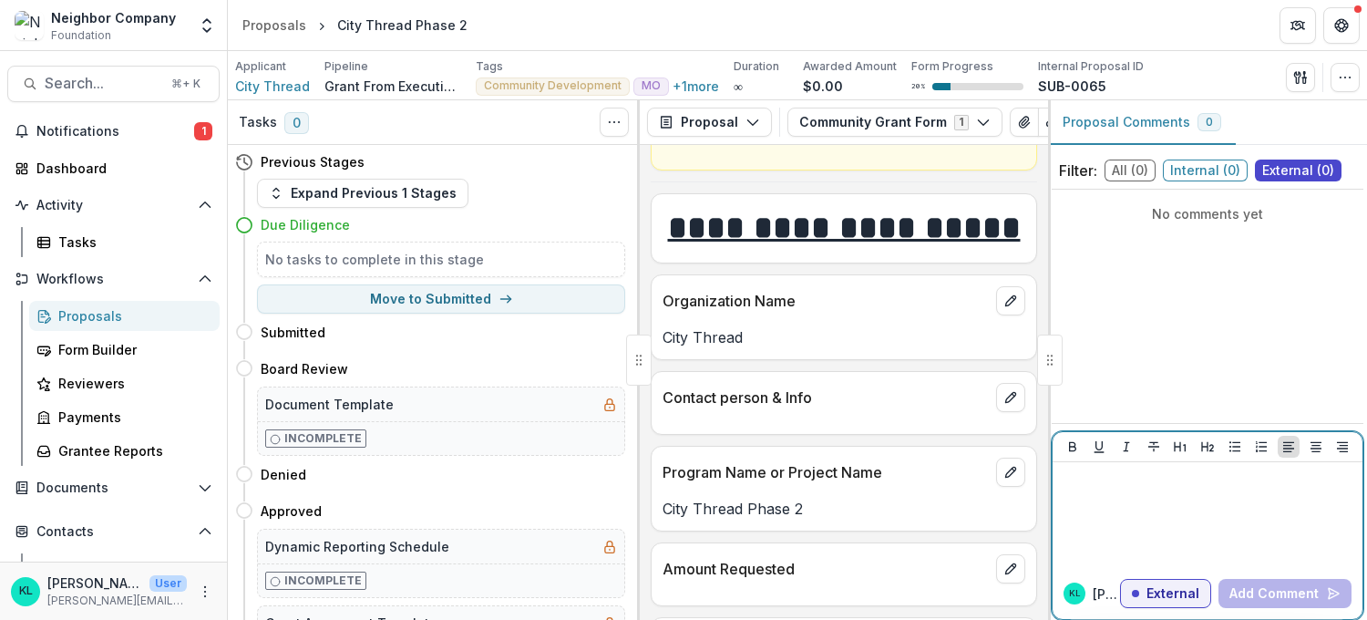
click at [1122, 519] on div at bounding box center [1207, 514] width 295 height 91
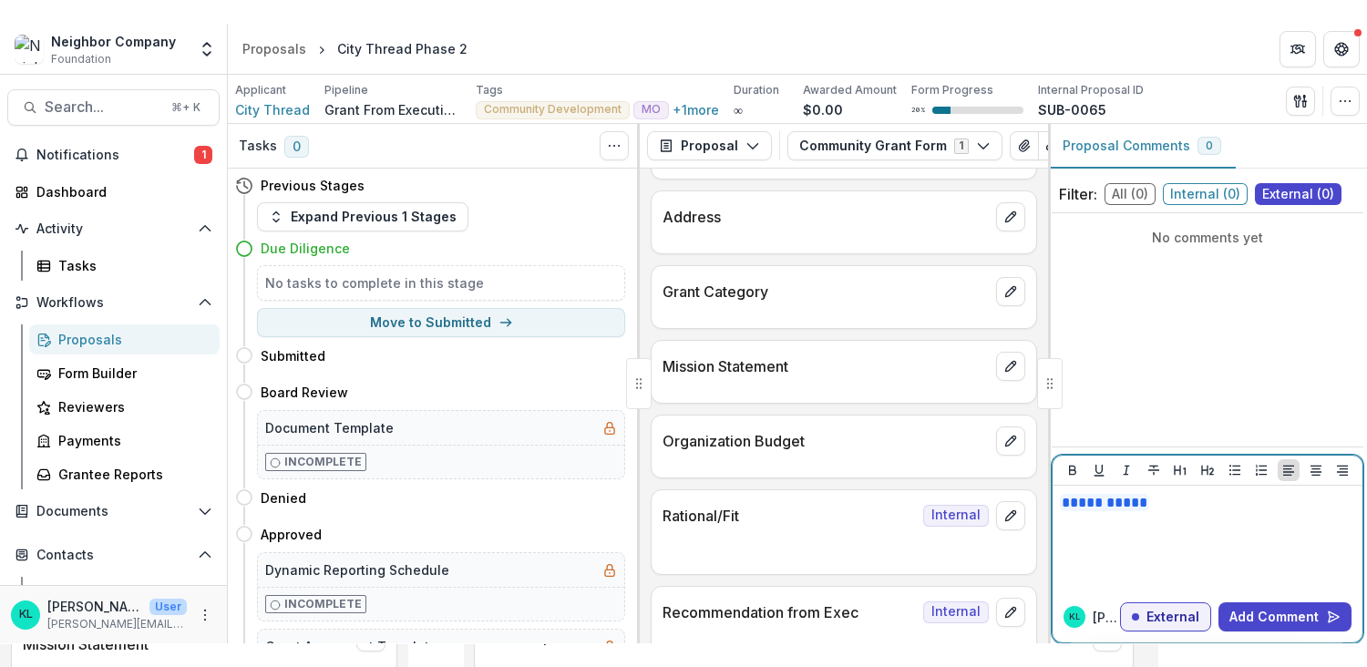
scroll to position [628, 0]
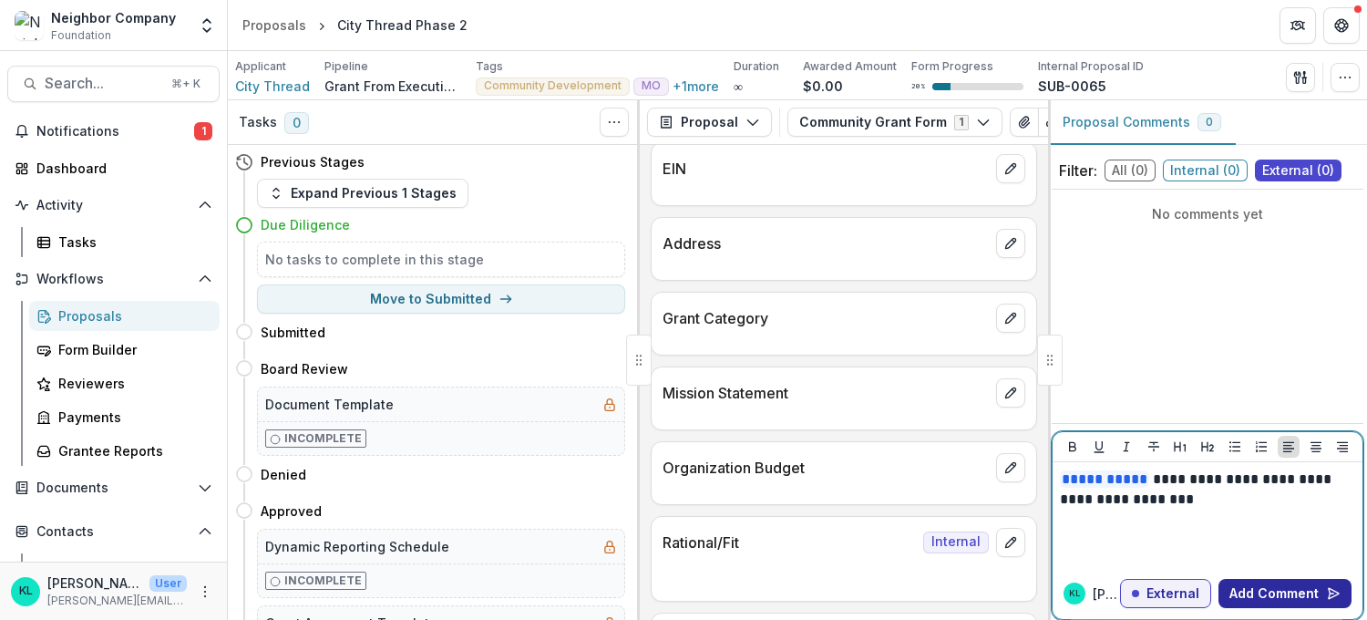
click at [1272, 589] on button "Add Comment" at bounding box center [1285, 593] width 133 height 29
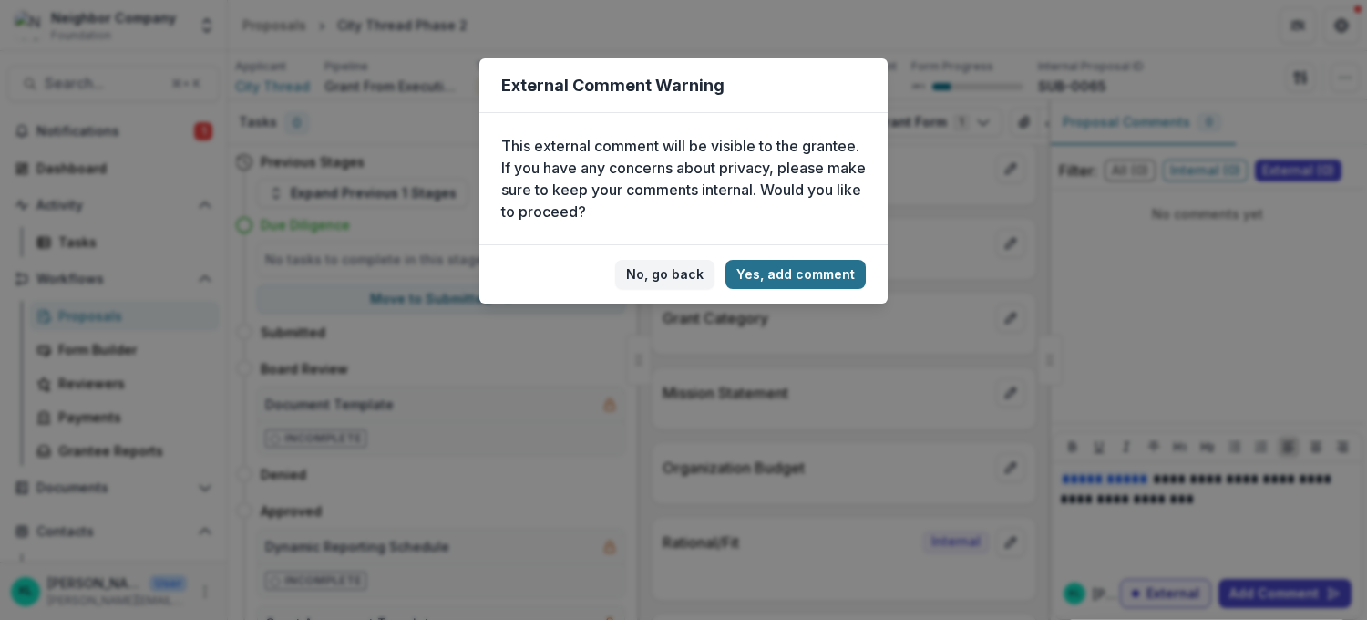
click at [804, 282] on button "Yes, add comment" at bounding box center [796, 274] width 140 height 29
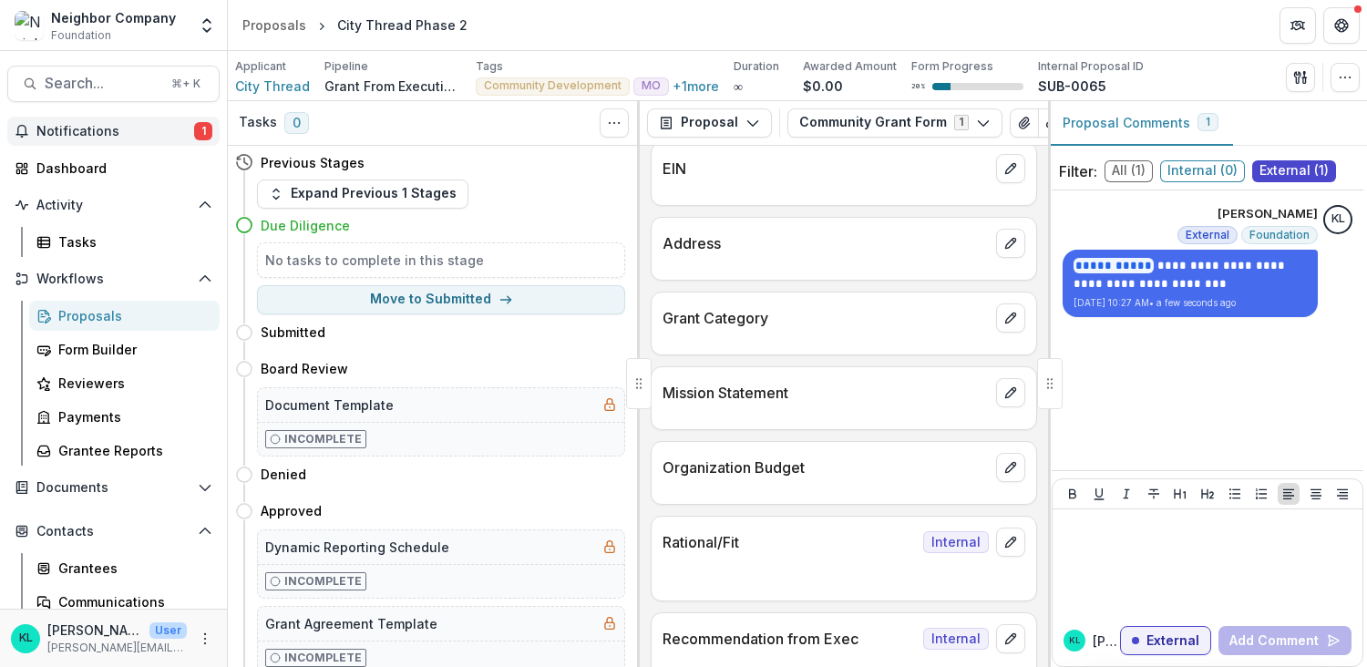
click at [65, 130] on span "Notifications" at bounding box center [115, 131] width 158 height 15
click at [52, 174] on div "Dashboard" at bounding box center [120, 168] width 169 height 19
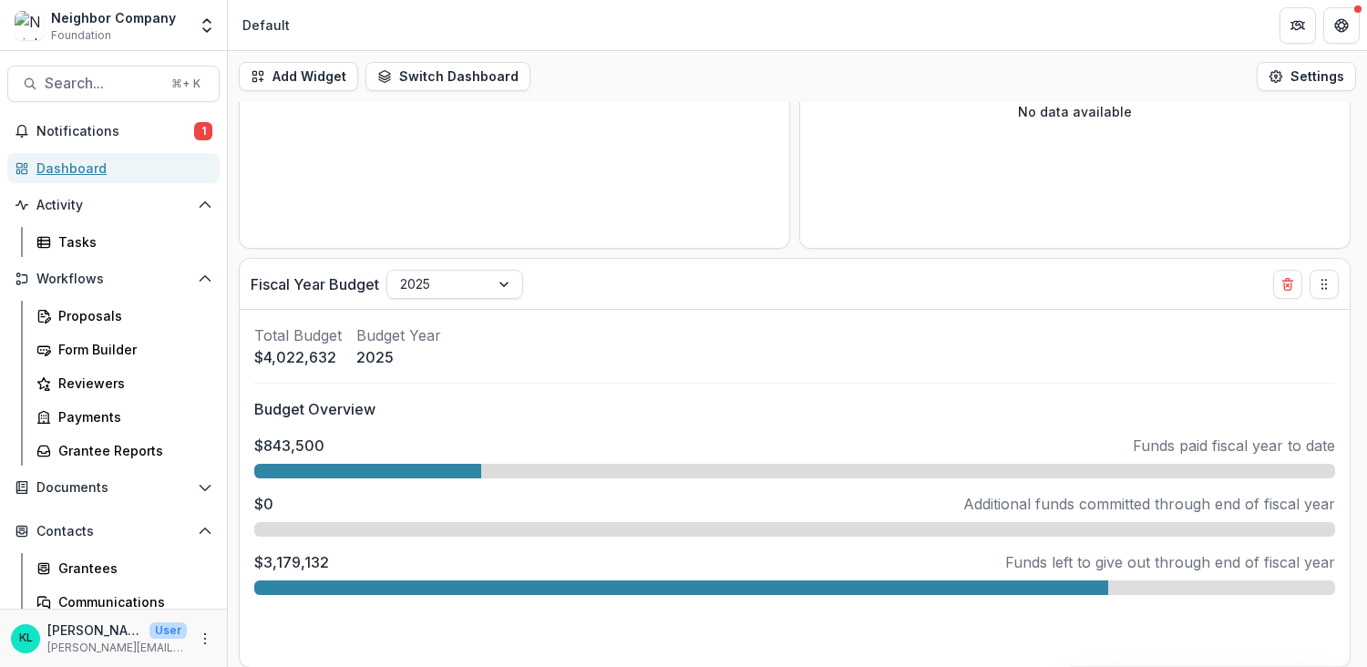
scroll to position [684, 0]
